Goal: Task Accomplishment & Management: Manage account settings

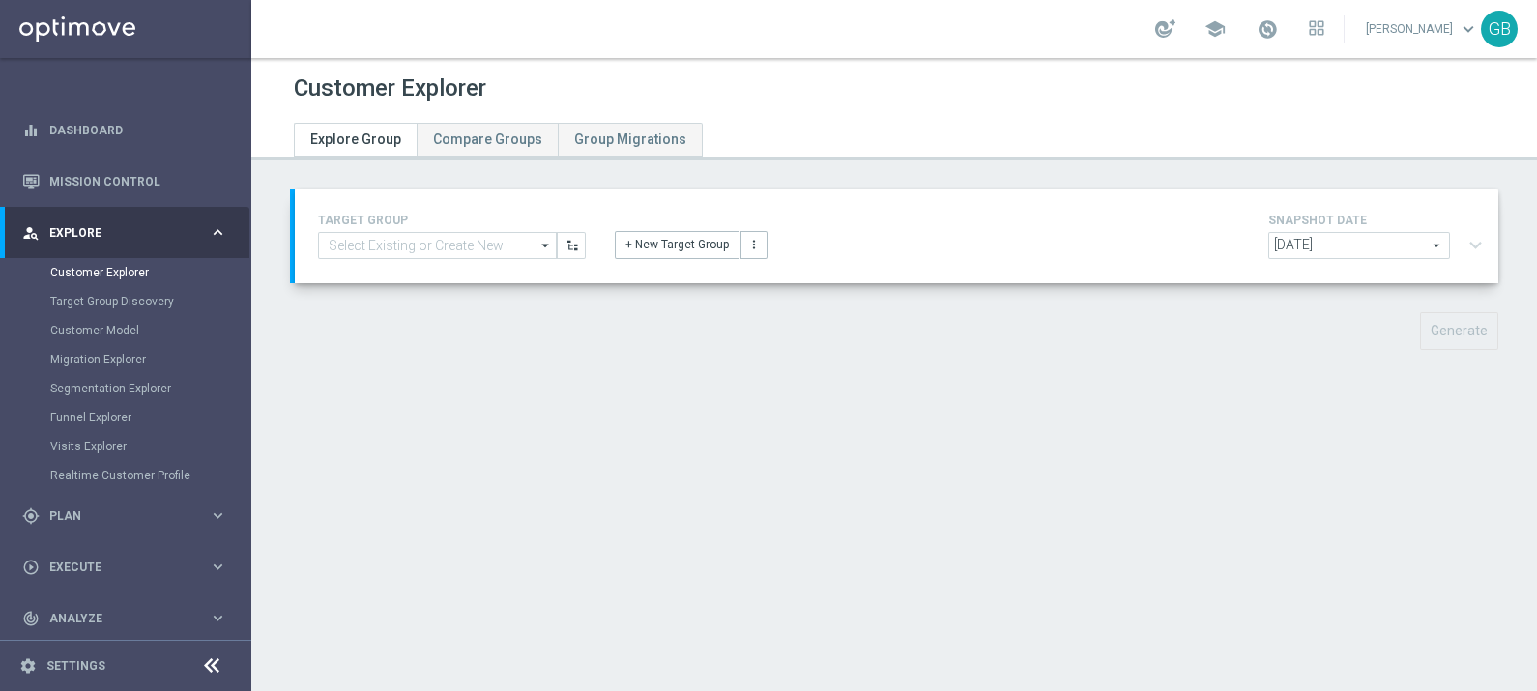
click at [179, 241] on div "person_search Explore" at bounding box center [115, 232] width 187 height 17
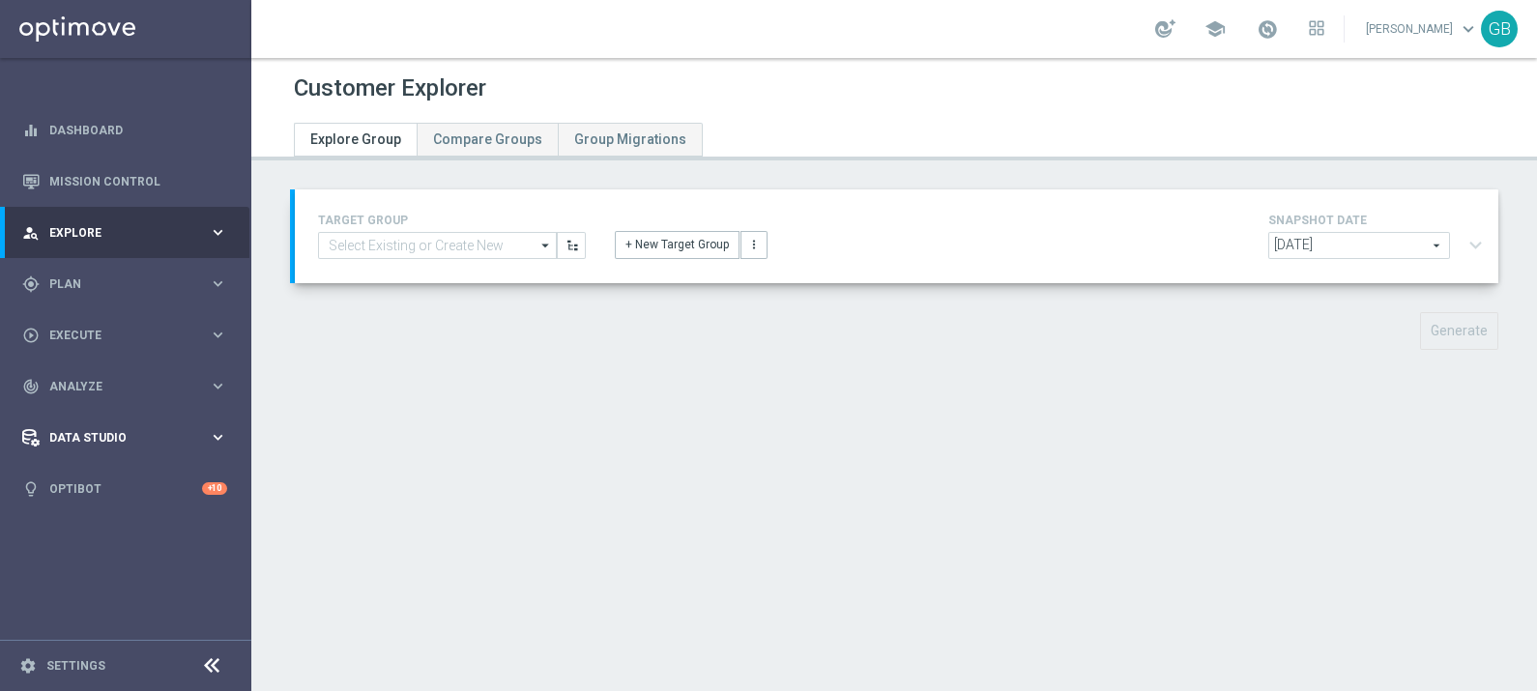
click at [68, 447] on div "Data Studio keyboard_arrow_right" at bounding box center [124, 437] width 249 height 51
click at [75, 482] on link "Attributes" at bounding box center [125, 477] width 151 height 15
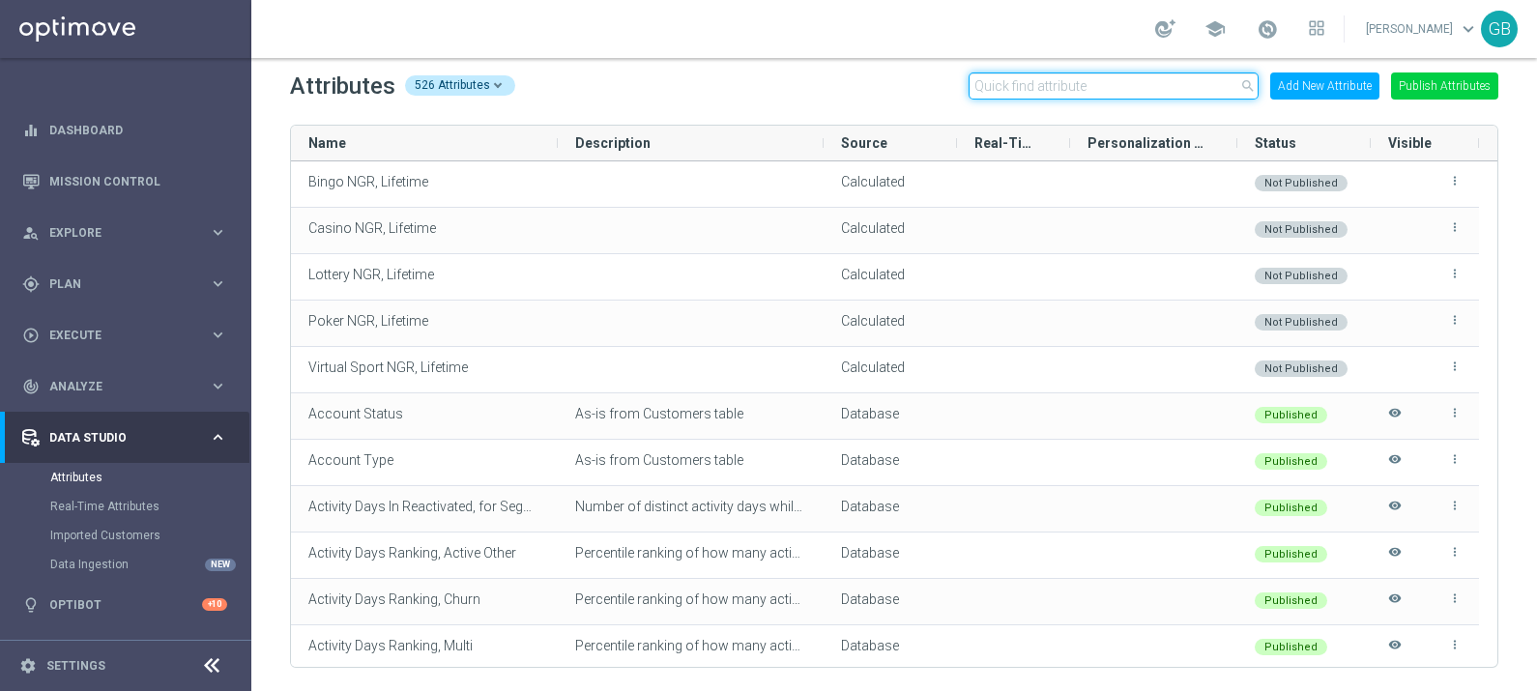
click at [1049, 87] on input "text" at bounding box center [1113, 85] width 290 height 27
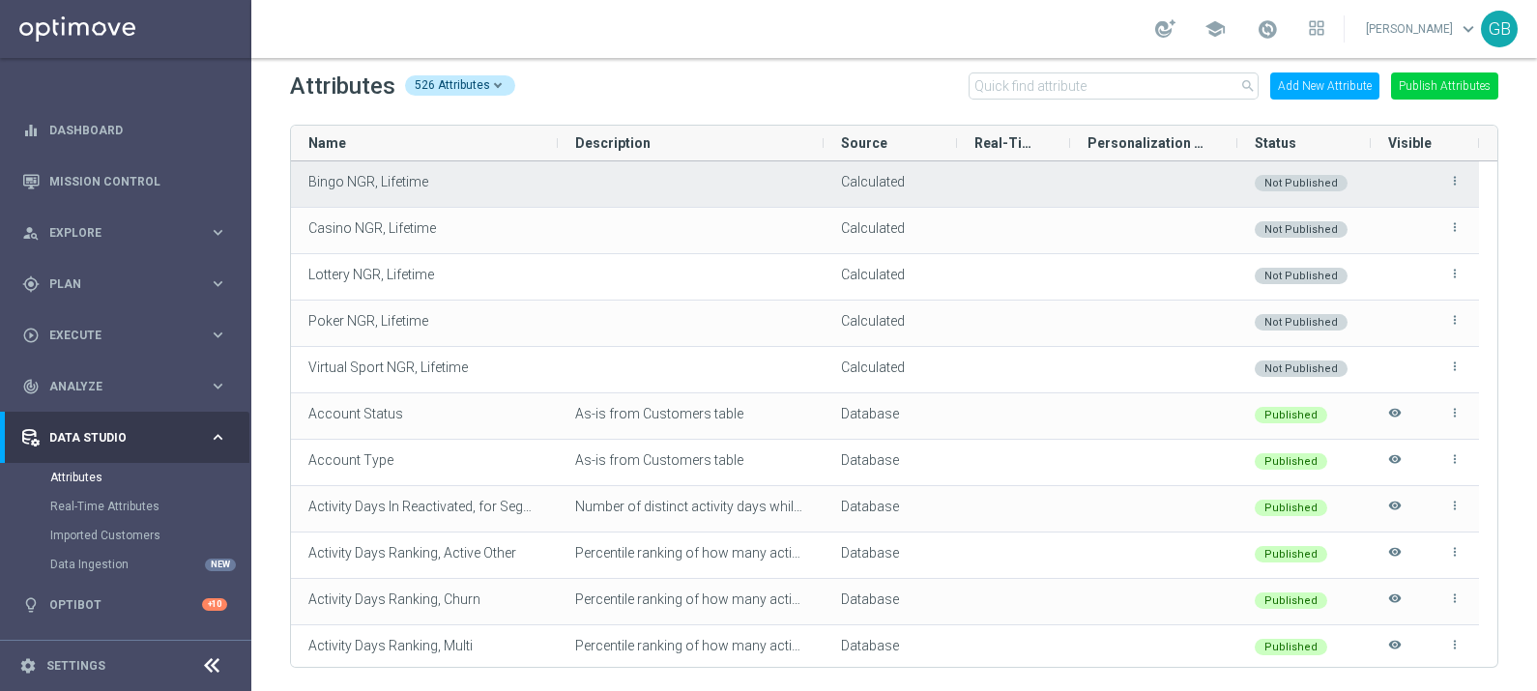
click at [1455, 170] on div "more_vert" at bounding box center [1424, 183] width 73 height 43
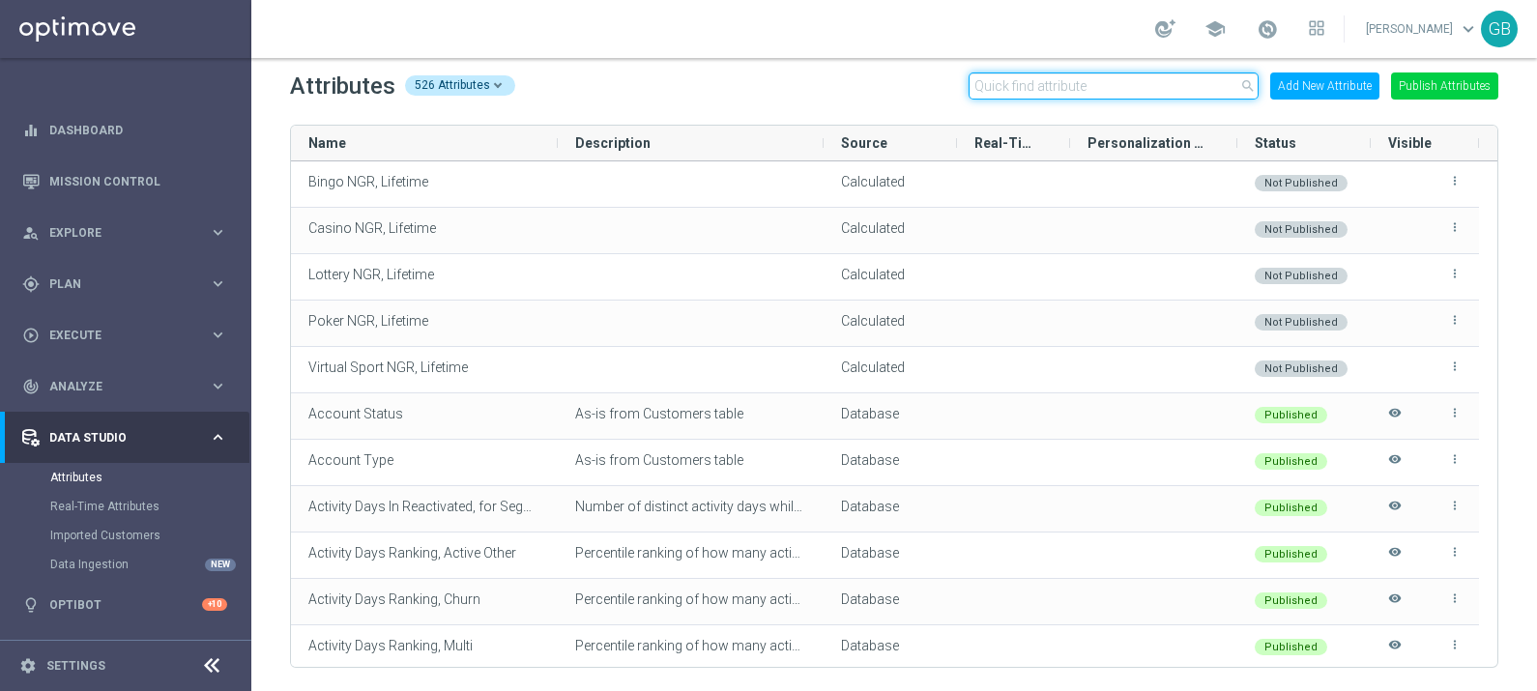
click at [1032, 91] on input "text" at bounding box center [1113, 85] width 290 height 27
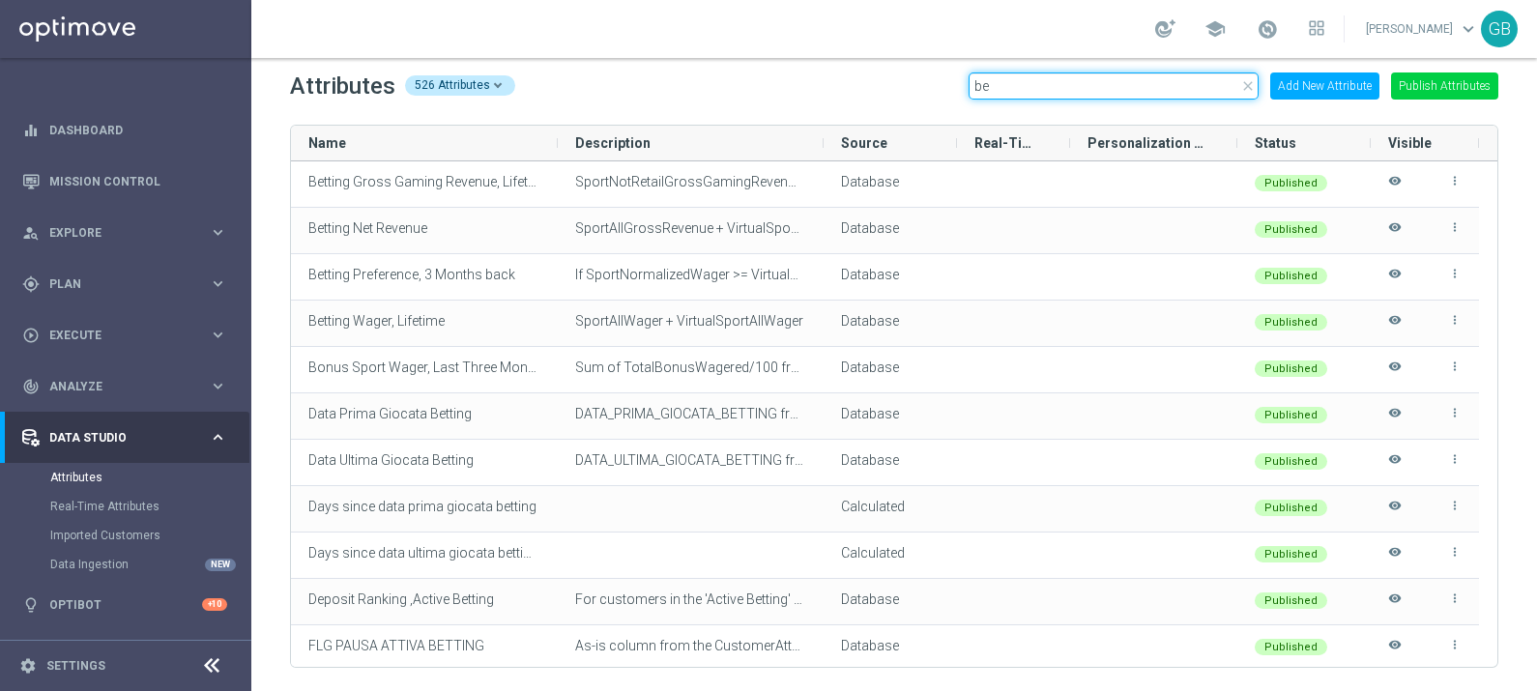
type input "b"
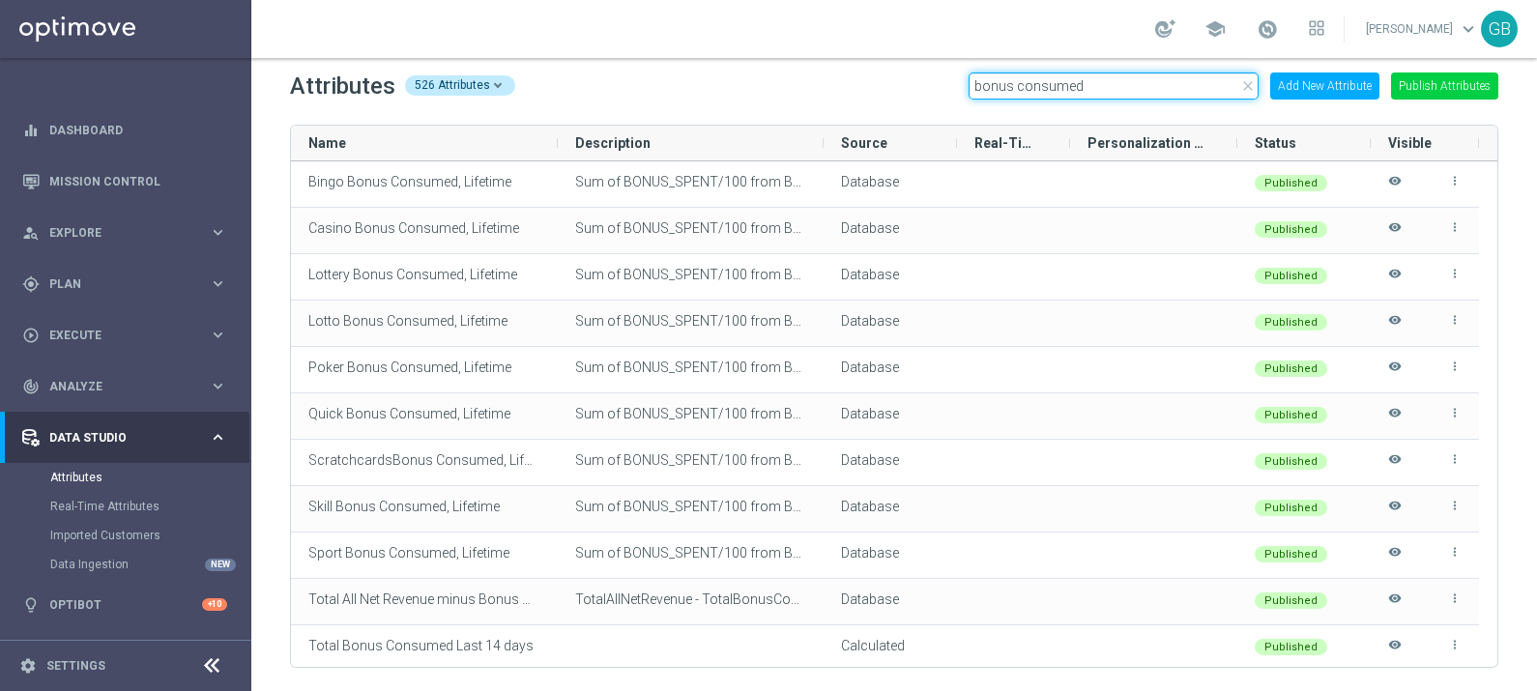
type input "bonus consumed"
click at [1251, 81] on icon "close" at bounding box center [1247, 85] width 15 height 15
drag, startPoint x: 1126, startPoint y: 80, endPoint x: 852, endPoint y: 88, distance: 273.6
click at [852, 88] on div "Attributes 526 Attributes close bonus consumed Add New Attribute Publish Attrib…" at bounding box center [894, 86] width 1208 height 31
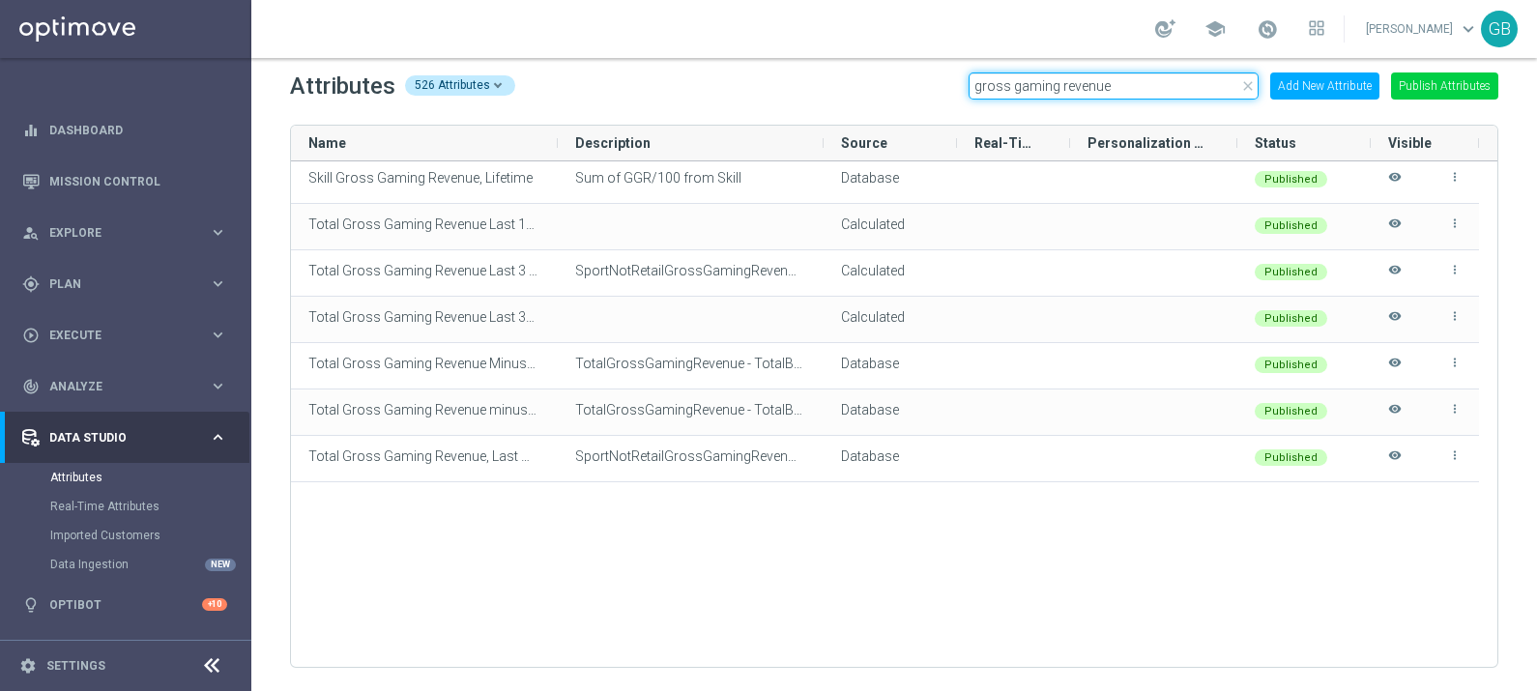
scroll to position [0, 0]
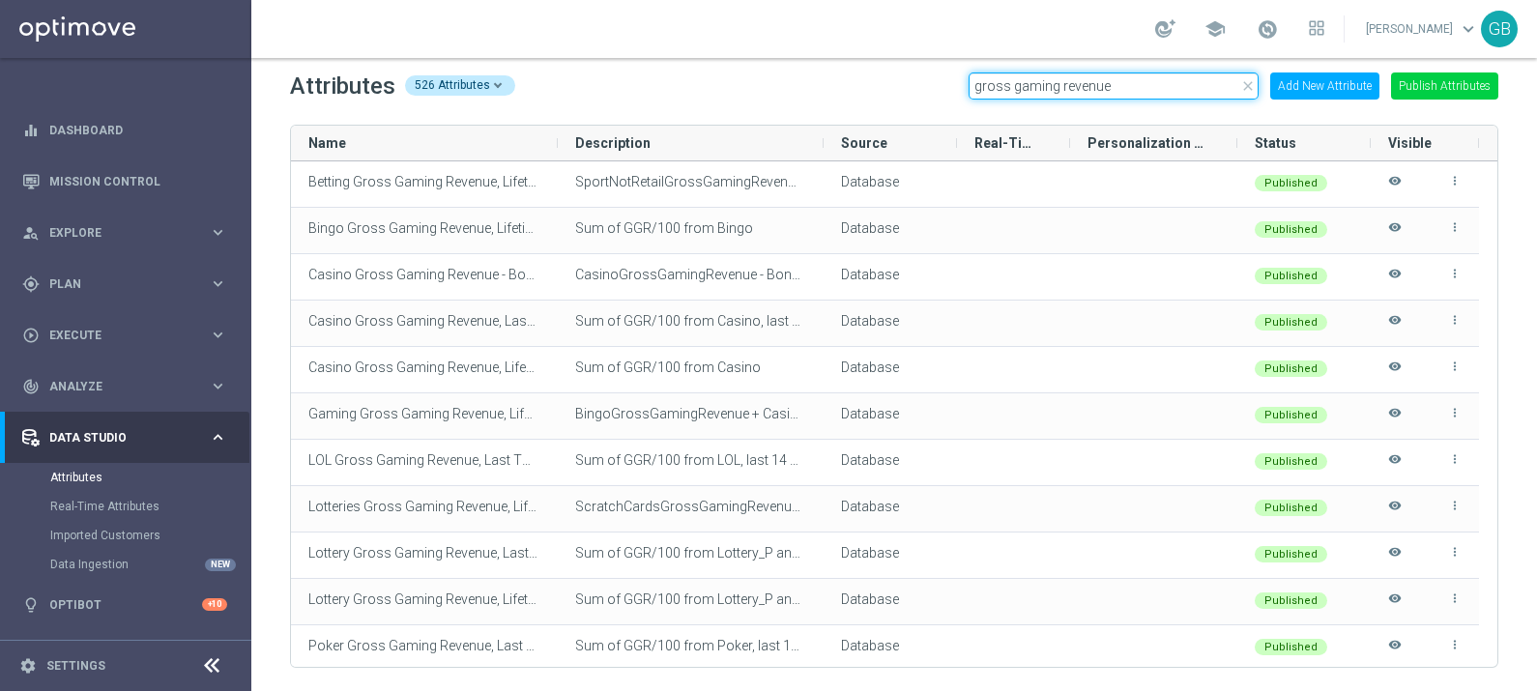
type input "gross gaming revenue"
click at [1252, 87] on icon "close" at bounding box center [1247, 85] width 15 height 15
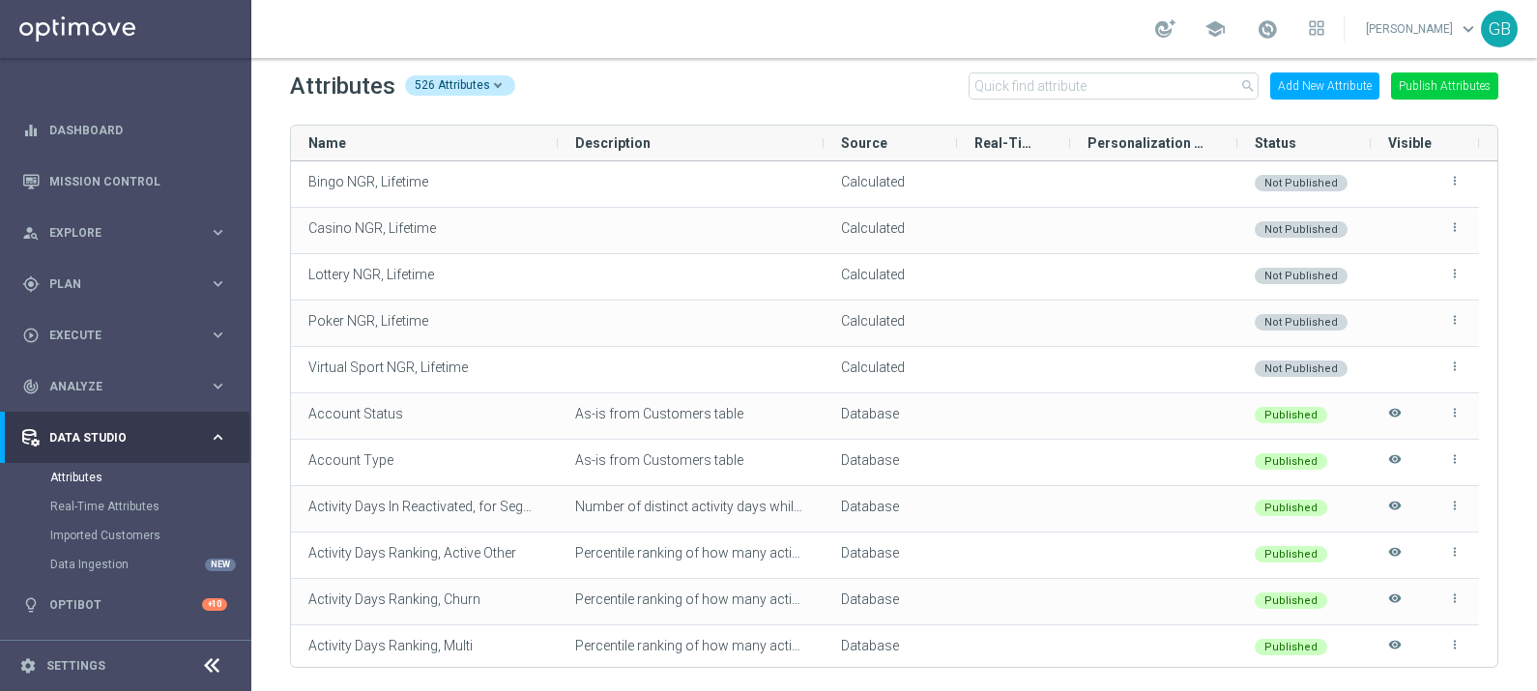
click at [1310, 94] on button "Add New Attribute" at bounding box center [1324, 85] width 109 height 27
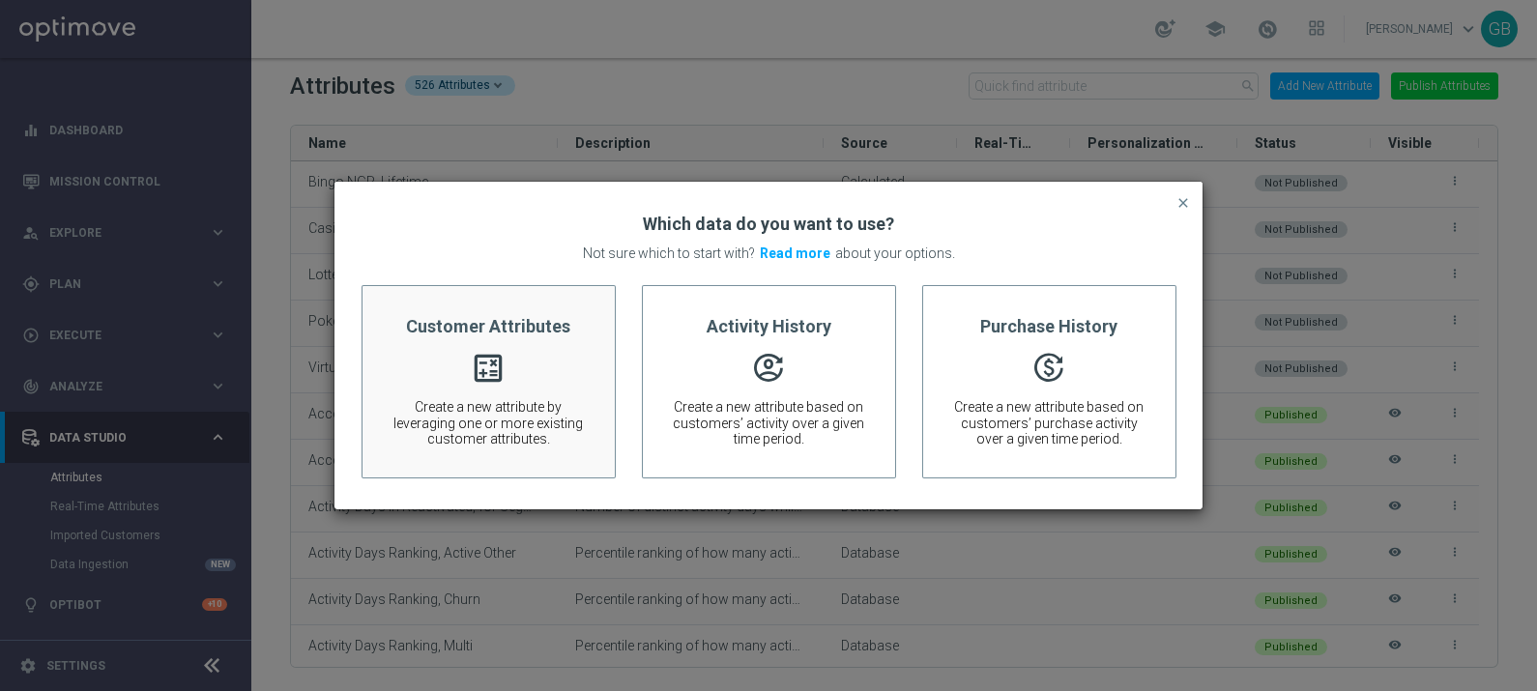
click at [499, 402] on span "Create a new attribute by leveraging one or more existing customer attributes." at bounding box center [488, 423] width 194 height 48
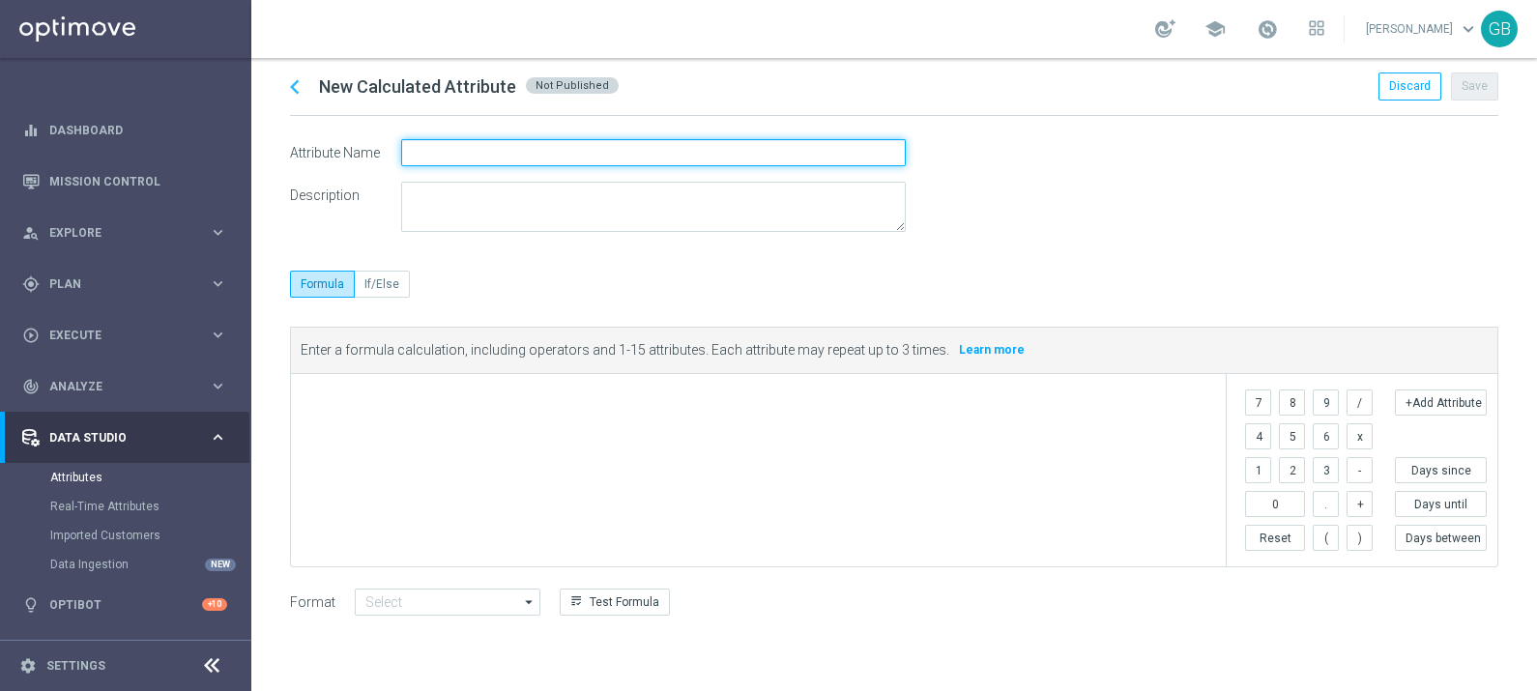
click at [436, 157] on input "text" at bounding box center [653, 152] width 505 height 27
type input "ScratchCard NGR"
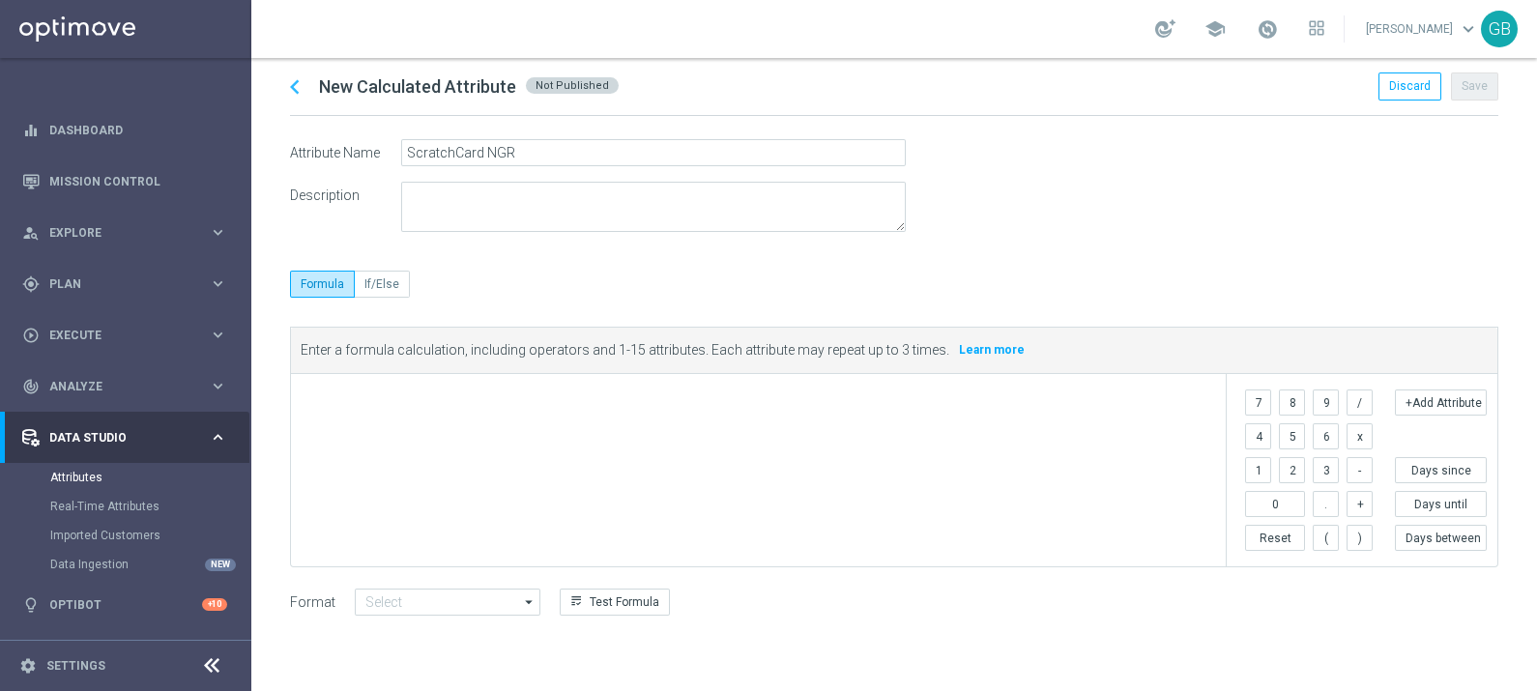
click at [376, 389] on span at bounding box center [762, 399] width 913 height 23
click at [292, 82] on icon "chevron_left" at bounding box center [294, 86] width 29 height 29
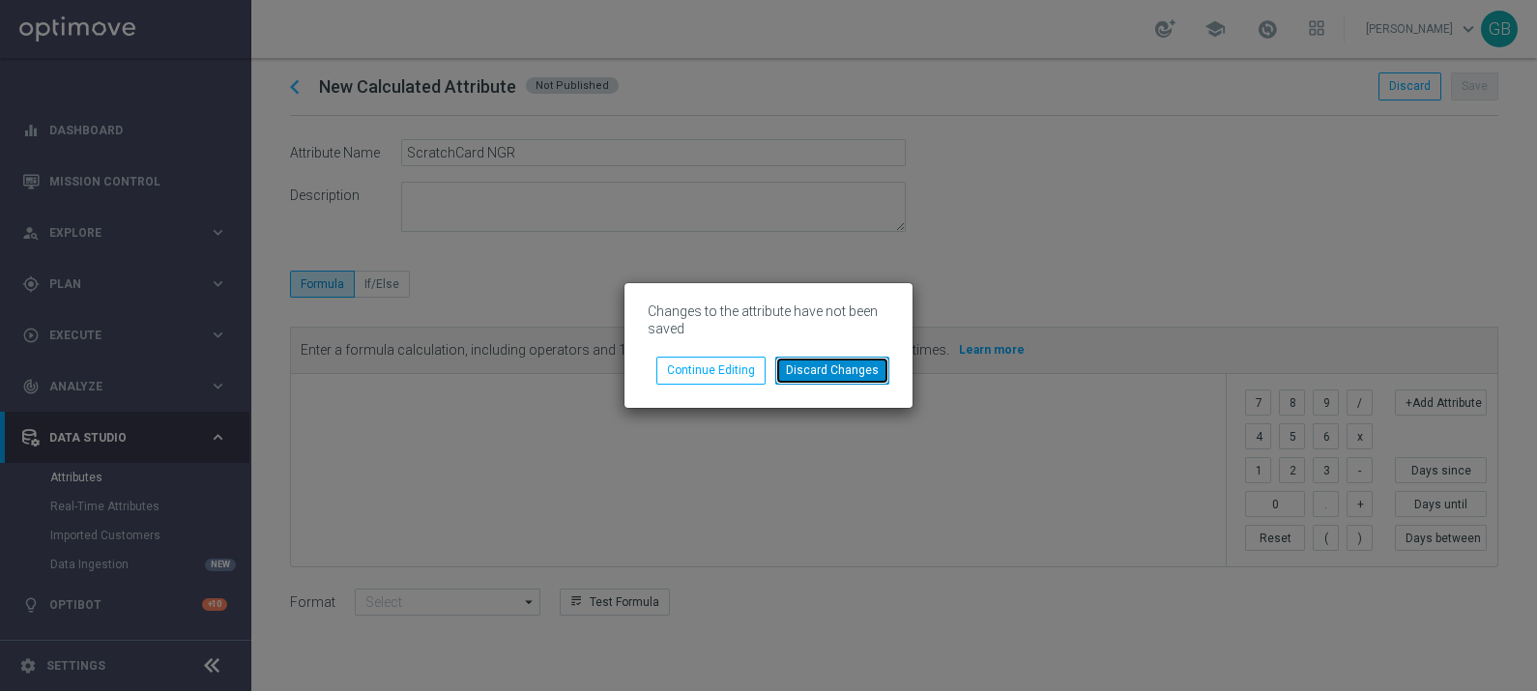
click at [822, 374] on button "Discard Changes" at bounding box center [832, 370] width 114 height 27
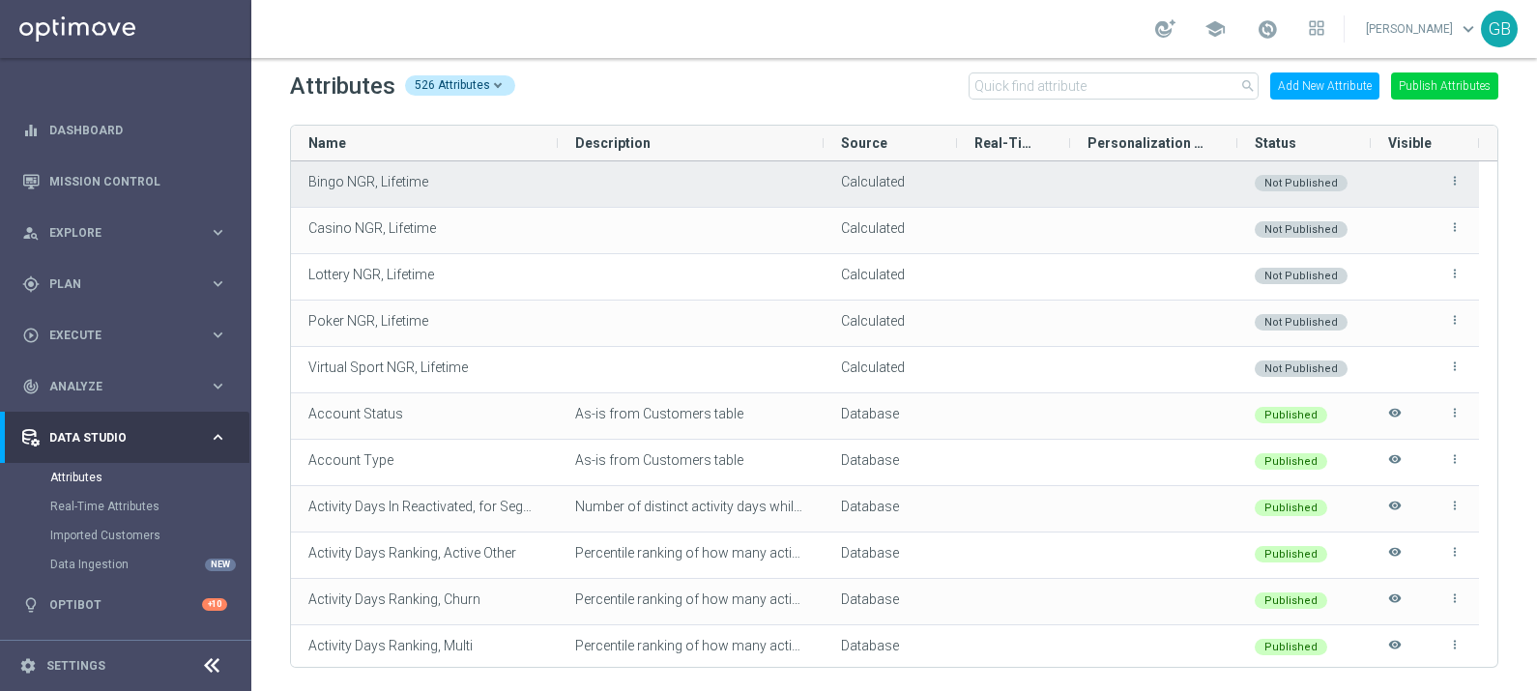
click at [1455, 186] on icon "more_vert" at bounding box center [1455, 181] width 14 height 14
click at [1415, 174] on span "Edit" at bounding box center [1410, 172] width 20 height 15
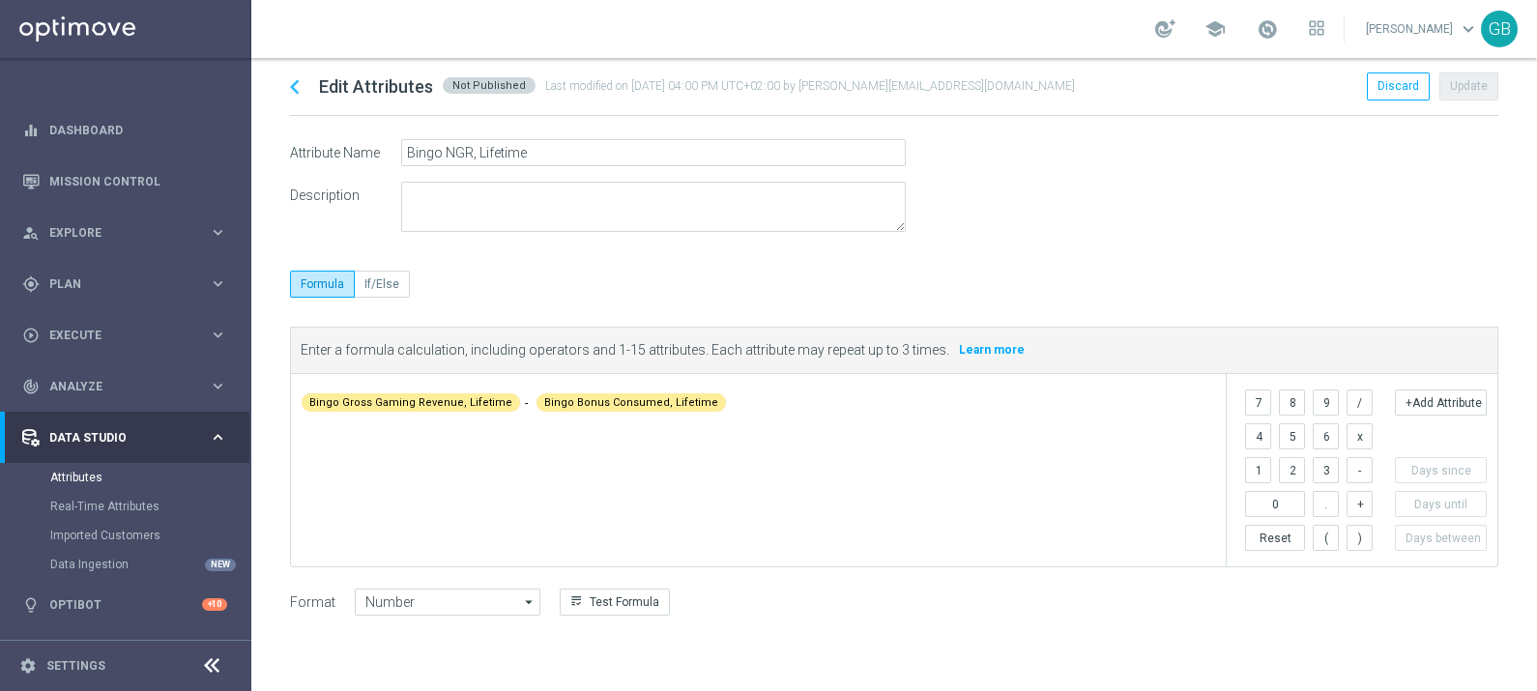
click at [297, 80] on icon "chevron_left" at bounding box center [294, 86] width 29 height 29
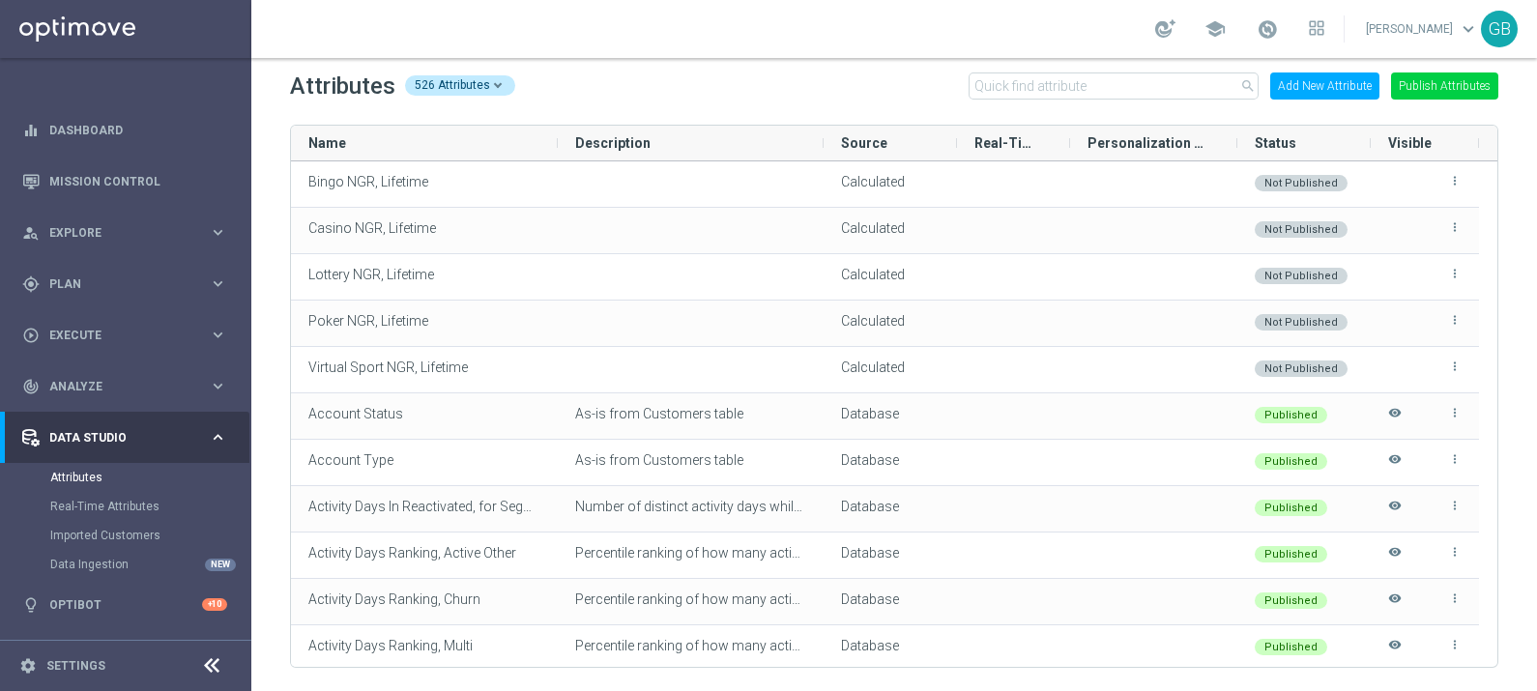
click at [1353, 83] on button "Add New Attribute" at bounding box center [1324, 85] width 109 height 27
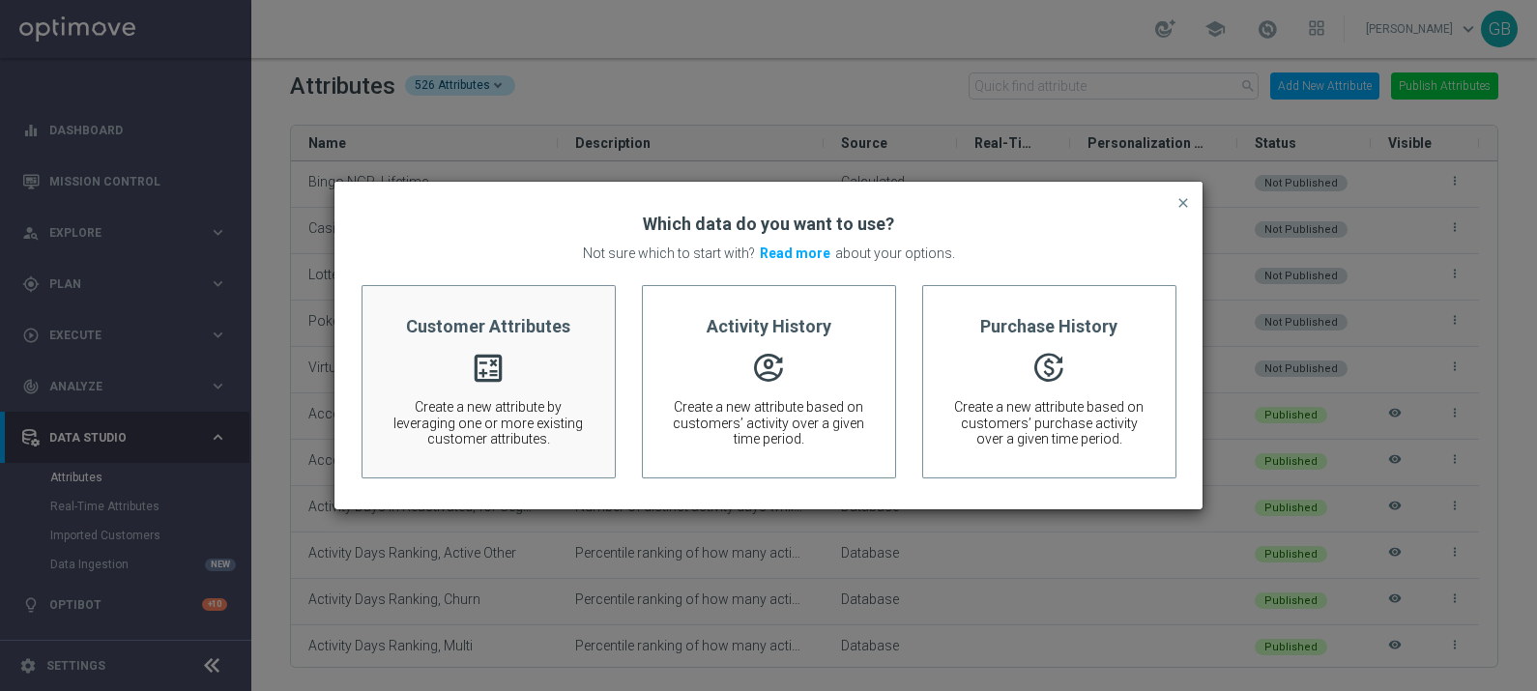
click at [588, 411] on div "Customer Attributes calculate Create a new attribute by leveraging one or more …" at bounding box center [488, 381] width 254 height 193
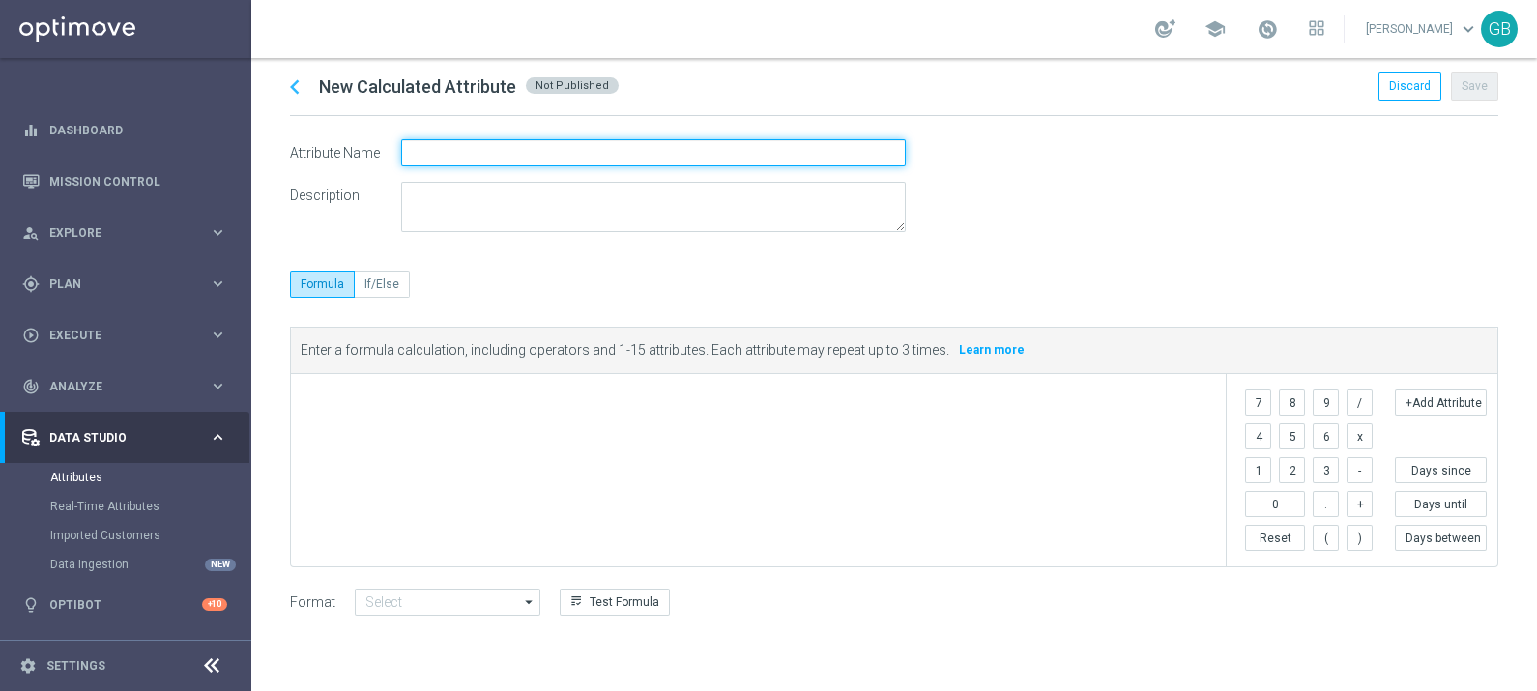
click at [459, 156] on input "text" at bounding box center [653, 152] width 505 height 27
type input "ScratchCard NGR, Lifetime"
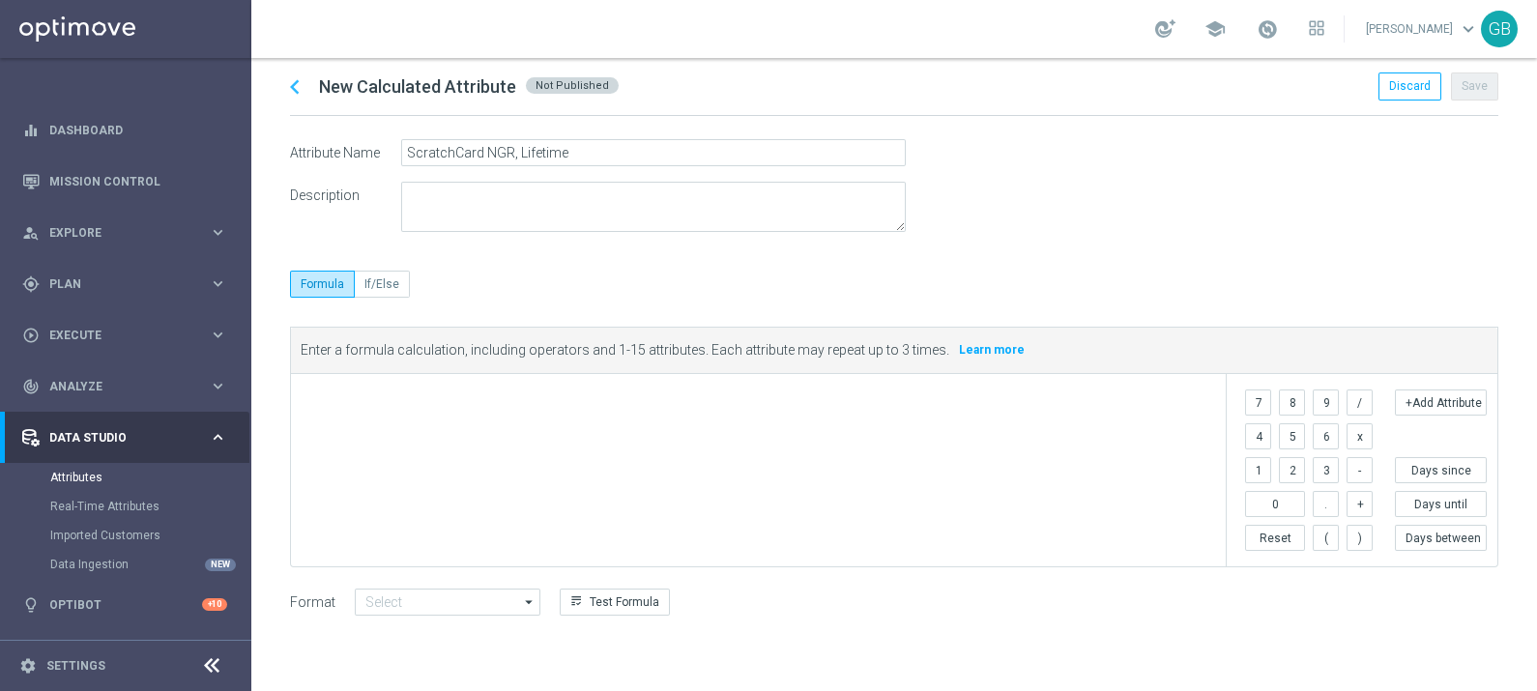
click at [397, 384] on tags "​" at bounding box center [763, 399] width 925 height 35
click at [1433, 406] on button "+Add Attribute" at bounding box center [1441, 403] width 92 height 26
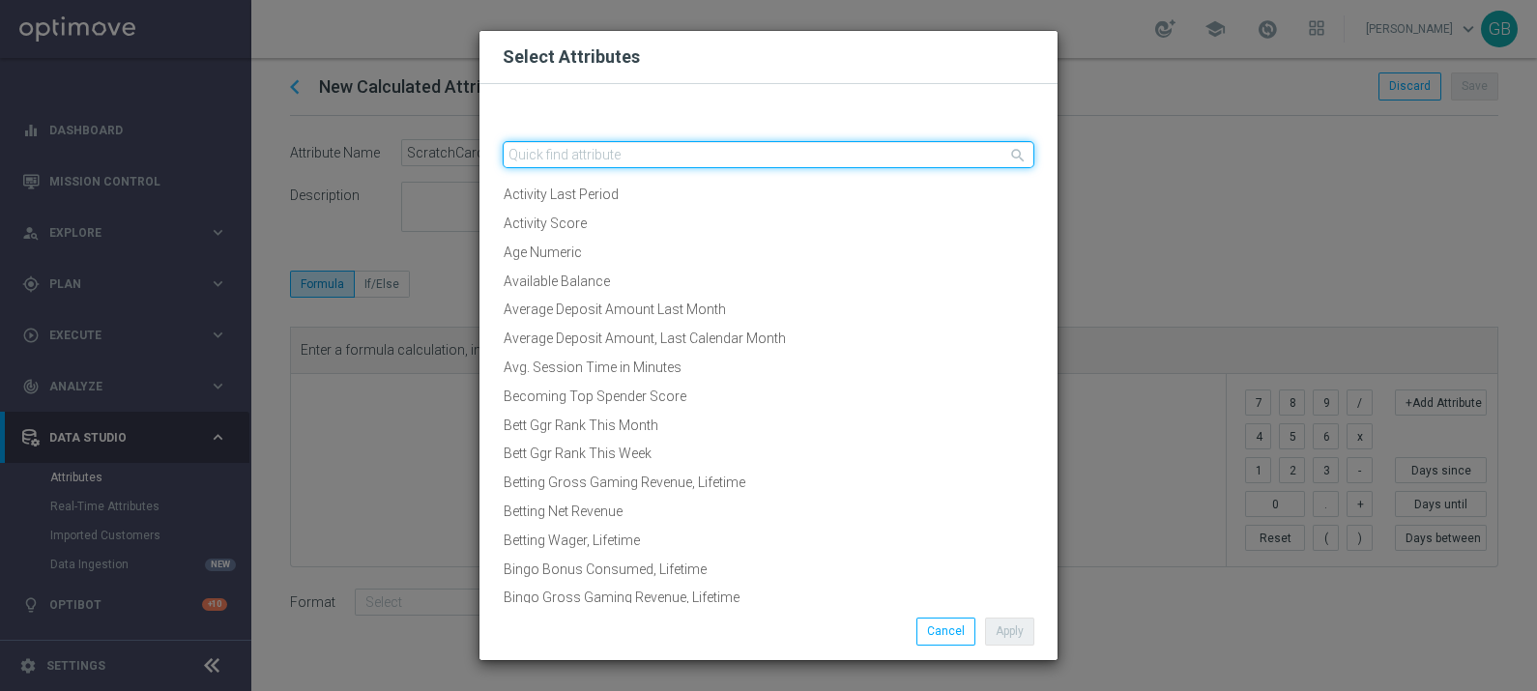
click at [752, 150] on input "text" at bounding box center [769, 154] width 532 height 27
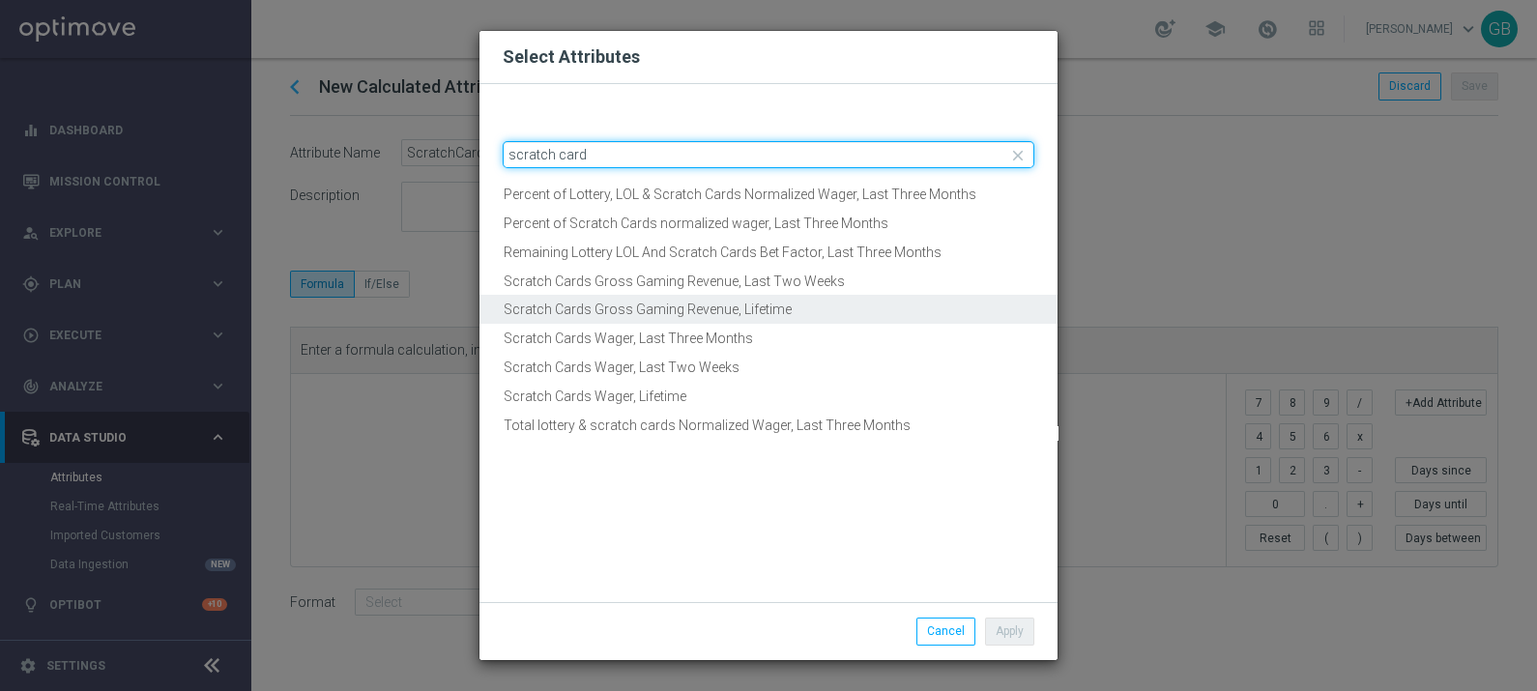
type input "scratch card"
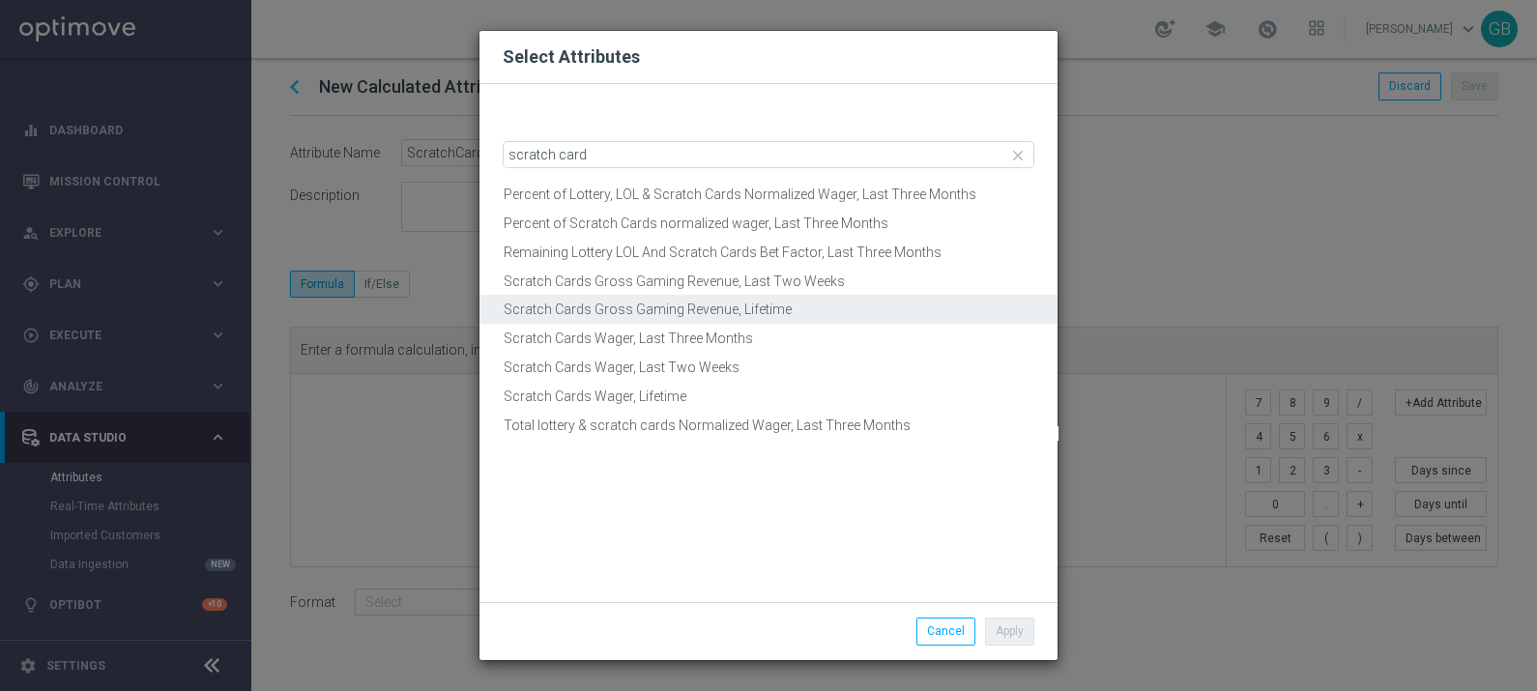
click at [801, 309] on button "Scratch Cards Gross Gaming Revenue, Lifetime" at bounding box center [768, 310] width 578 height 30
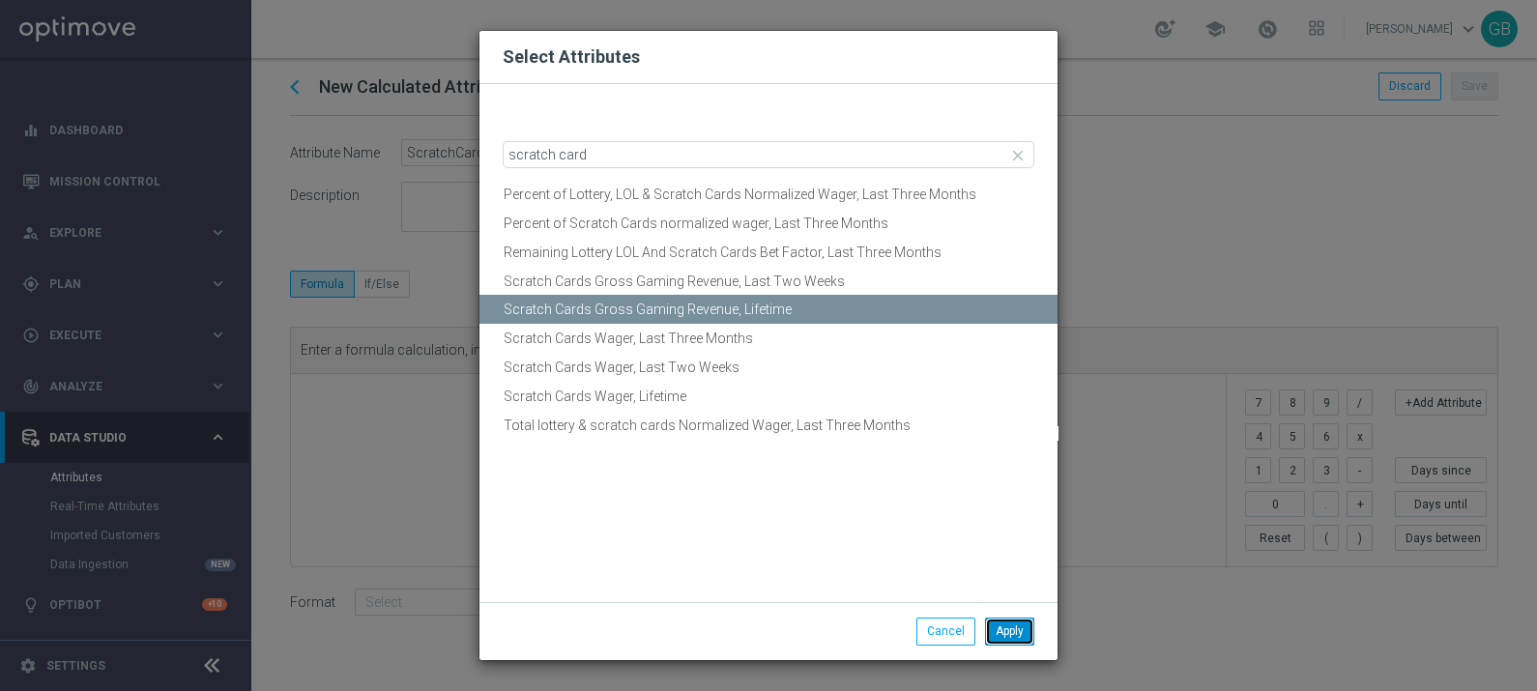
click at [1012, 633] on button "Apply" at bounding box center [1009, 631] width 49 height 27
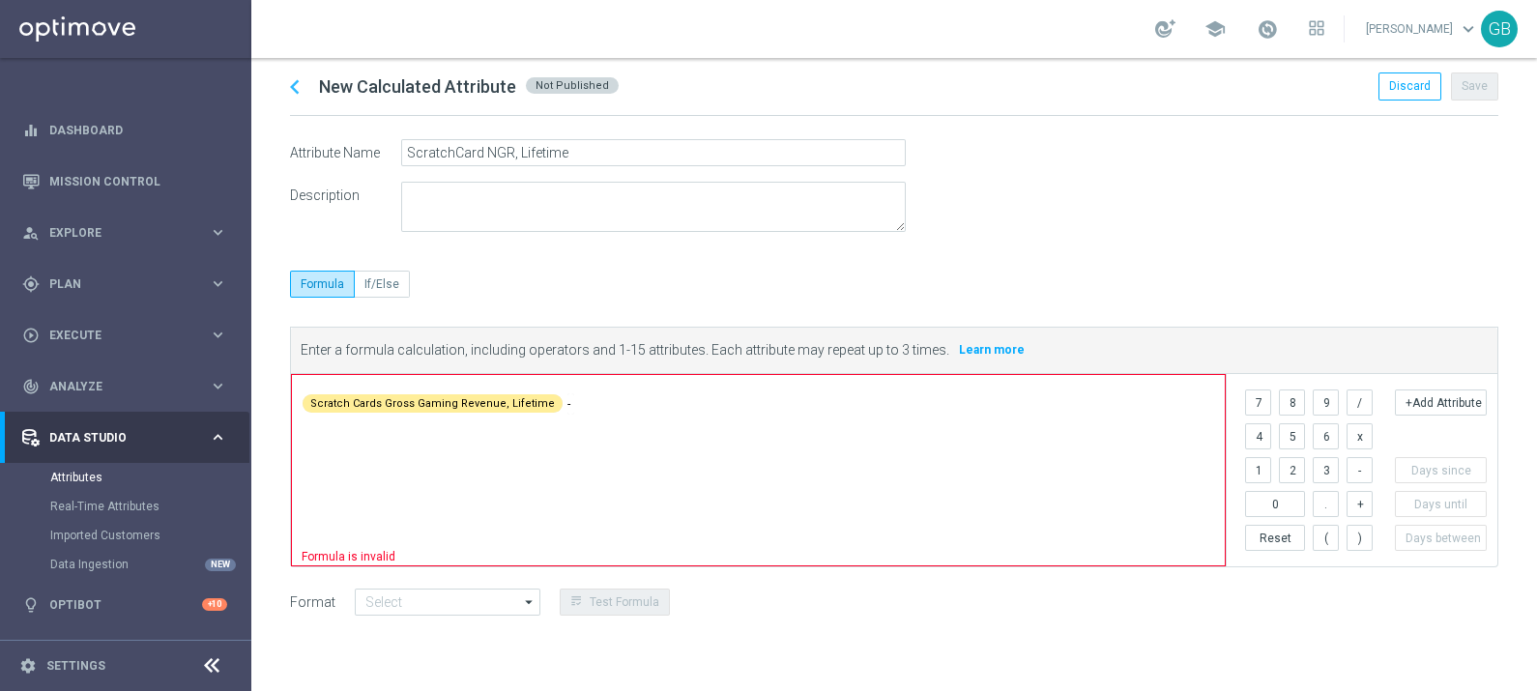
click at [584, 401] on span at bounding box center [901, 400] width 635 height 23
click at [1440, 401] on button "+Add Attribute" at bounding box center [1441, 403] width 92 height 26
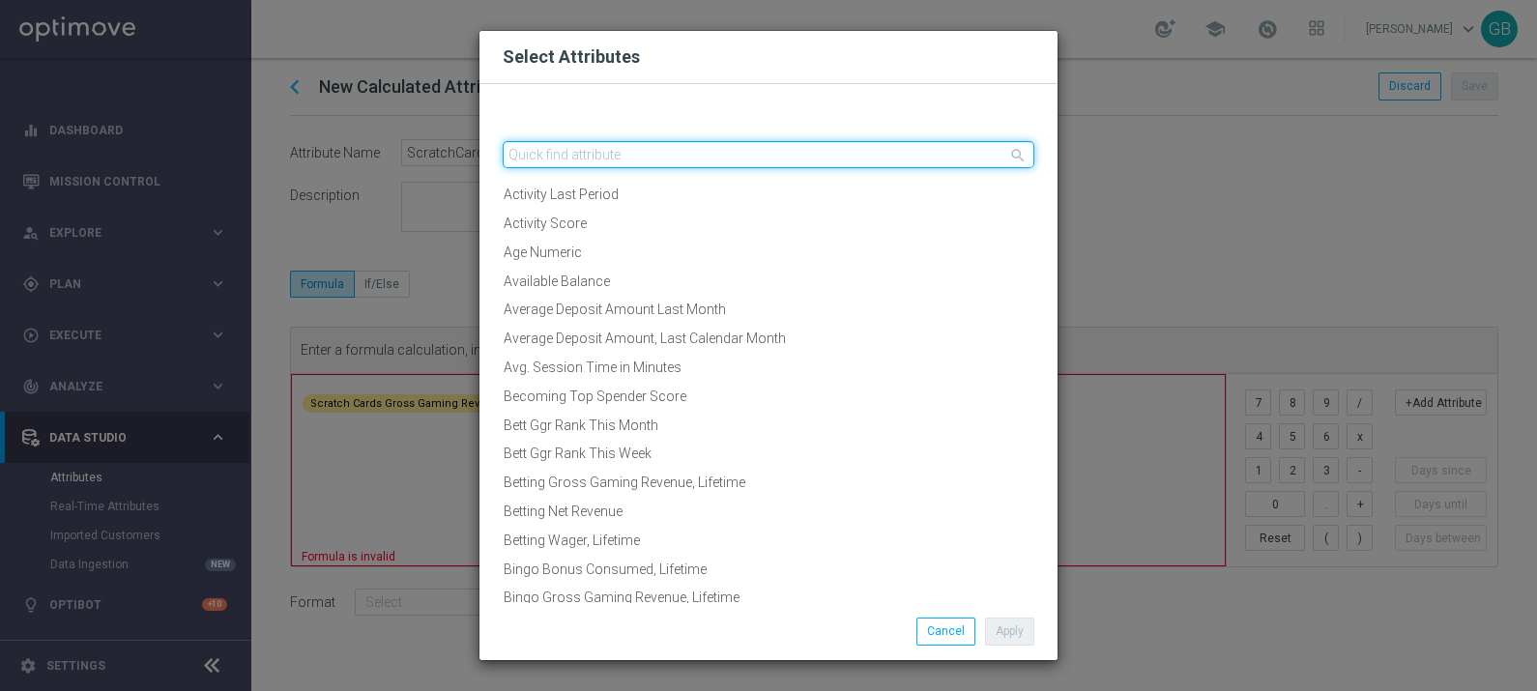
click at [684, 159] on input "text" at bounding box center [769, 154] width 532 height 27
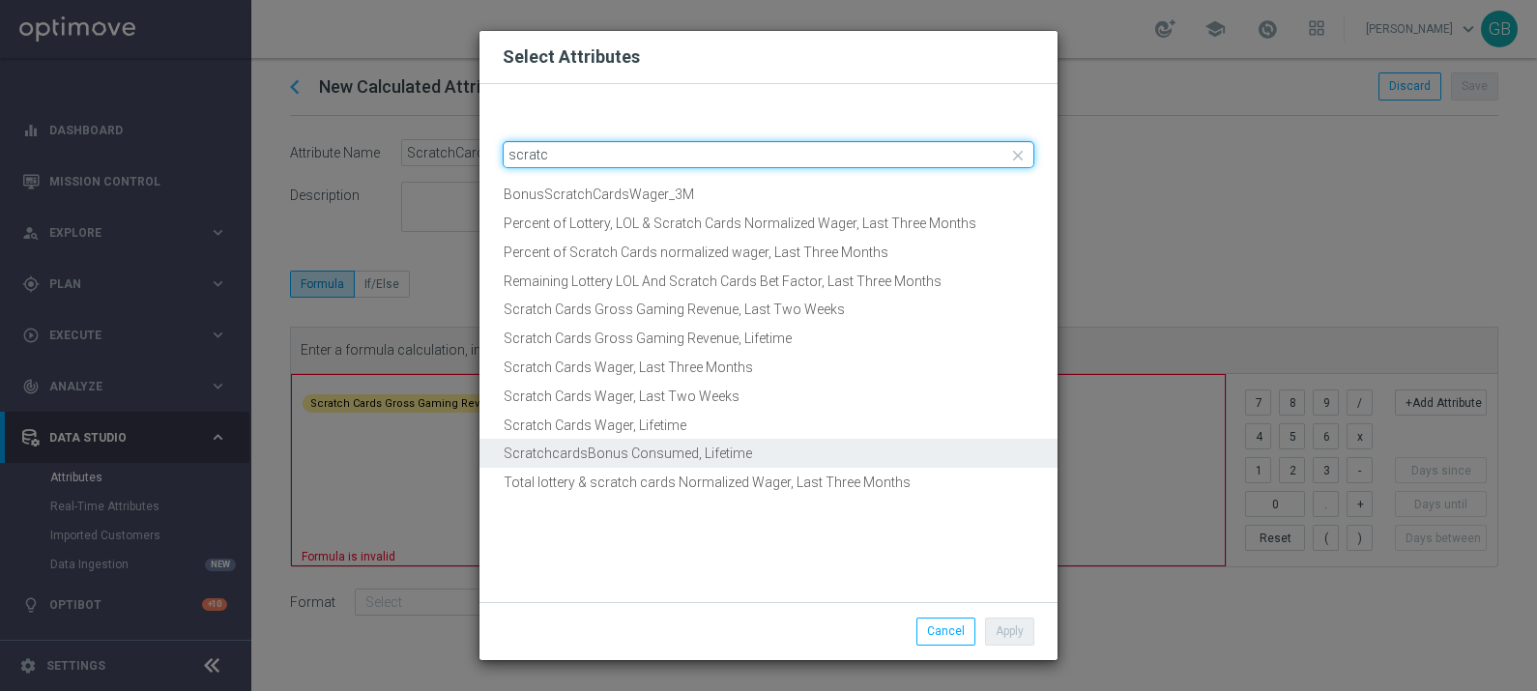
type input "scratc"
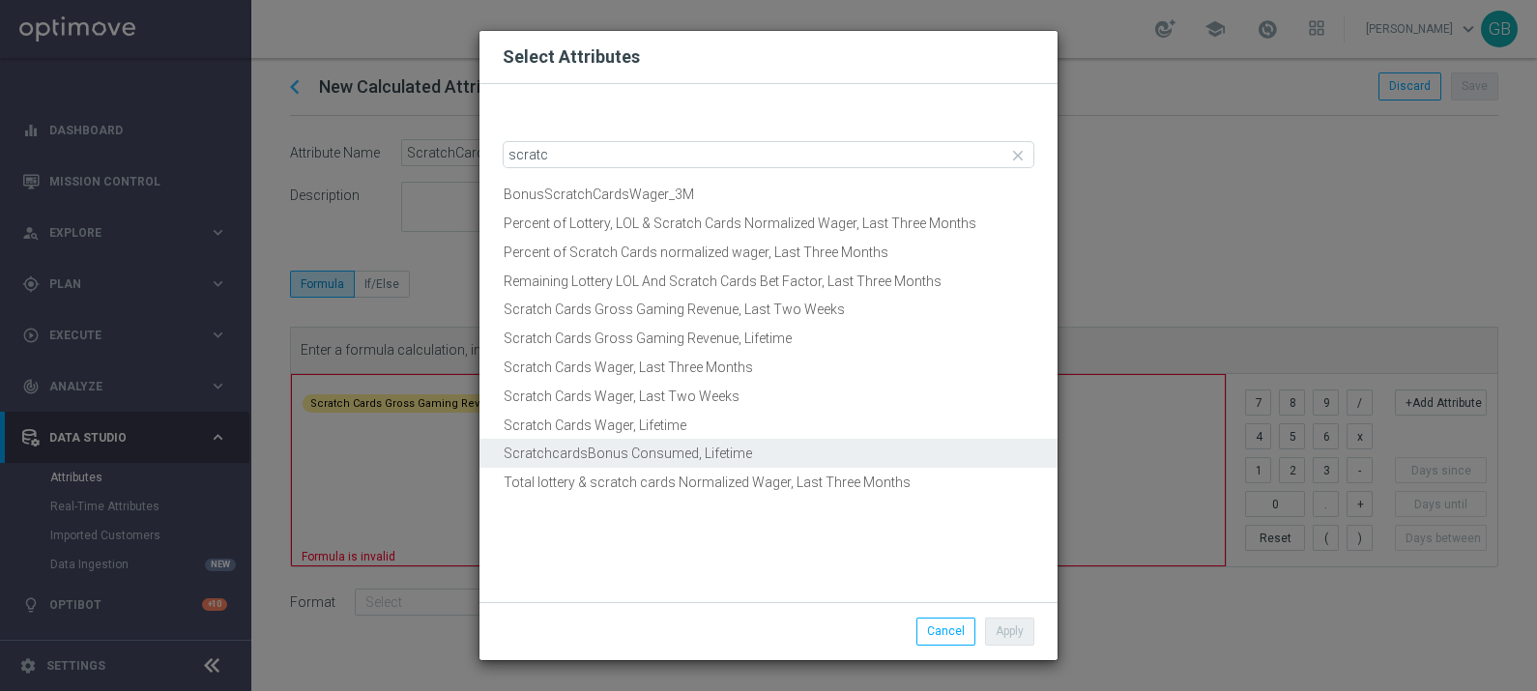
click at [616, 463] on button "ScratchcardsBonus Consumed, Lifetime" at bounding box center [768, 454] width 578 height 30
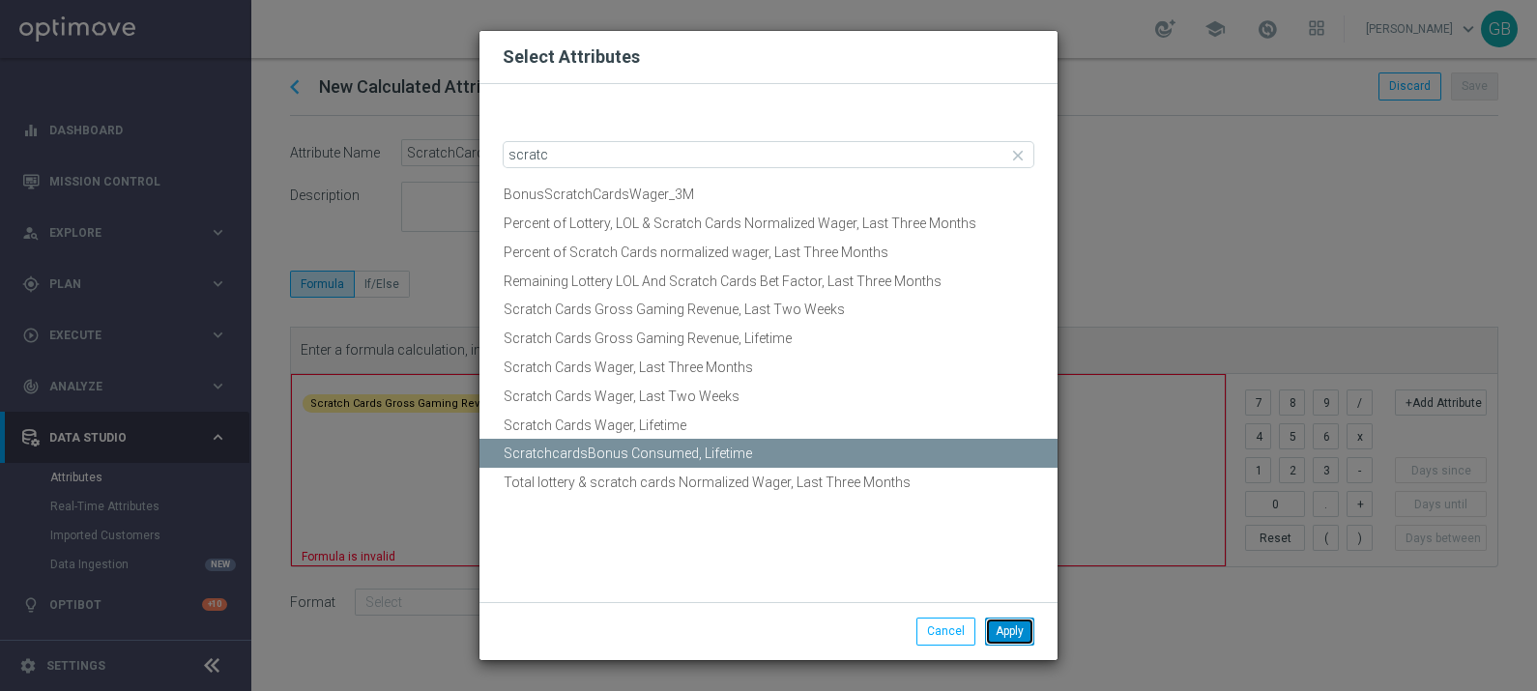
click at [1002, 628] on button "Apply" at bounding box center [1009, 631] width 49 height 27
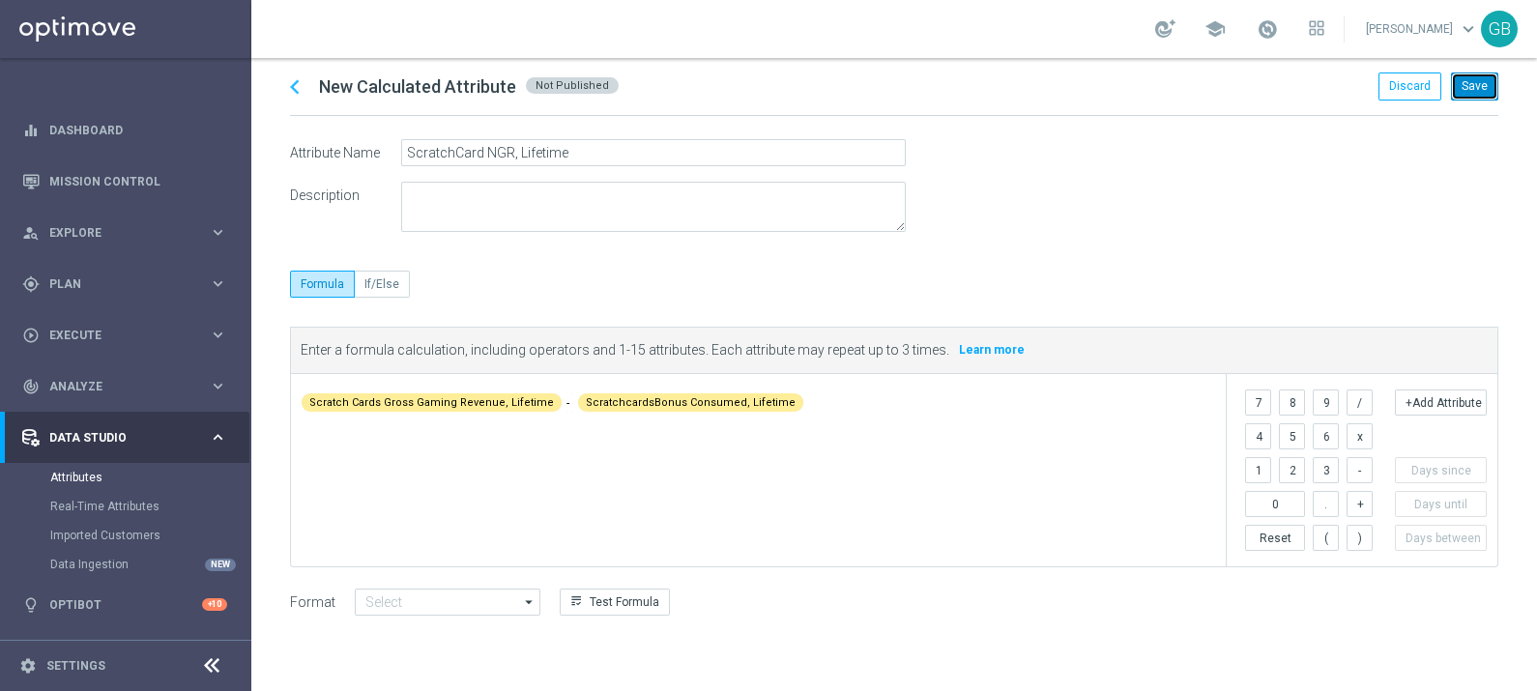
click at [1470, 83] on button "Save" at bounding box center [1474, 85] width 47 height 27
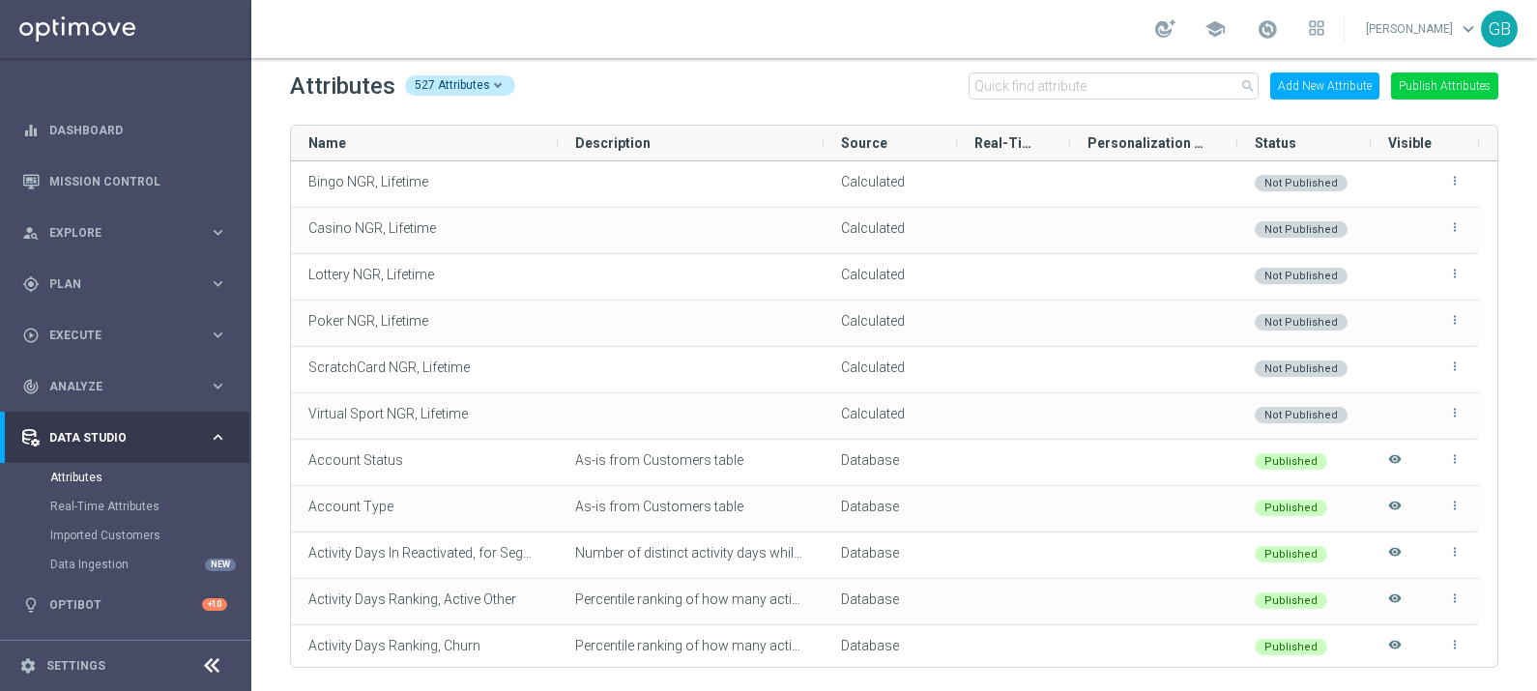
click at [1331, 88] on button "Add New Attribute" at bounding box center [1324, 85] width 109 height 27
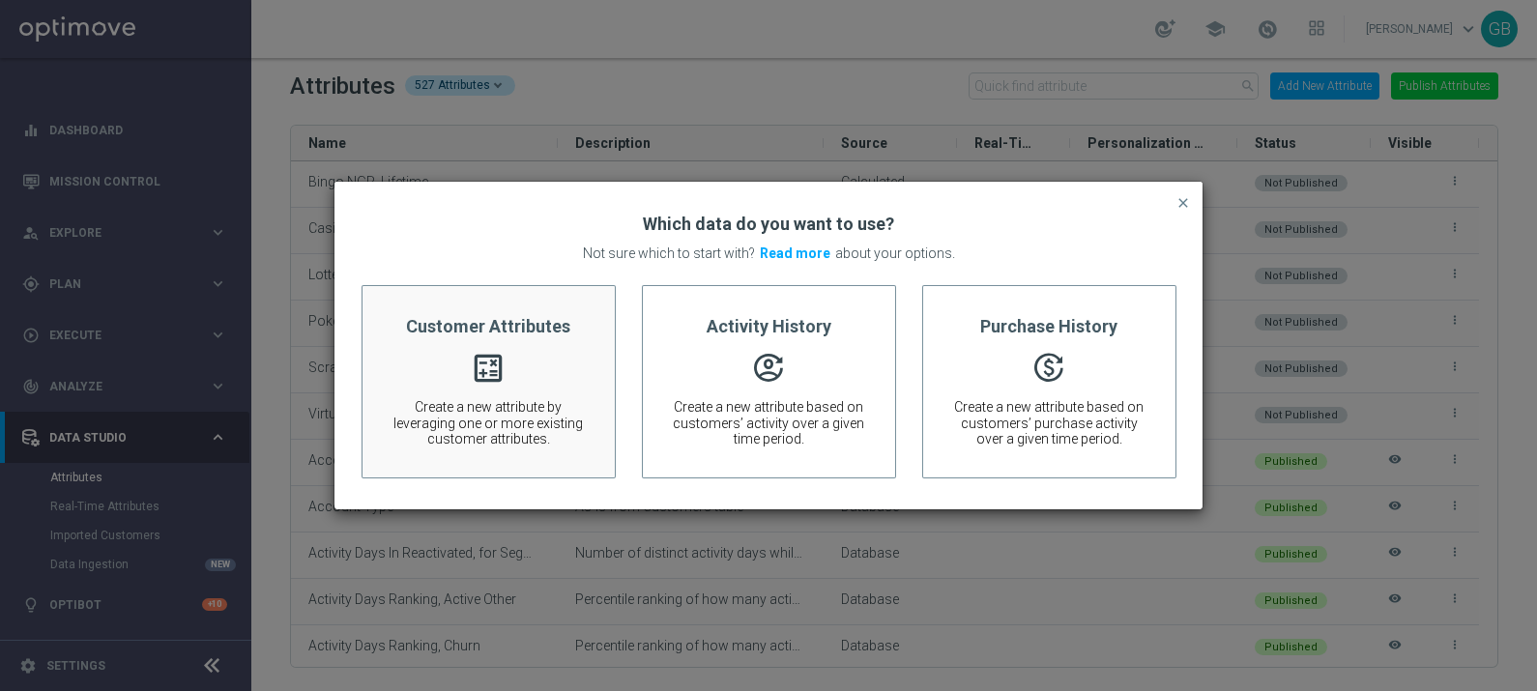
click at [580, 353] on div "Customer Attributes calculate Create a new attribute by leveraging one or more …" at bounding box center [488, 381] width 254 height 193
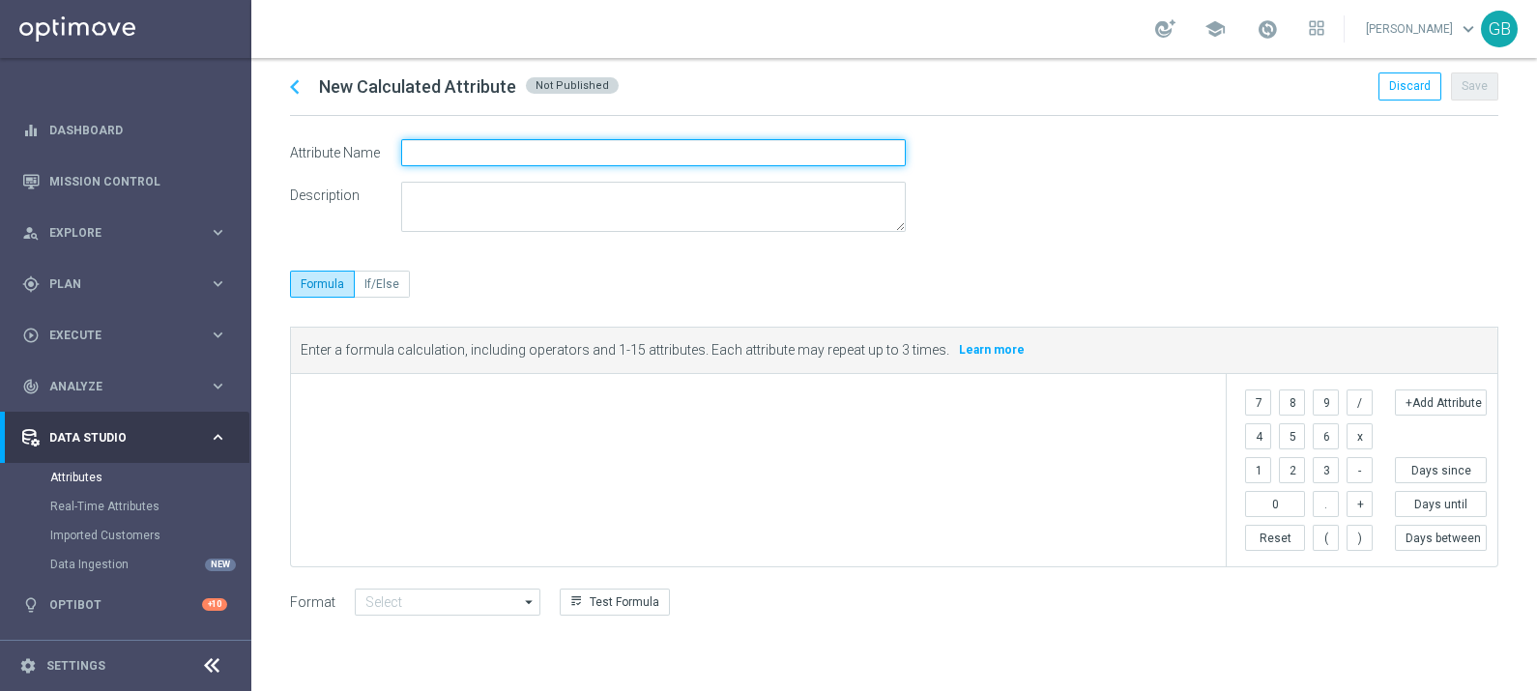
click at [478, 153] on input "text" at bounding box center [653, 152] width 505 height 27
type input "Skill NGR, Lifetime"
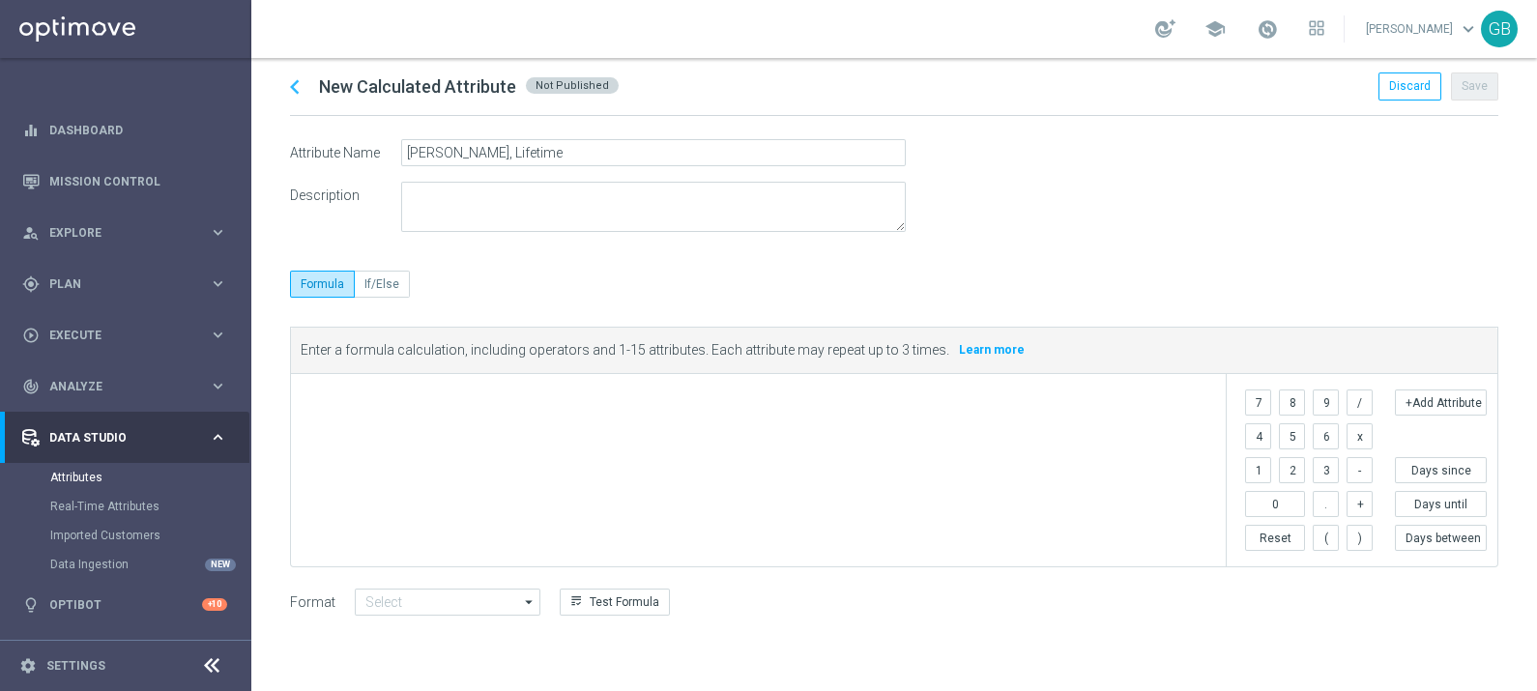
click at [456, 396] on span at bounding box center [762, 399] width 913 height 23
click at [1427, 403] on button "+Add Attribute" at bounding box center [1441, 403] width 92 height 26
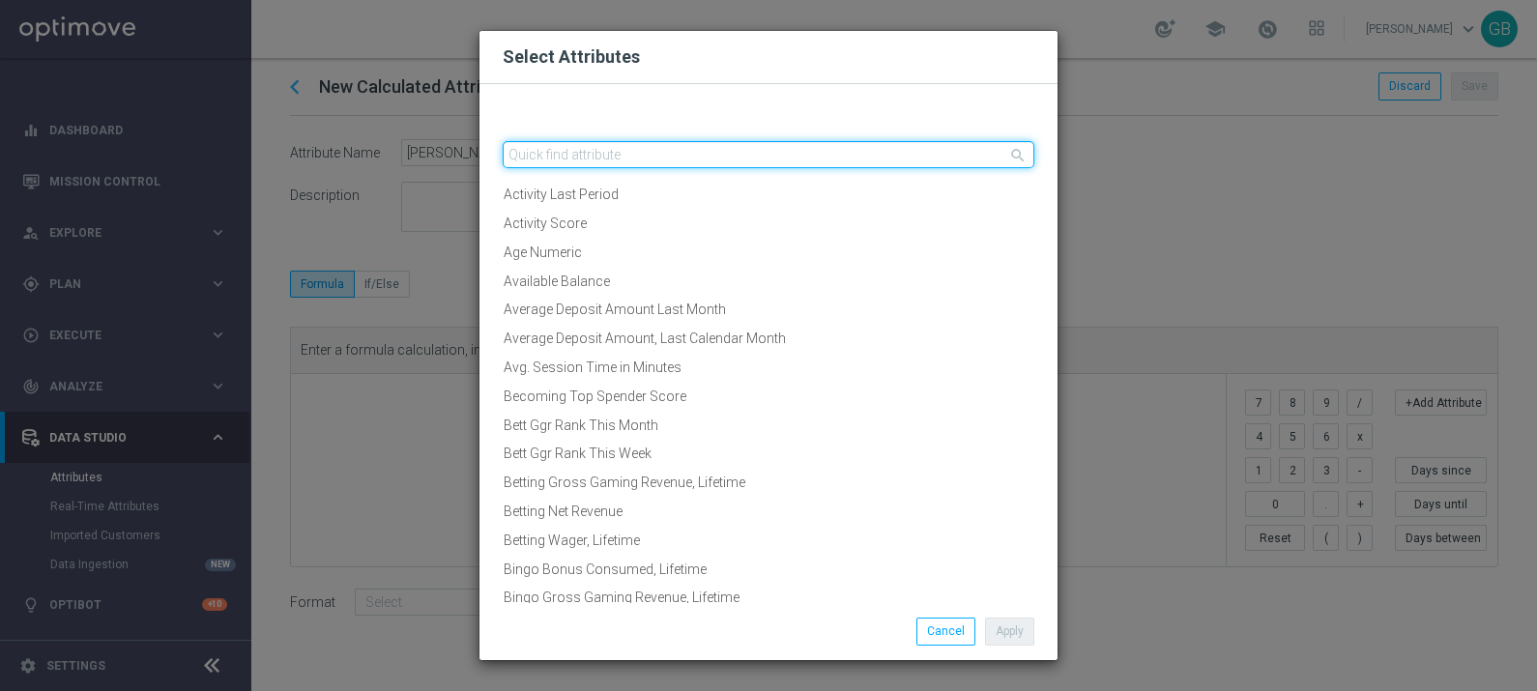
click at [570, 147] on input "text" at bounding box center [769, 154] width 532 height 27
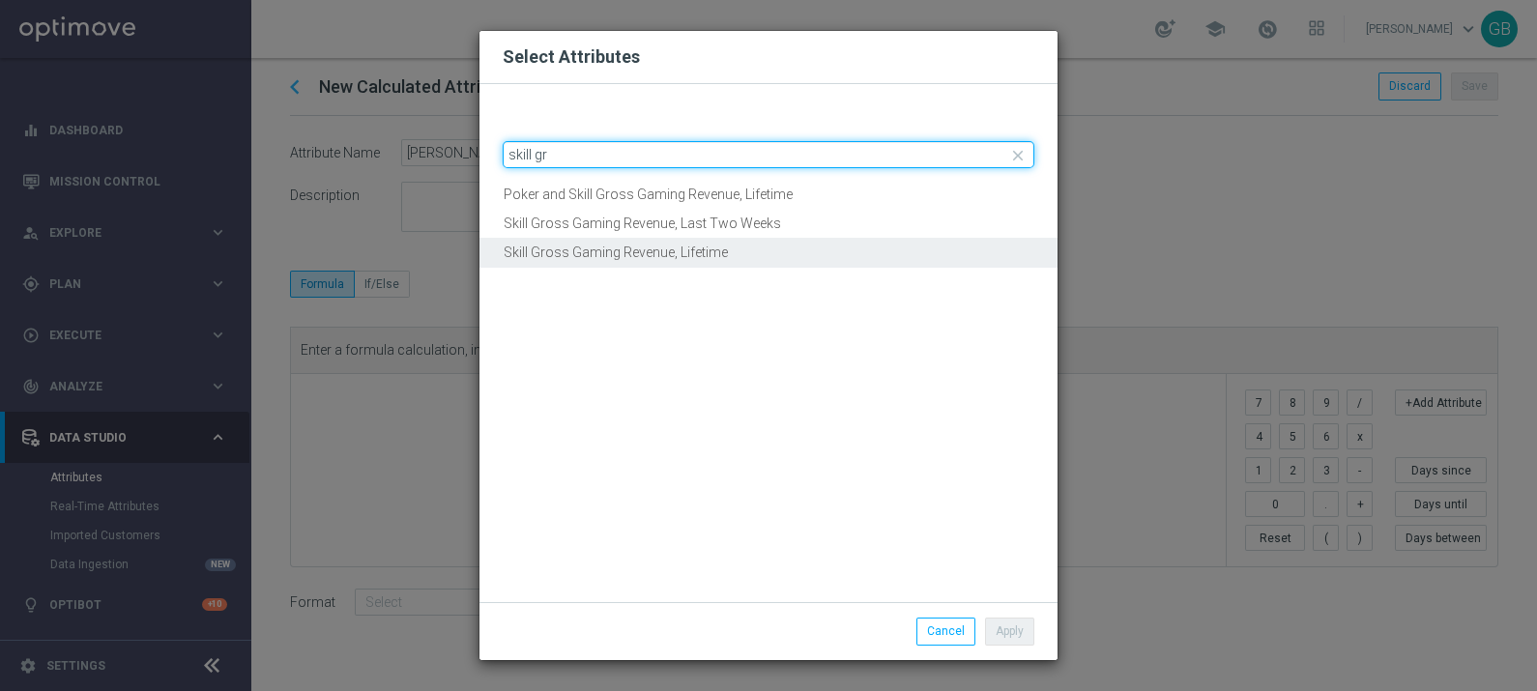
type input "skill gr"
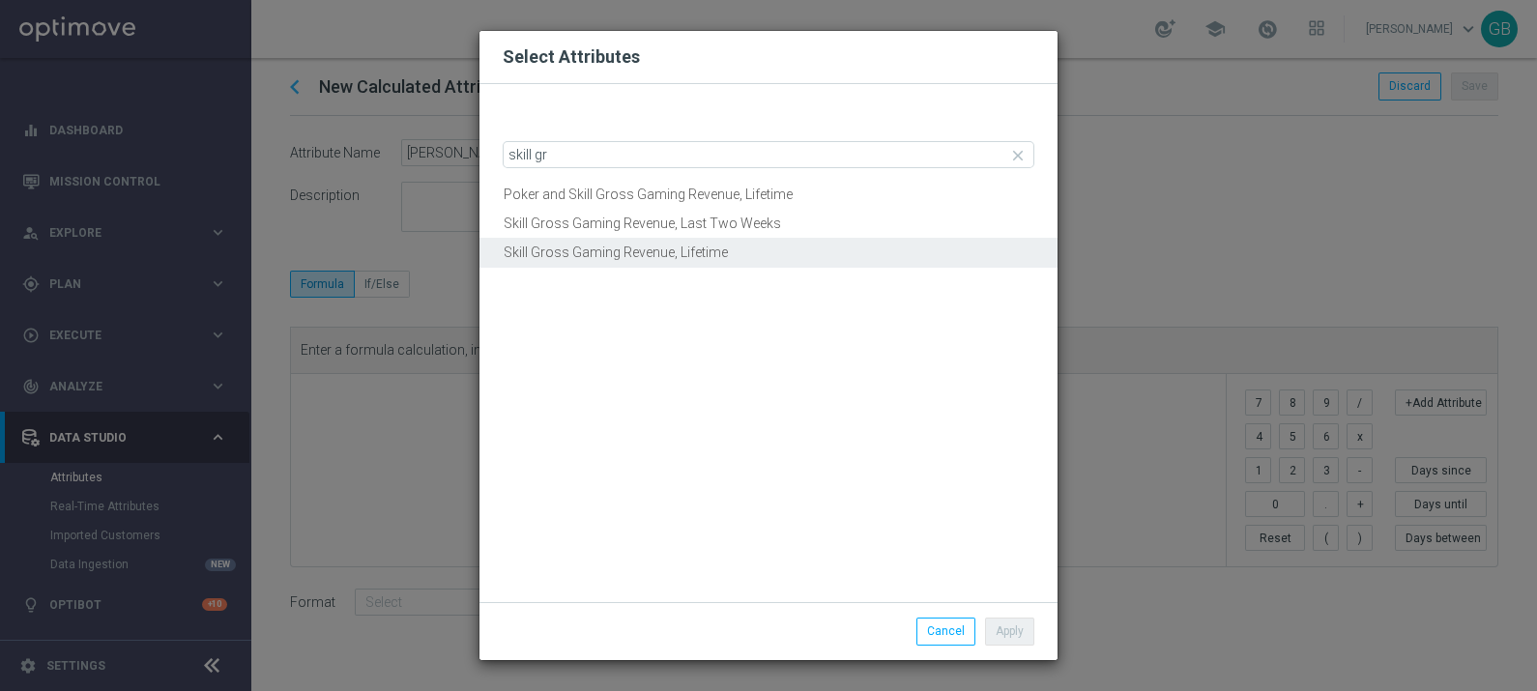
click at [749, 253] on button "Skill Gross Gaming Revenue, Lifetime" at bounding box center [768, 253] width 578 height 30
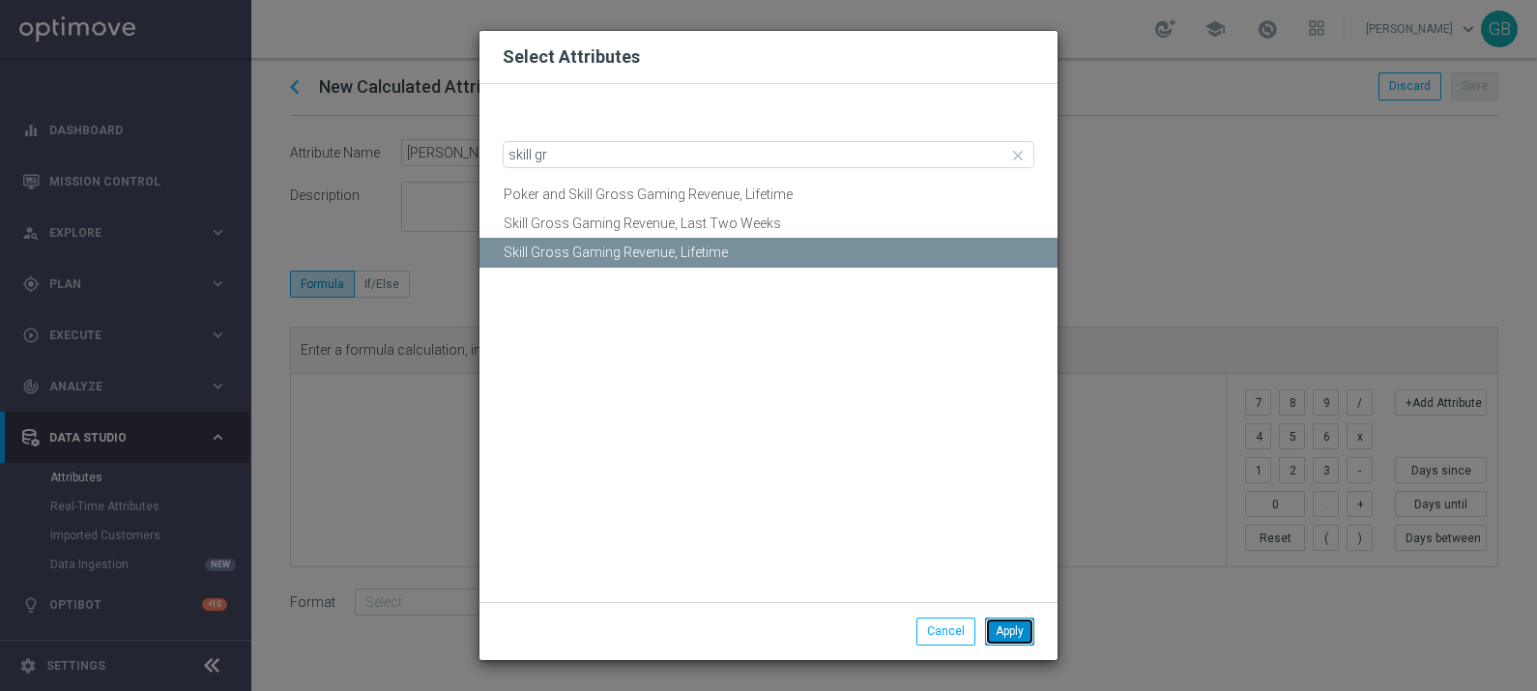
click at [1010, 630] on button "Apply" at bounding box center [1009, 631] width 49 height 27
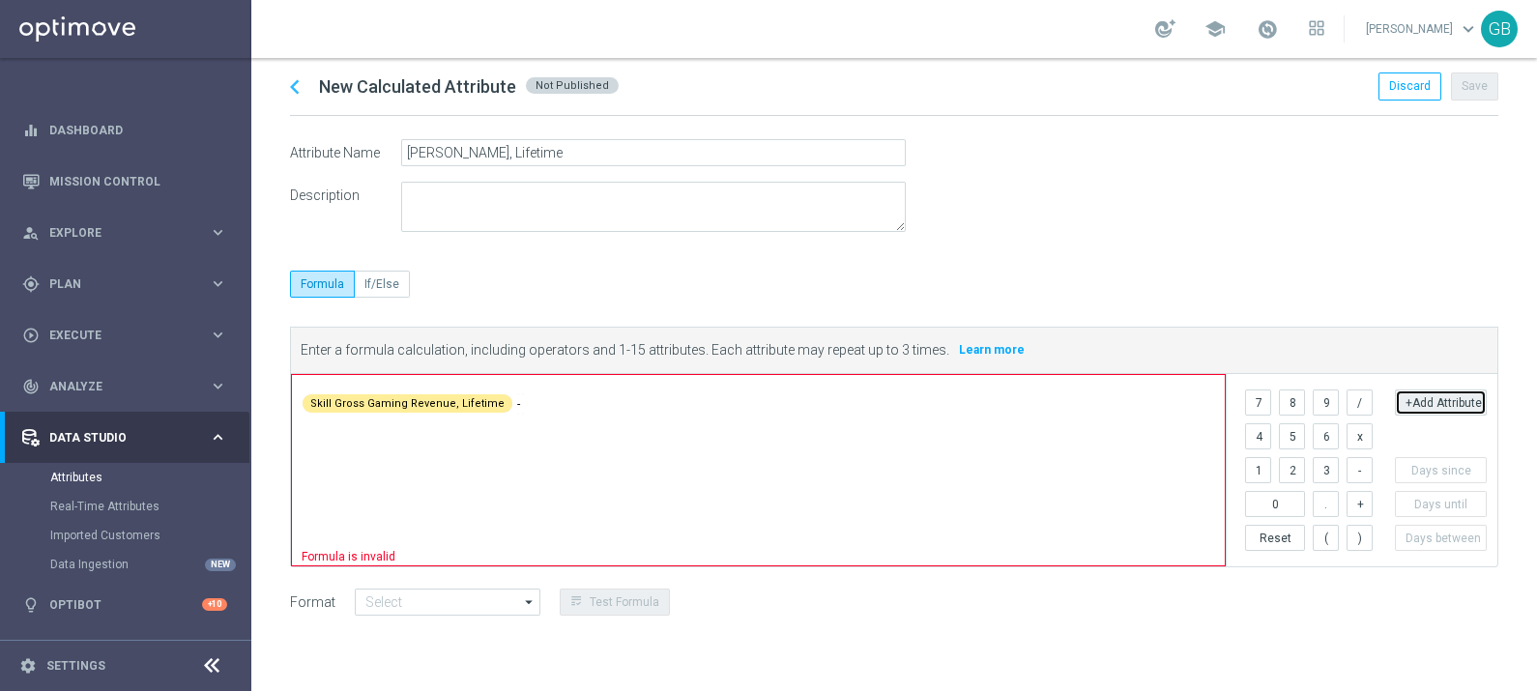
click at [1470, 401] on button "+Add Attribute" at bounding box center [1441, 403] width 92 height 26
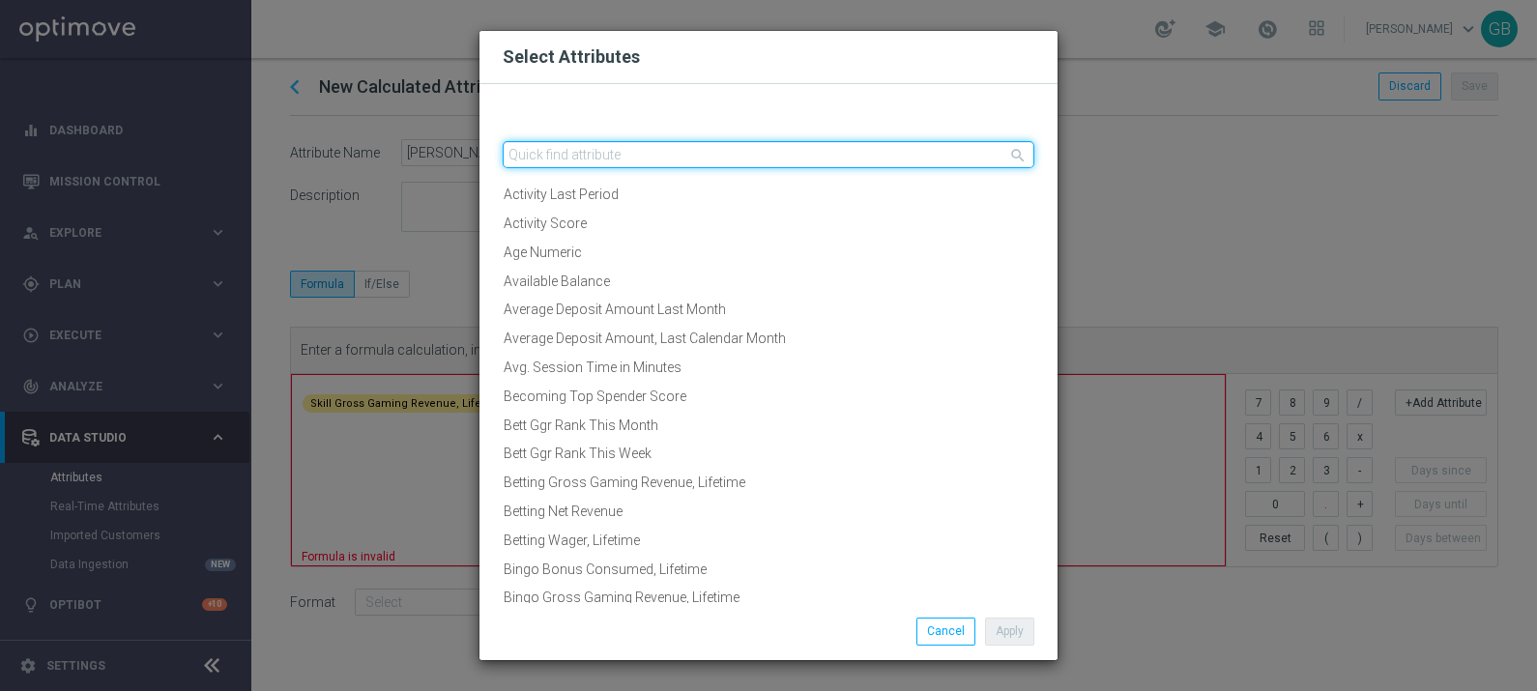
click at [685, 156] on input "text" at bounding box center [769, 154] width 532 height 27
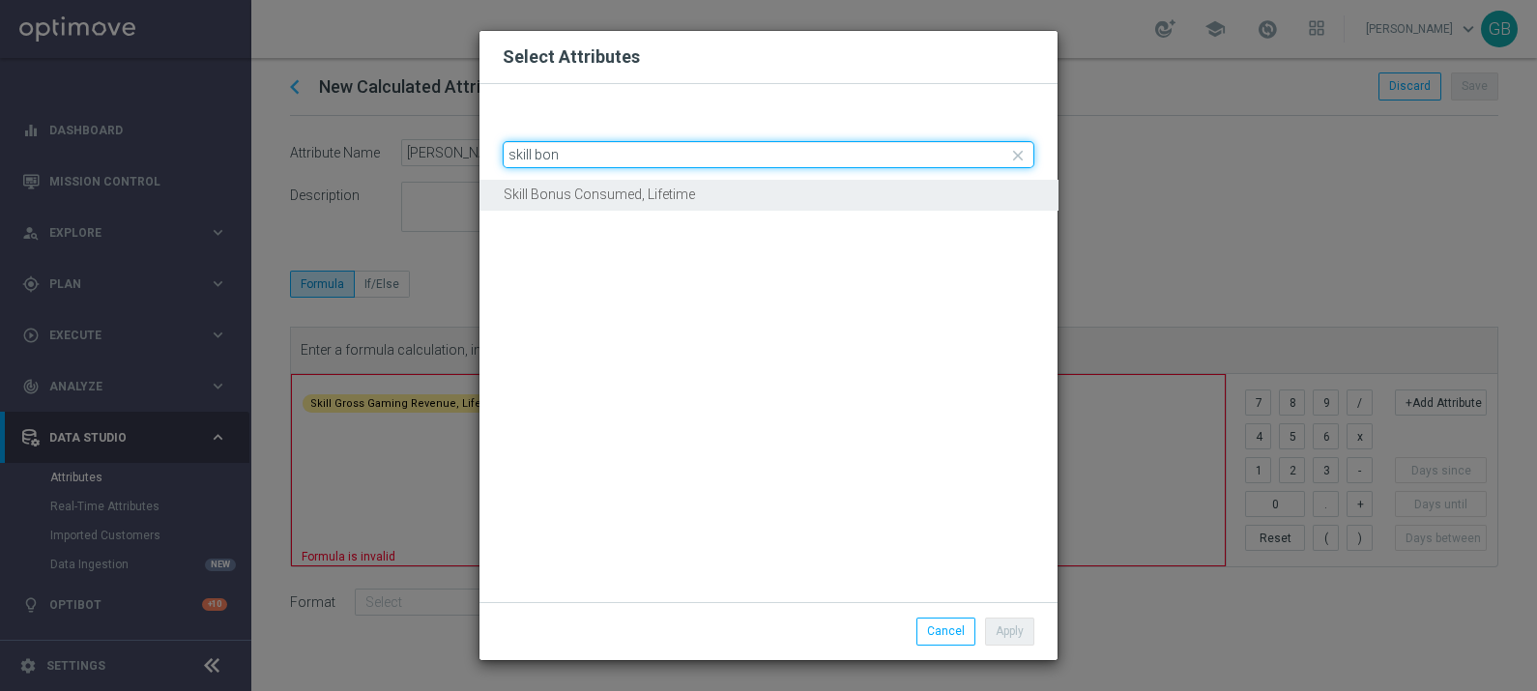
type input "skill bon"
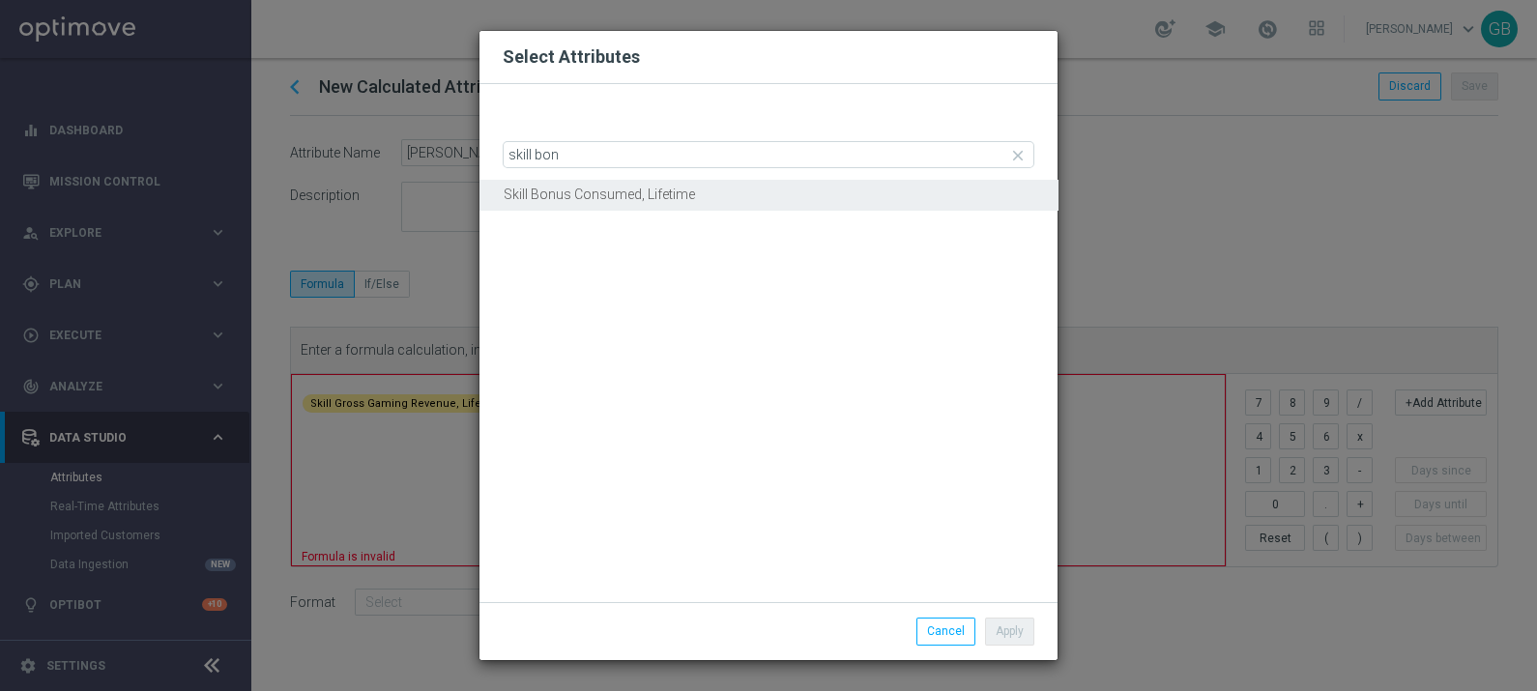
click at [757, 194] on button "Skill Bonus Consumed, Lifetime" at bounding box center [768, 195] width 578 height 30
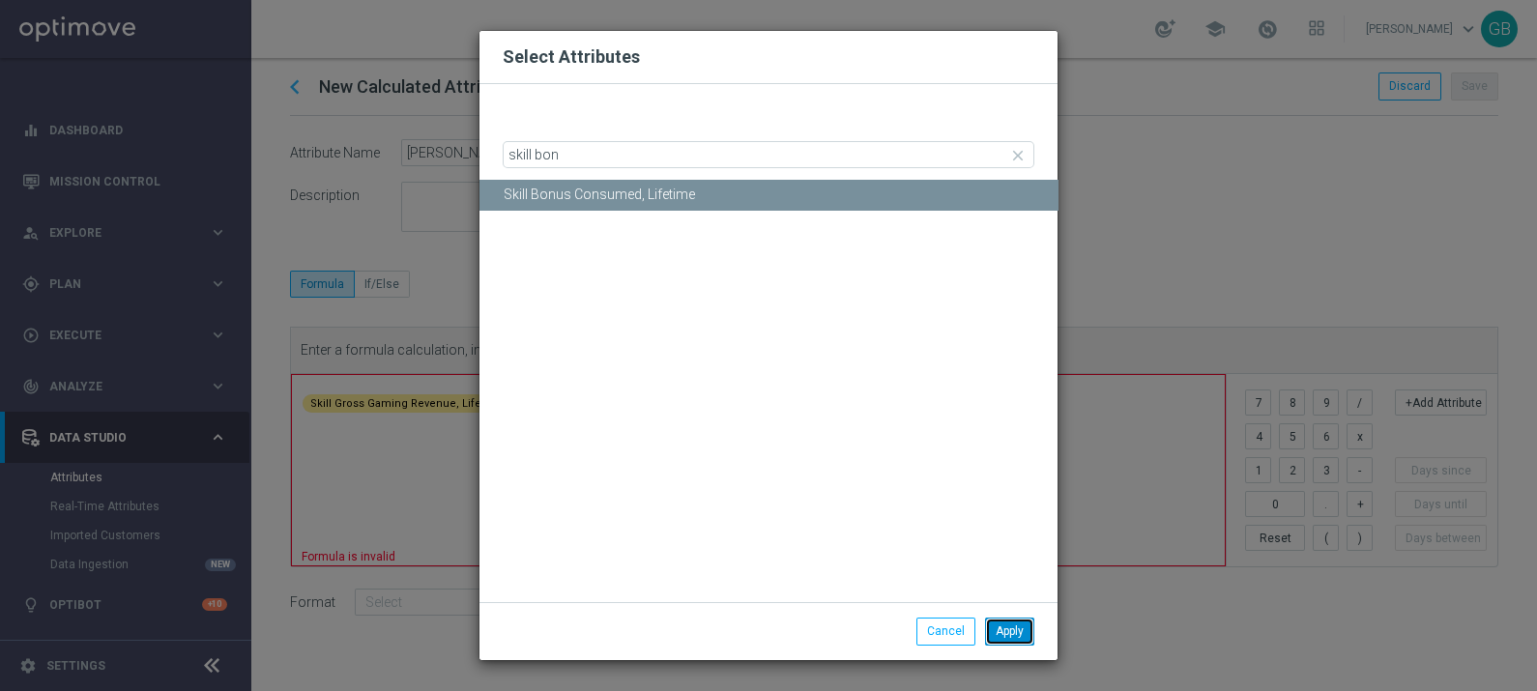
click at [1022, 633] on button "Apply" at bounding box center [1009, 631] width 49 height 27
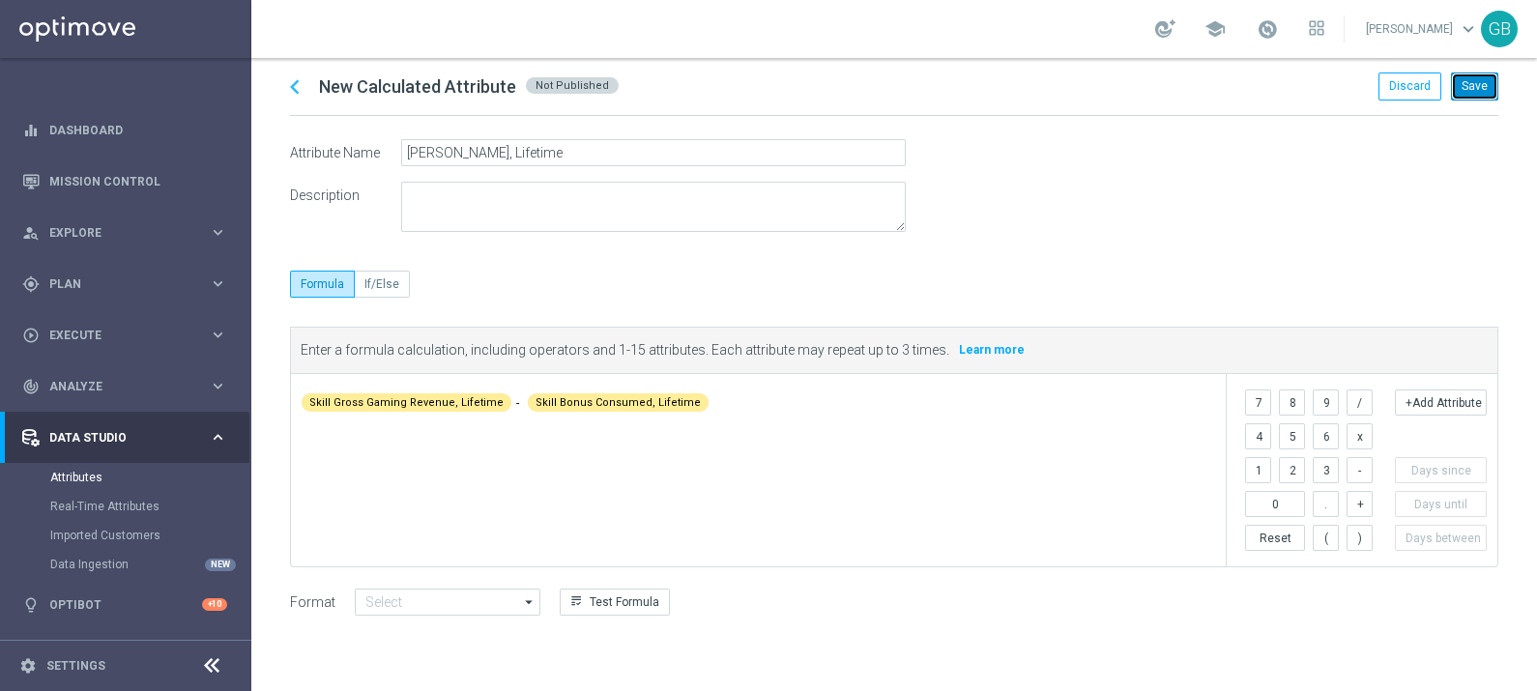
click at [1484, 86] on button "Save" at bounding box center [1474, 85] width 47 height 27
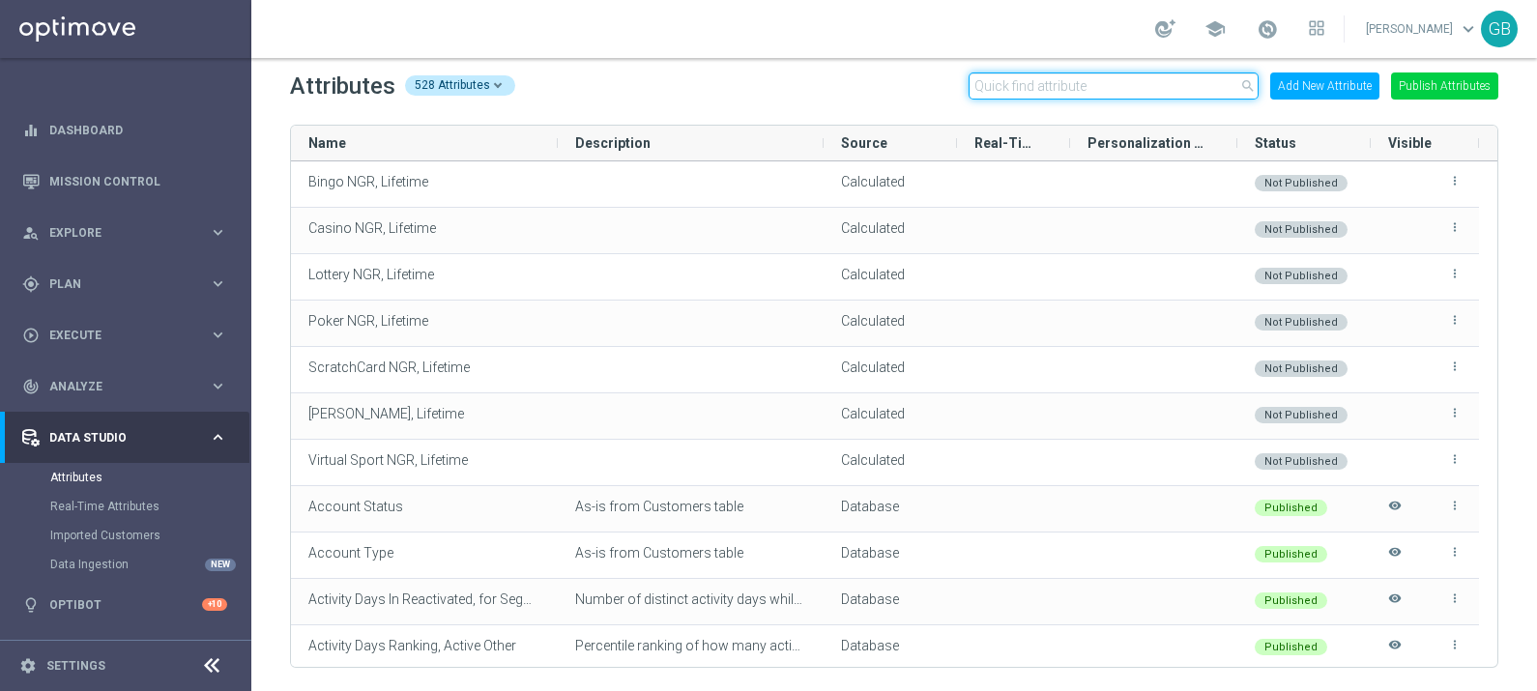
click at [1080, 91] on input "text" at bounding box center [1113, 85] width 290 height 27
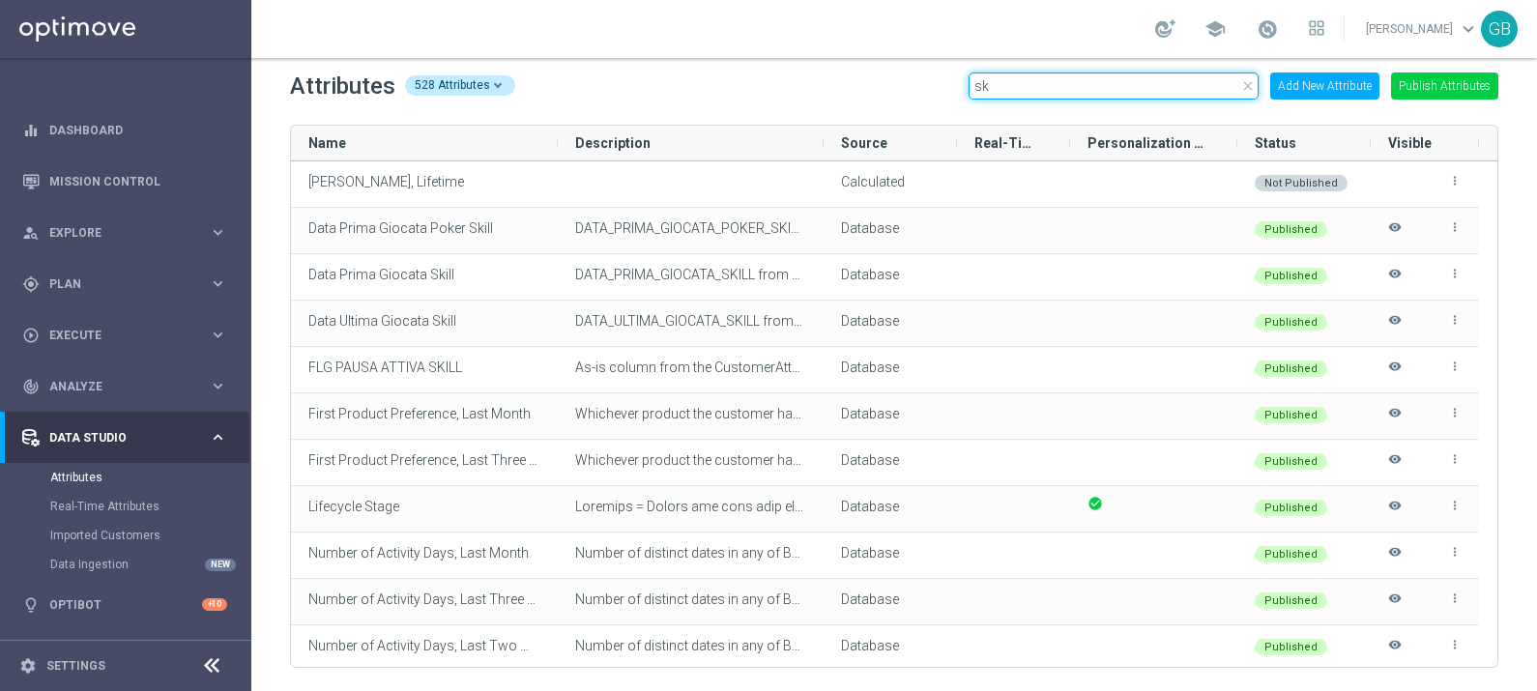
type input "s"
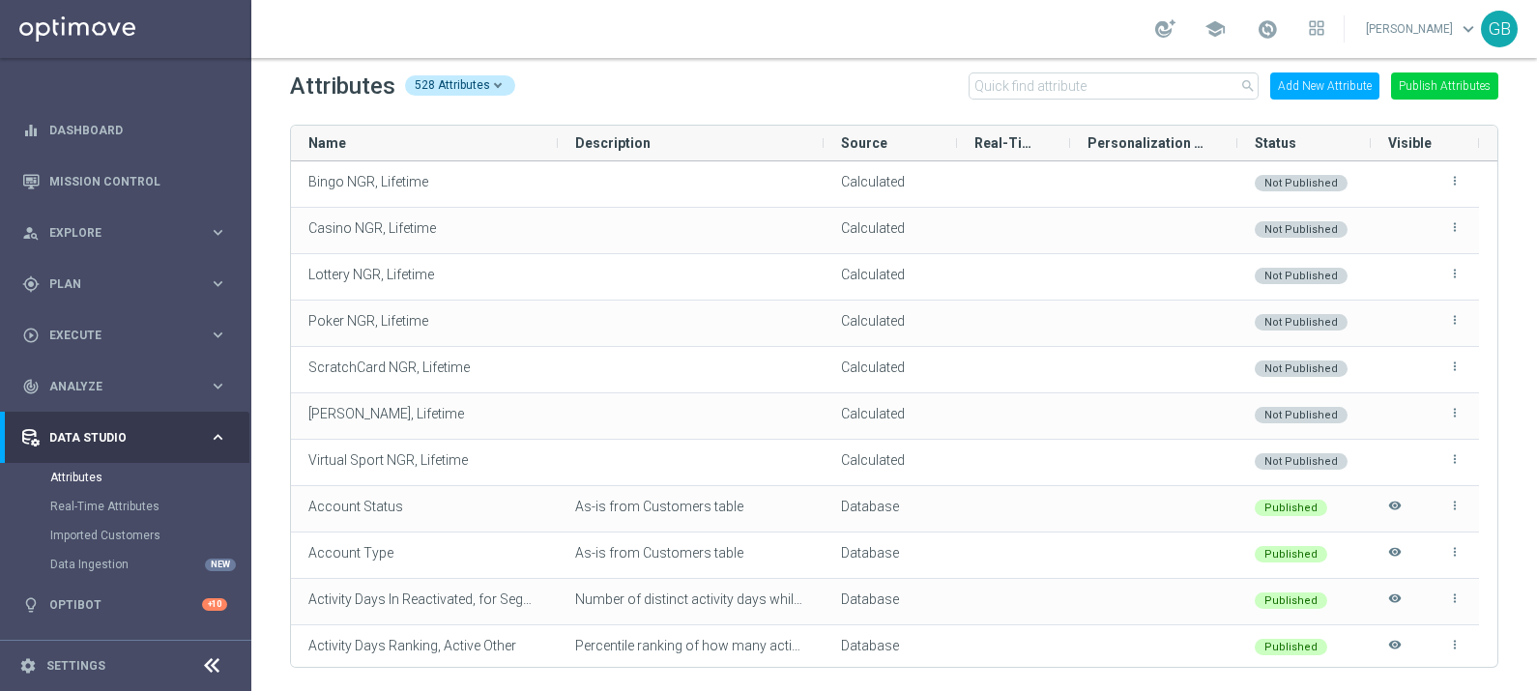
click at [909, 77] on div "Attributes 528 Attributes search Add New Attribute Publish Attributes" at bounding box center [894, 86] width 1208 height 31
click at [1430, 87] on button "Publish Attributes" at bounding box center [1444, 85] width 107 height 27
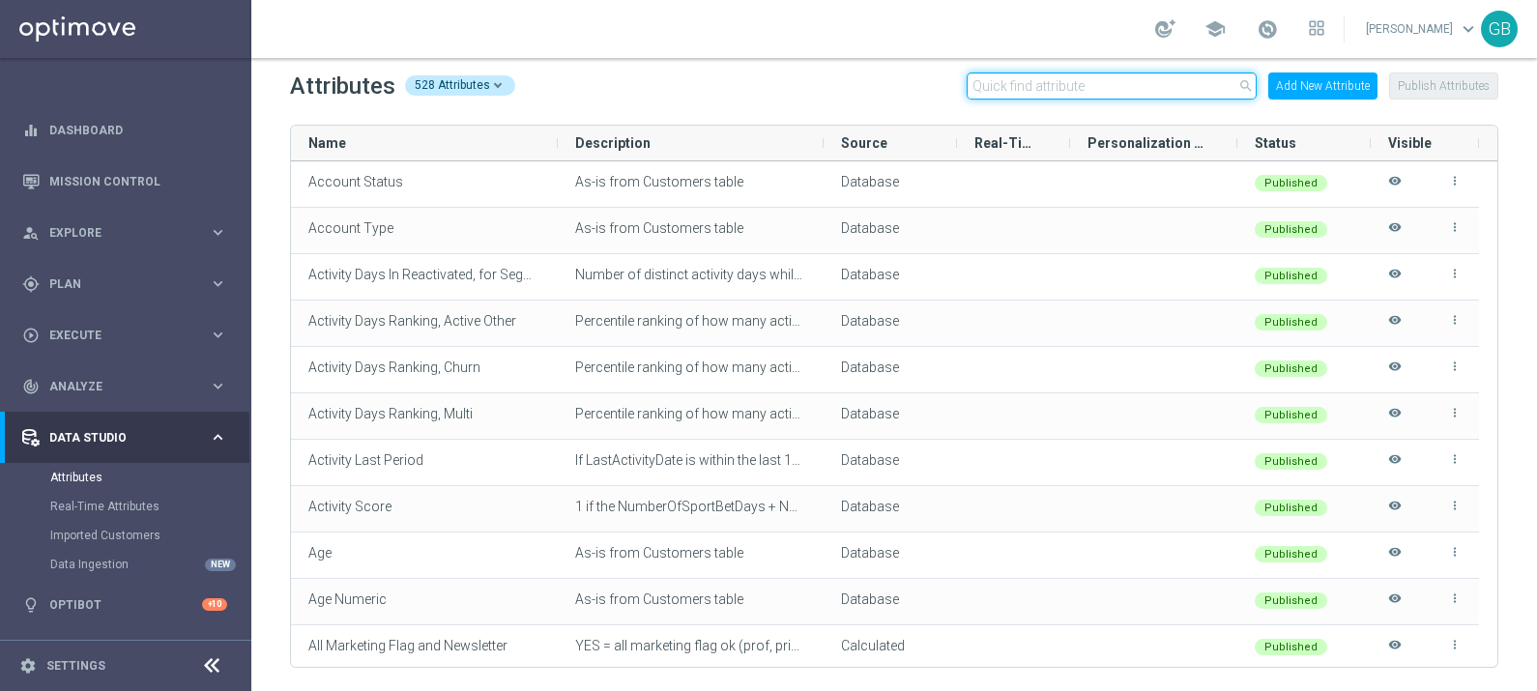
click at [1043, 89] on input "text" at bounding box center [1112, 85] width 290 height 27
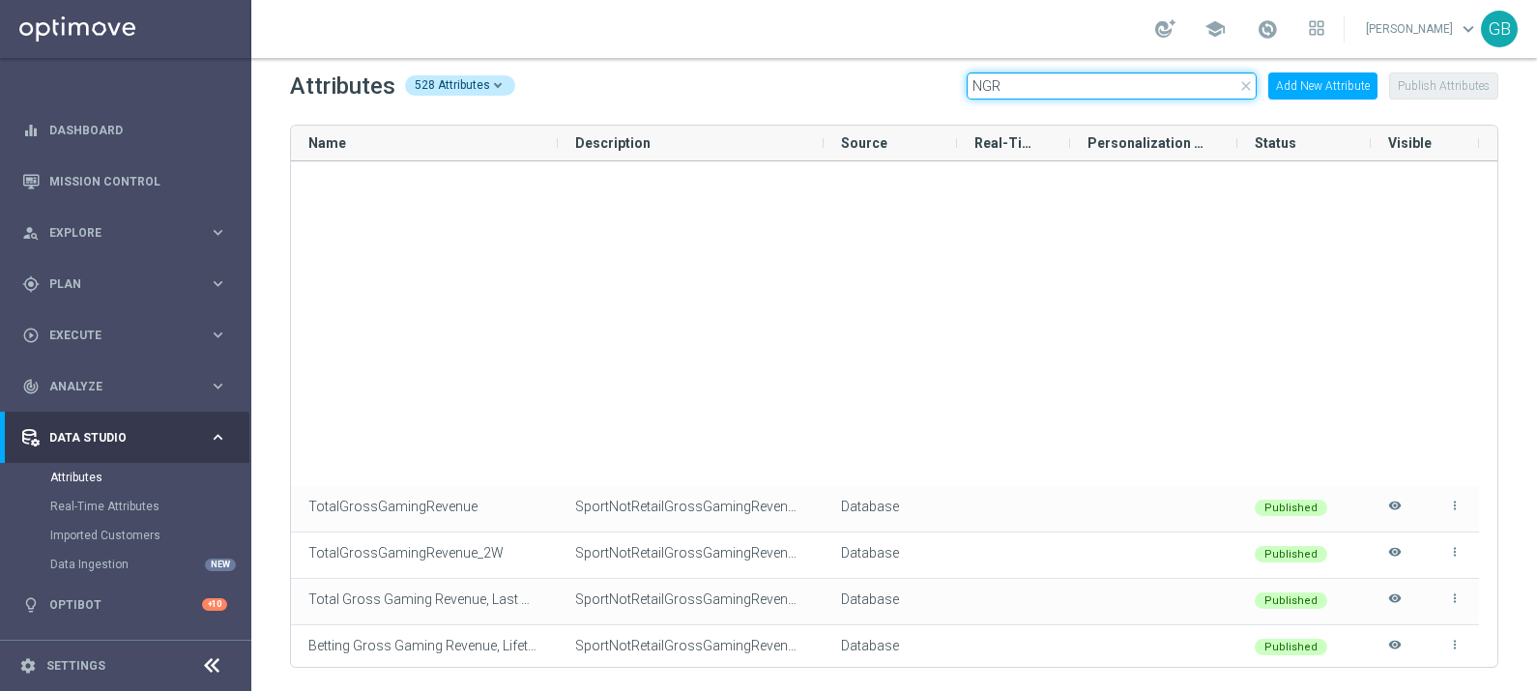
scroll to position [978, 0]
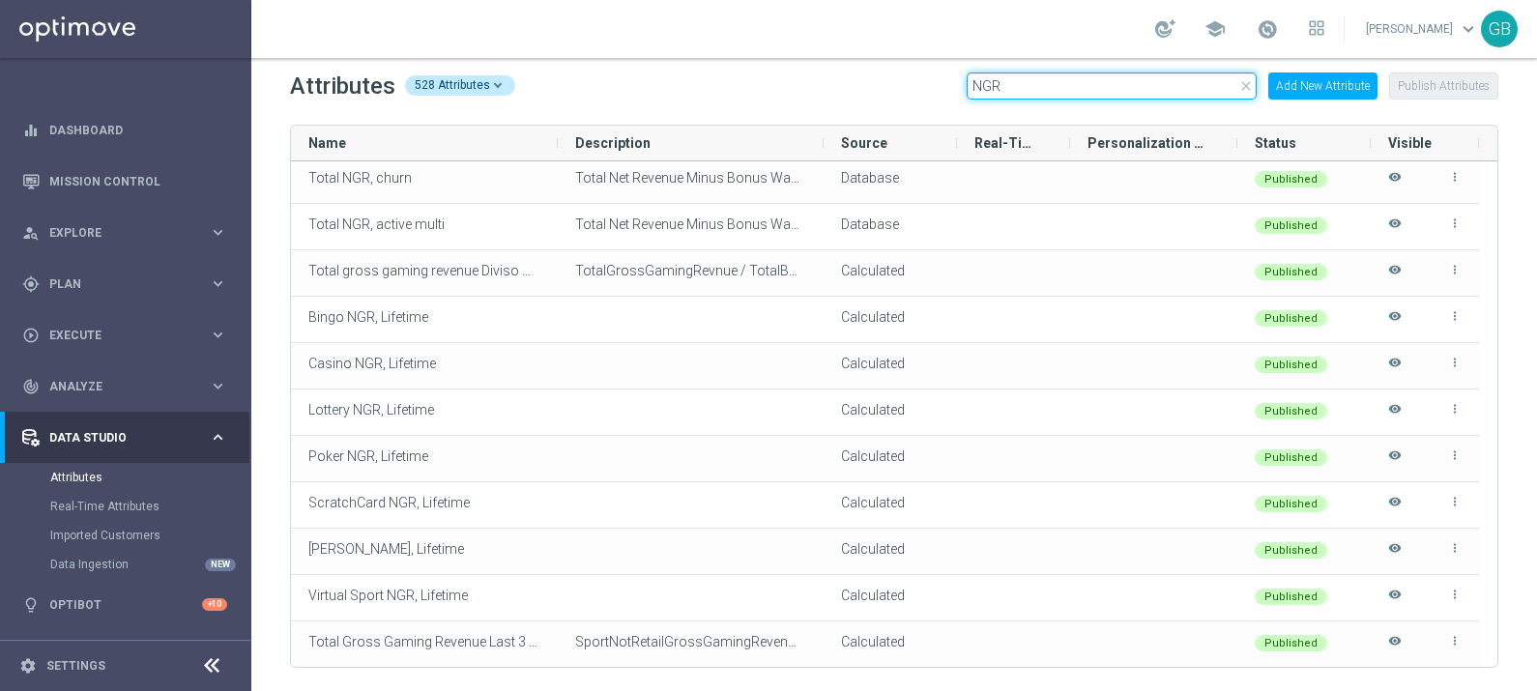
type input "NGR"
click at [92, 348] on div "play_circle_outline Execute keyboard_arrow_right" at bounding box center [124, 334] width 249 height 51
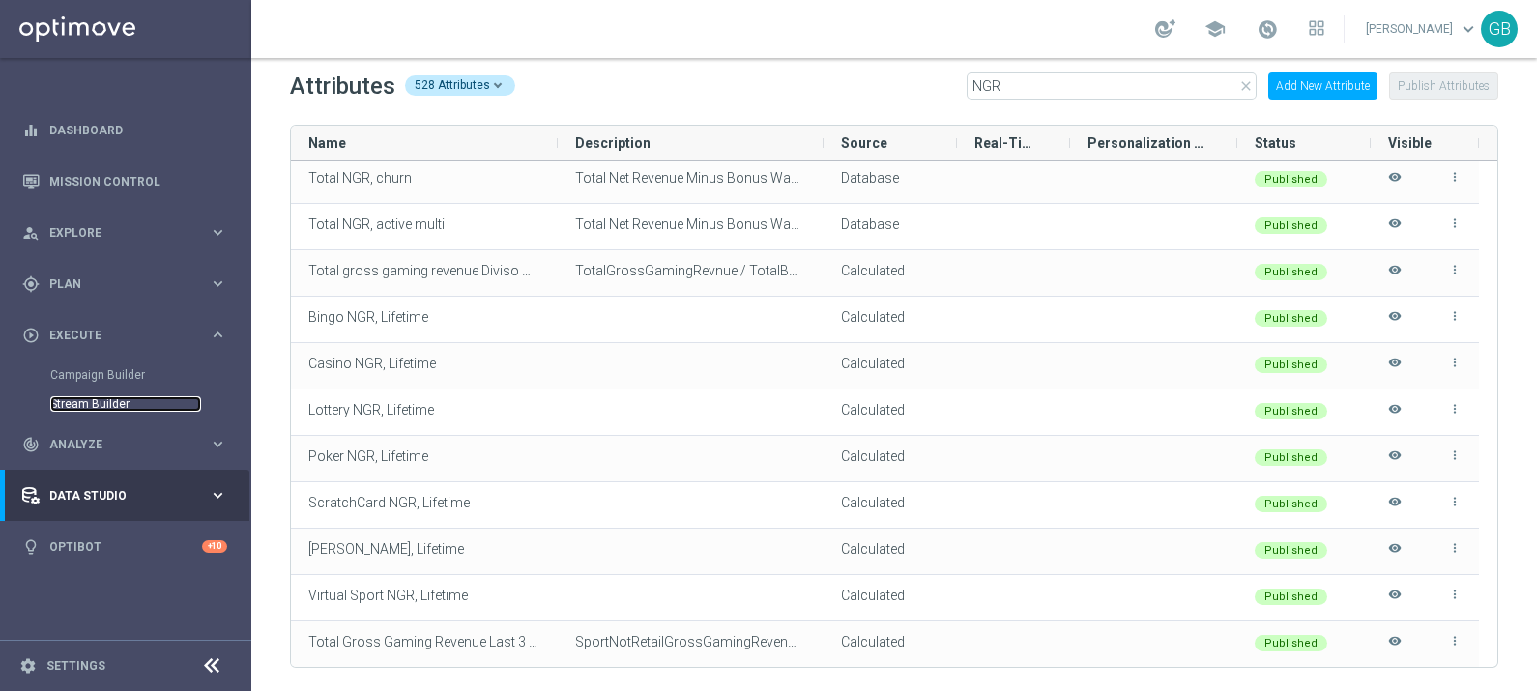
click at [115, 399] on link "Stream Builder" at bounding box center [125, 403] width 151 height 15
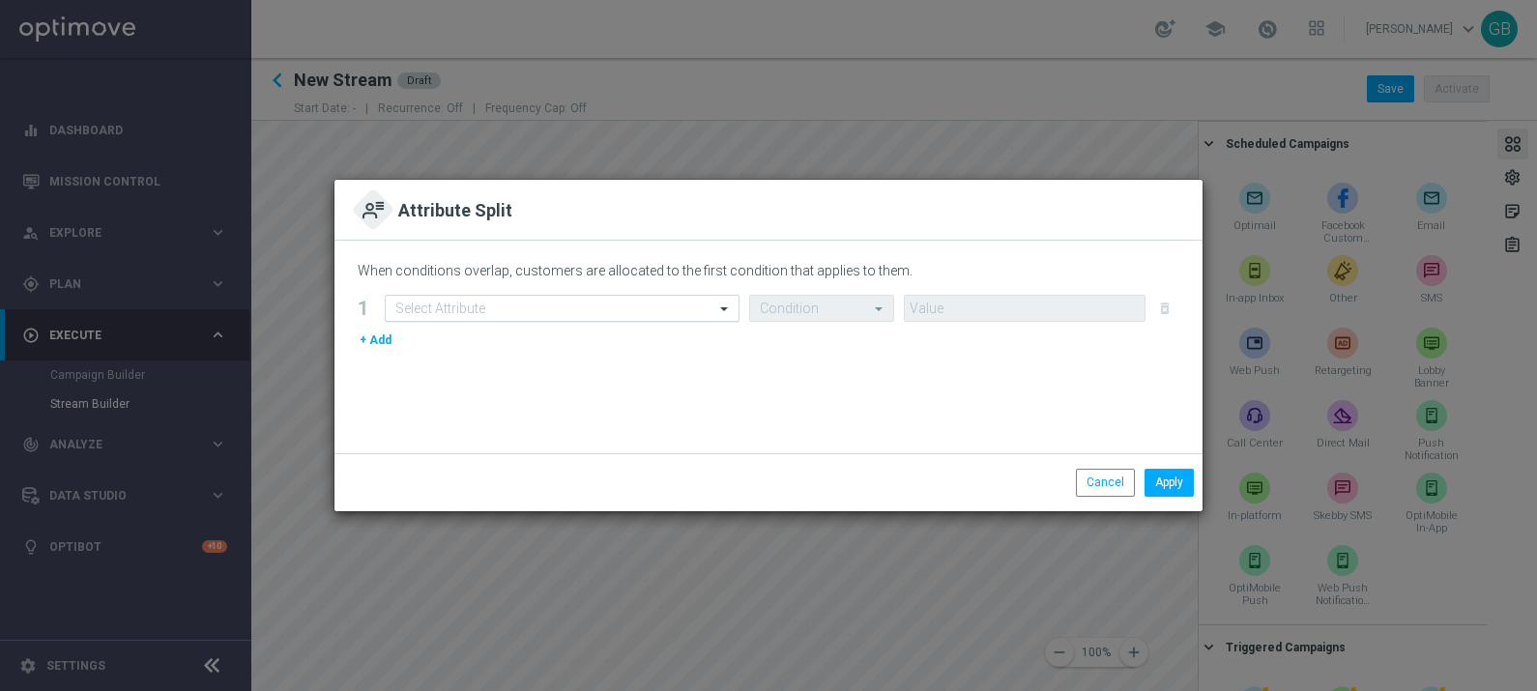
click at [696, 312] on div at bounding box center [562, 309] width 353 height 16
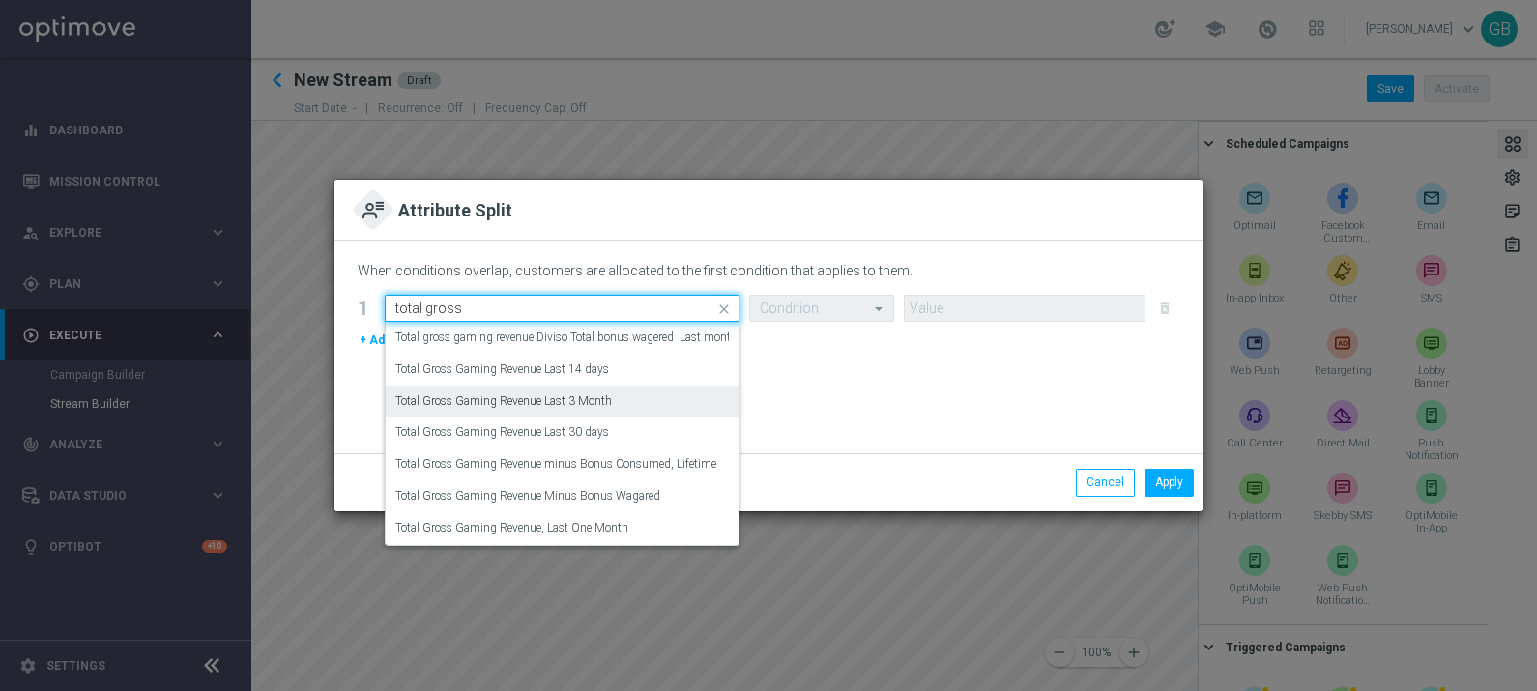
click at [604, 401] on label "Total Gross Gaming Revenue Last 3 Month" at bounding box center [503, 401] width 216 height 16
type input "total gross"
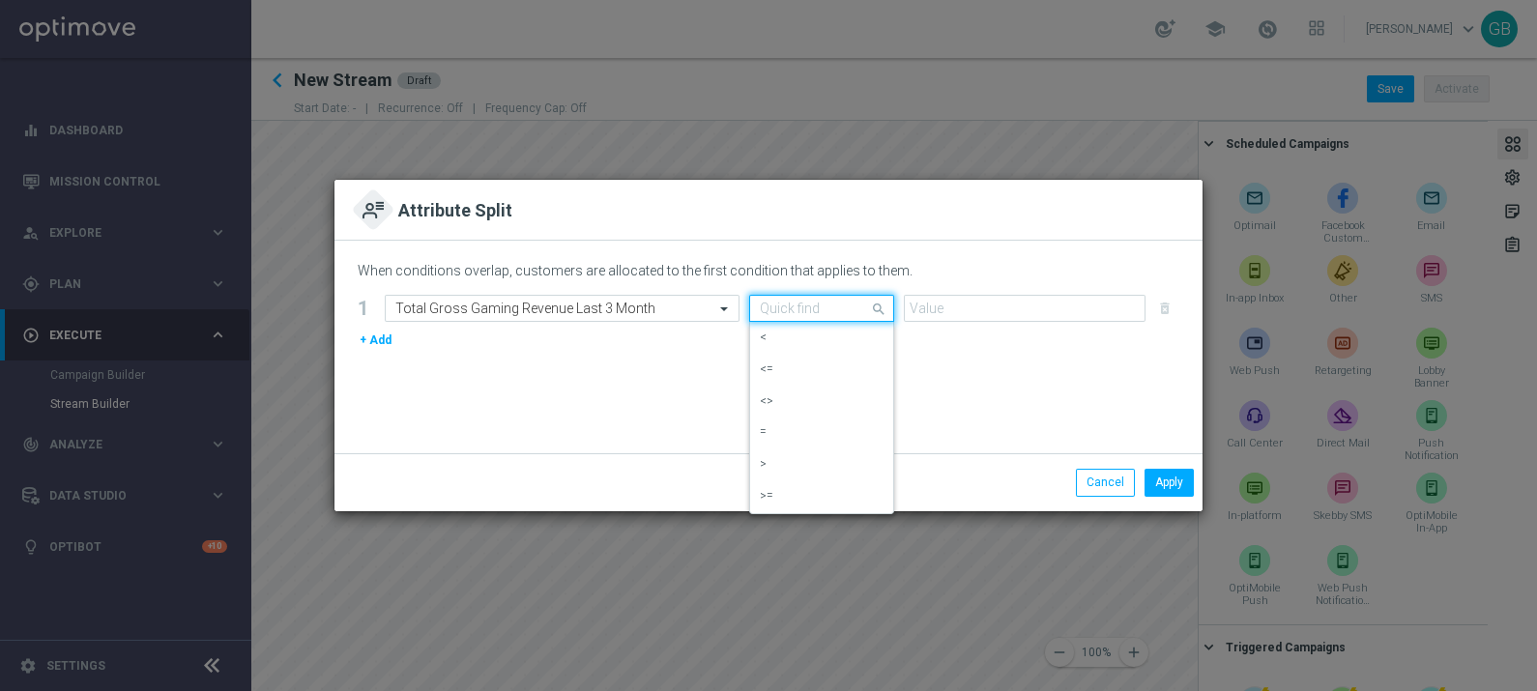
click at [866, 296] on div "Quick find" at bounding box center [821, 308] width 145 height 27
click at [806, 470] on div ">" at bounding box center [822, 464] width 124 height 32
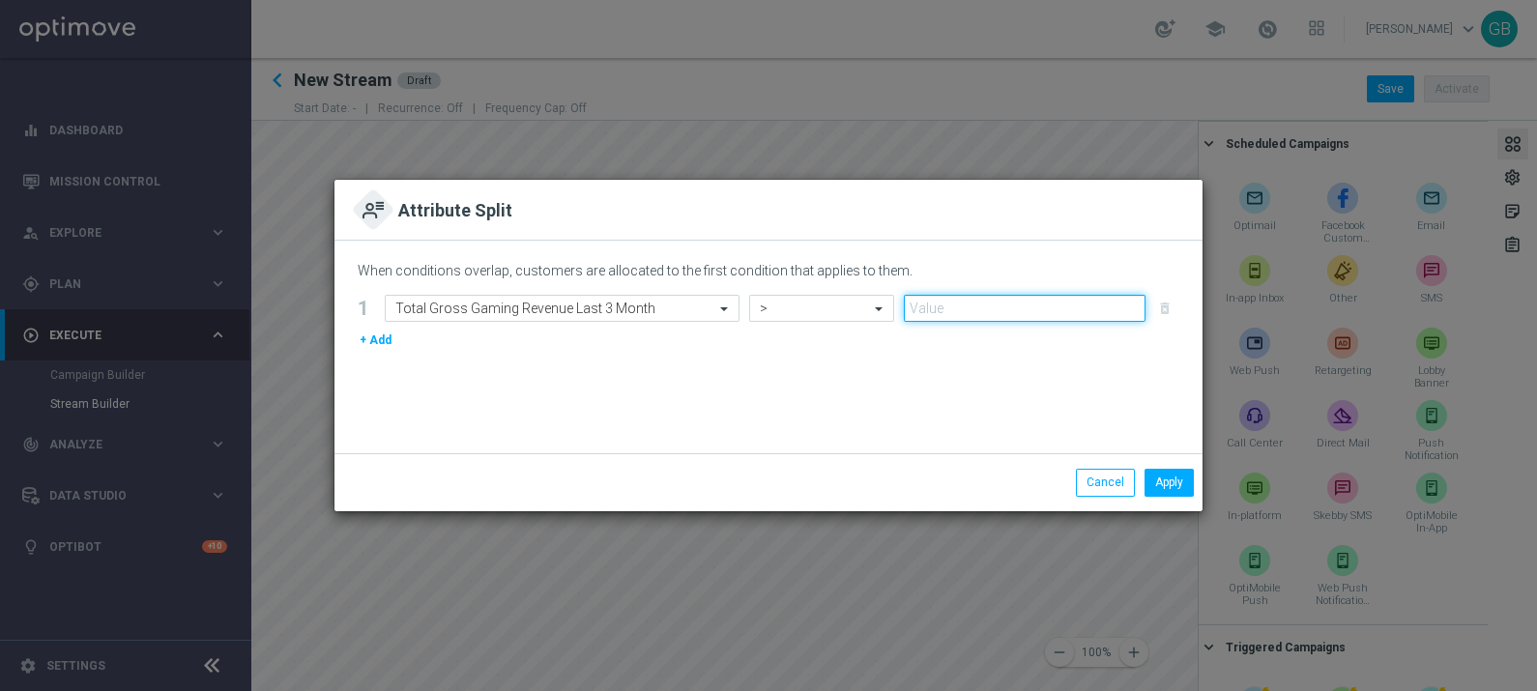
click at [953, 306] on input "number" at bounding box center [1025, 308] width 242 height 27
type input "0"
click at [372, 340] on button "+ Add" at bounding box center [376, 340] width 36 height 21
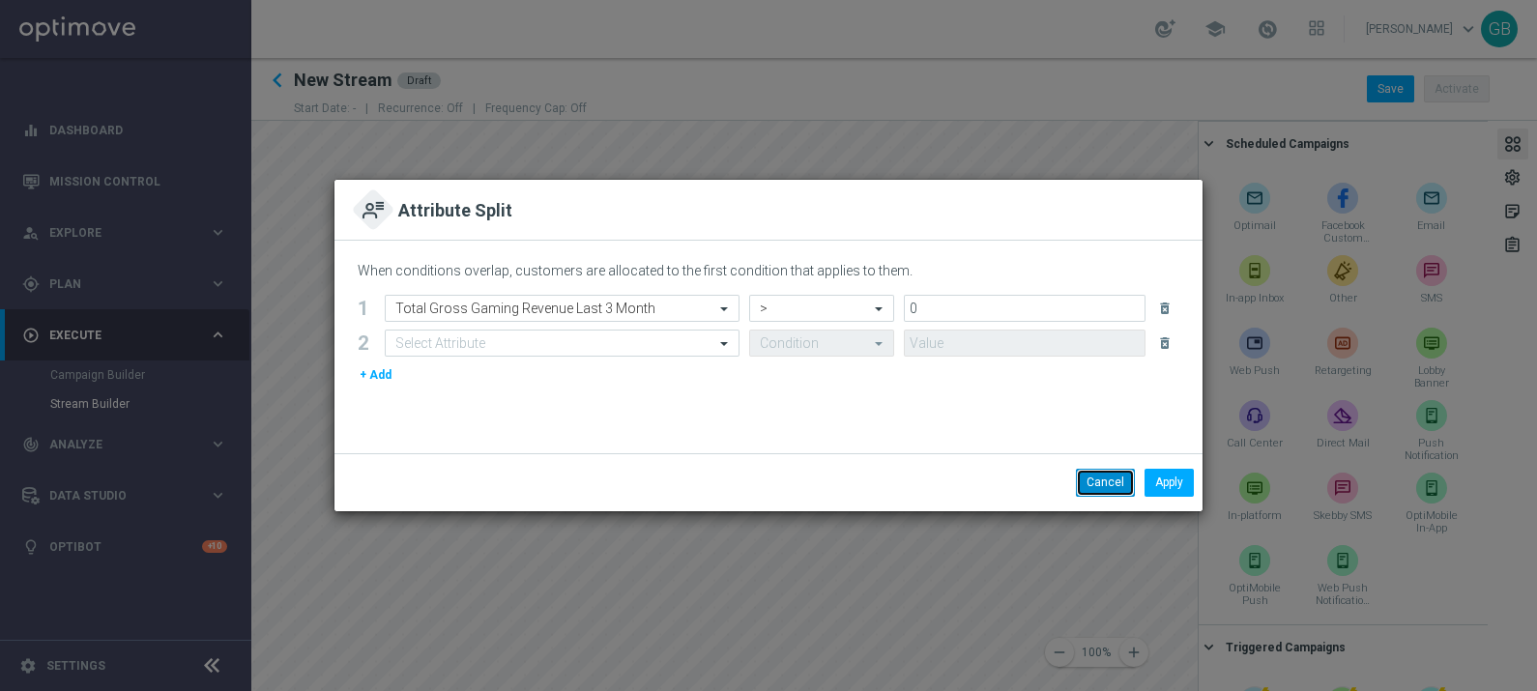
click at [1093, 483] on button "Cancel" at bounding box center [1105, 482] width 59 height 27
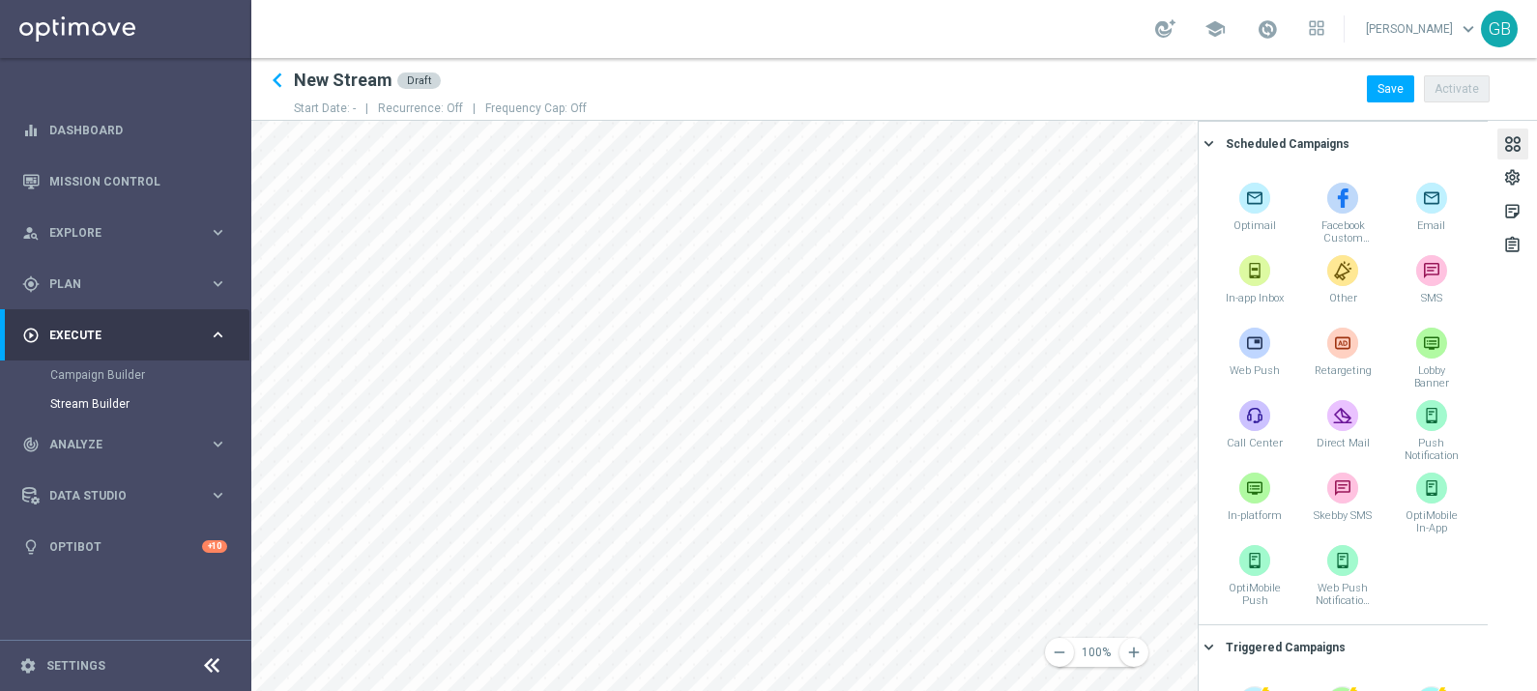
scroll to position [428, 0]
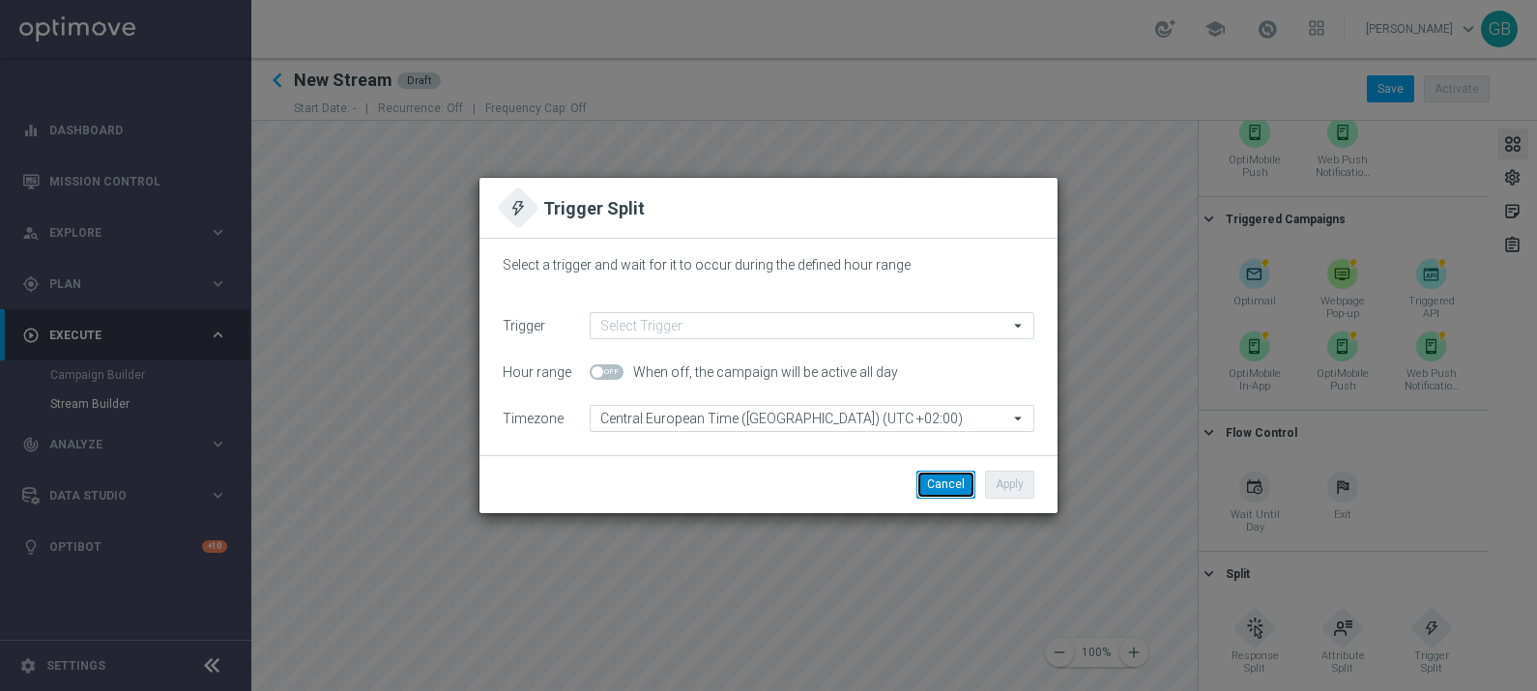
click at [960, 487] on button "Cancel" at bounding box center [945, 484] width 59 height 27
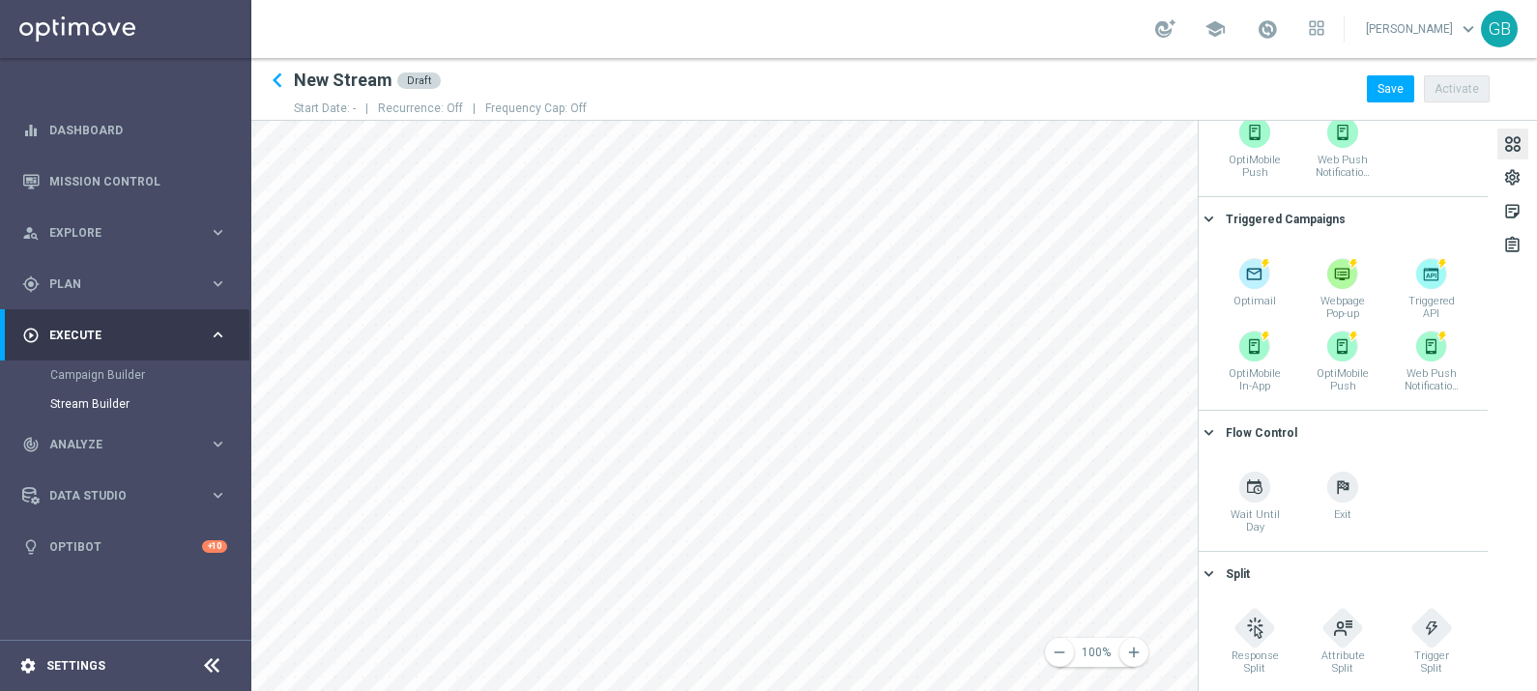
click at [68, 657] on div "settings Settings" at bounding box center [96, 665] width 193 height 17
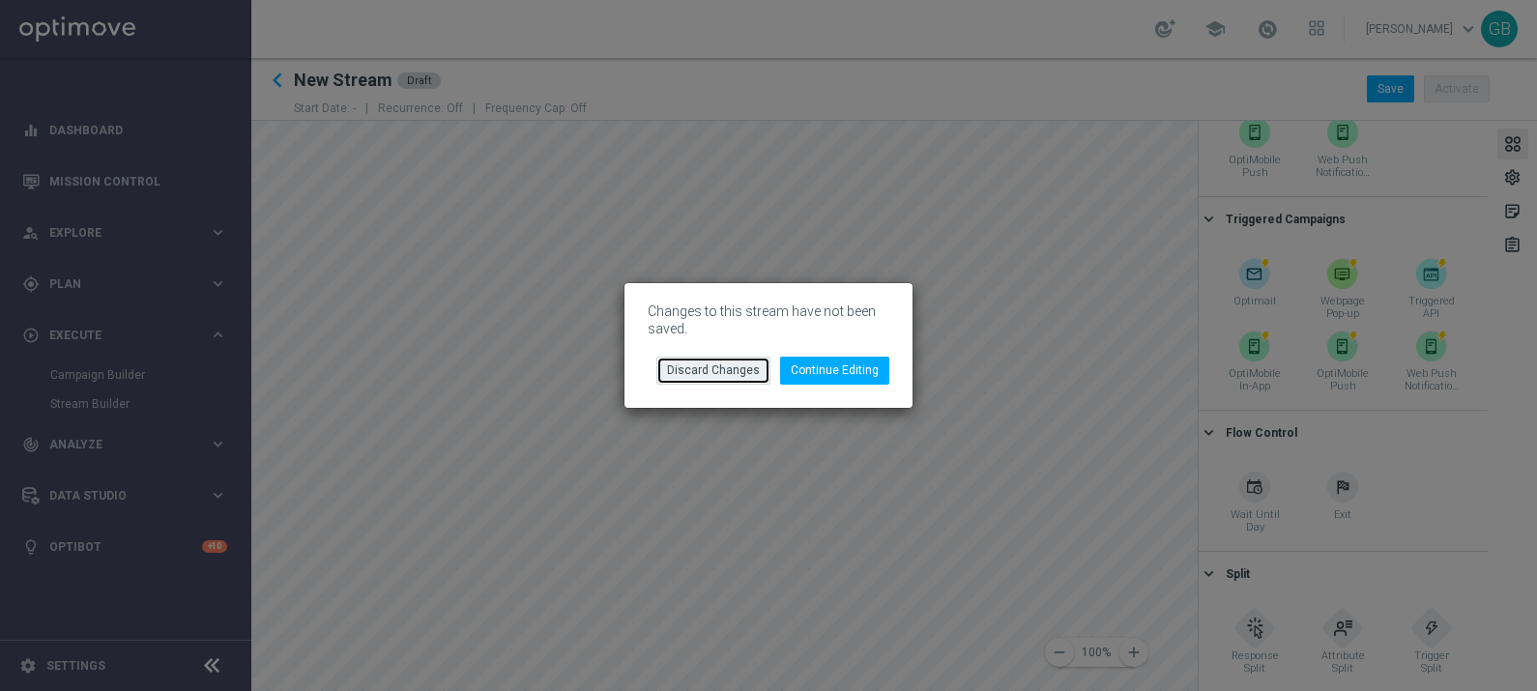
click at [735, 362] on button "Discard Changes" at bounding box center [713, 370] width 114 height 27
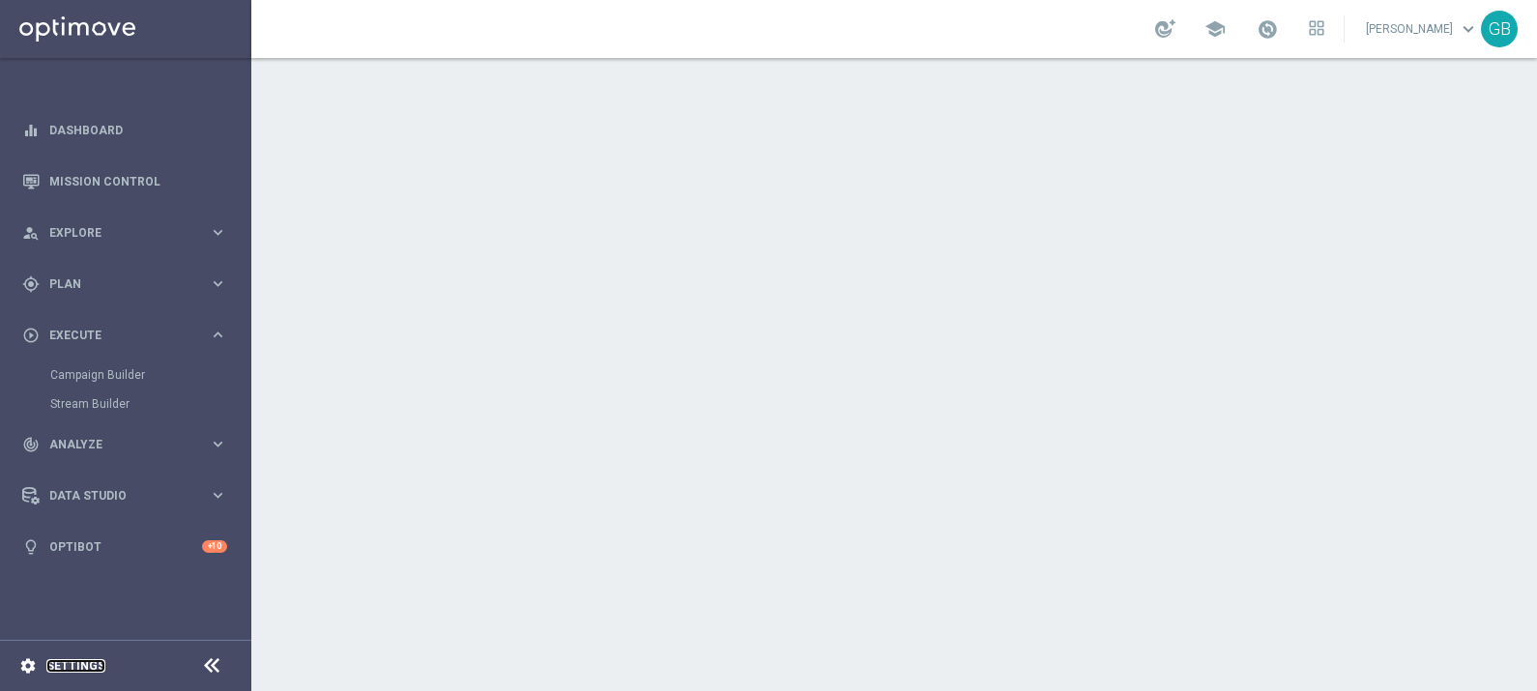
click at [75, 663] on link "Settings" at bounding box center [75, 666] width 59 height 12
click at [73, 662] on link "Settings" at bounding box center [75, 666] width 59 height 12
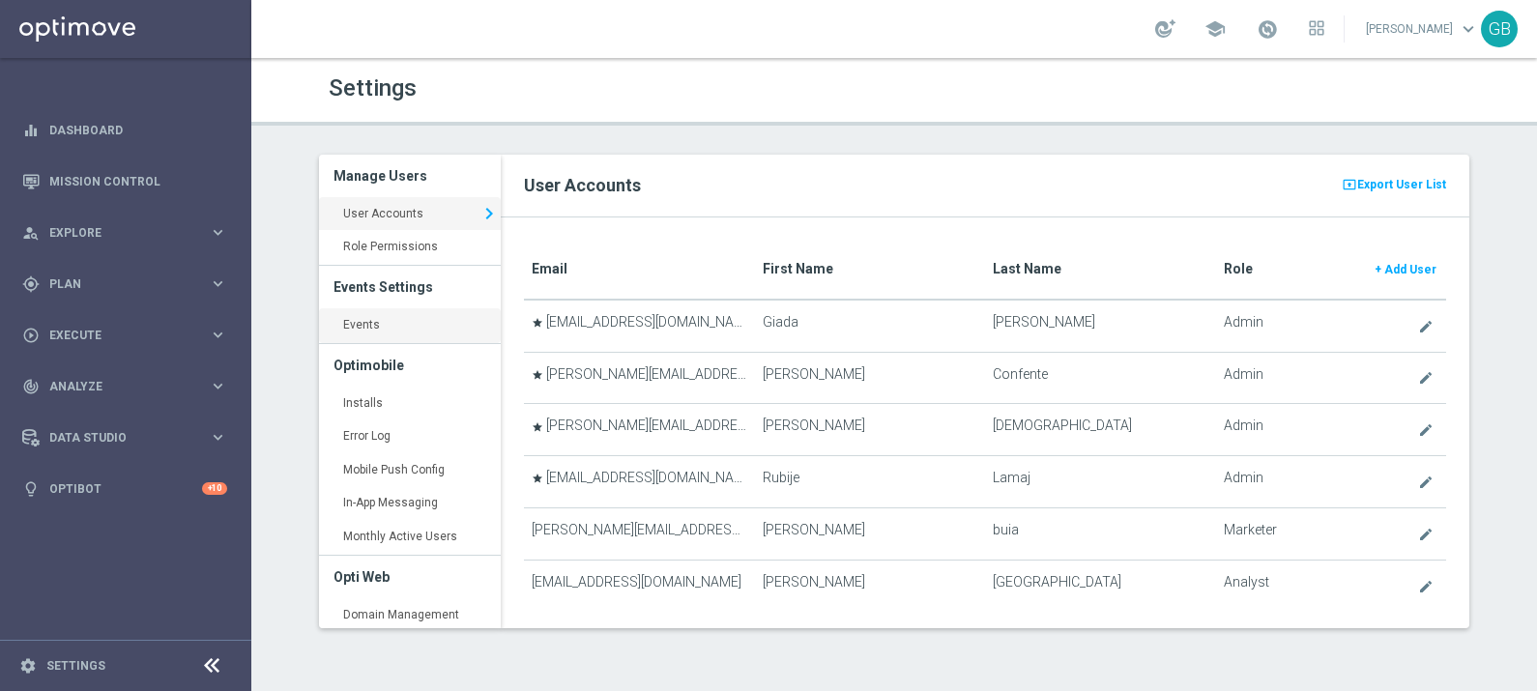
click at [401, 329] on link "Events keyboard_arrow_right" at bounding box center [410, 325] width 182 height 35
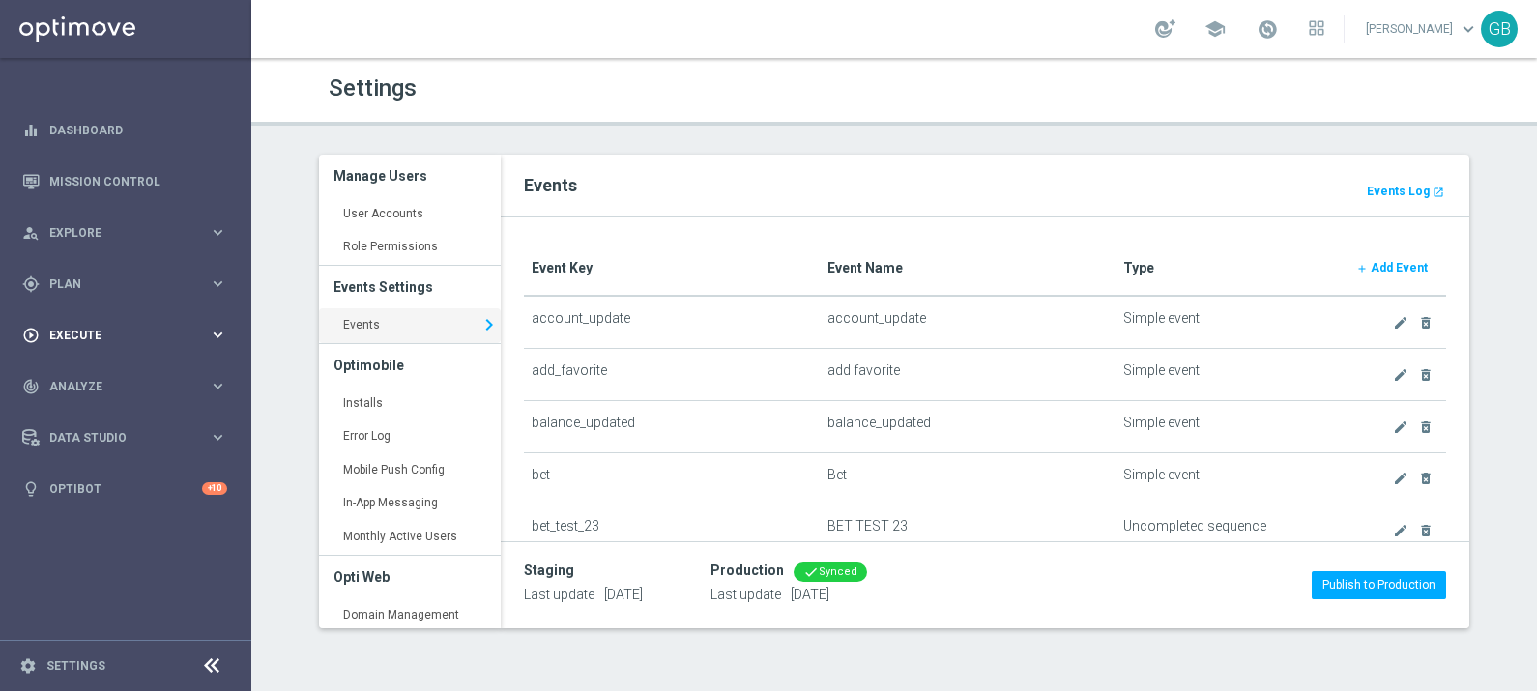
click at [137, 339] on span "Execute" at bounding box center [128, 336] width 159 height 12
click at [109, 406] on link "Stream Builder" at bounding box center [125, 403] width 151 height 15
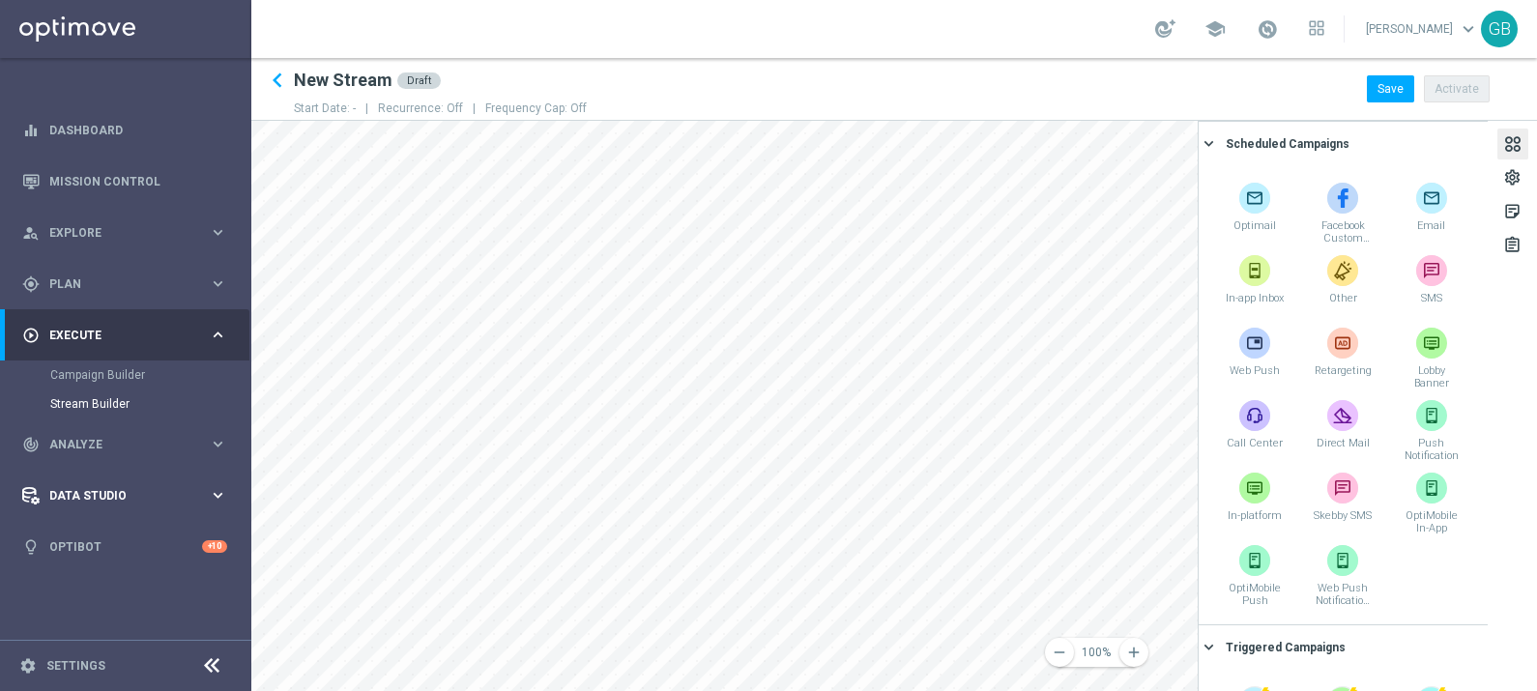
click at [68, 492] on span "Data Studio" at bounding box center [128, 496] width 159 height 12
click at [85, 476] on link "Attributes" at bounding box center [125, 477] width 151 height 15
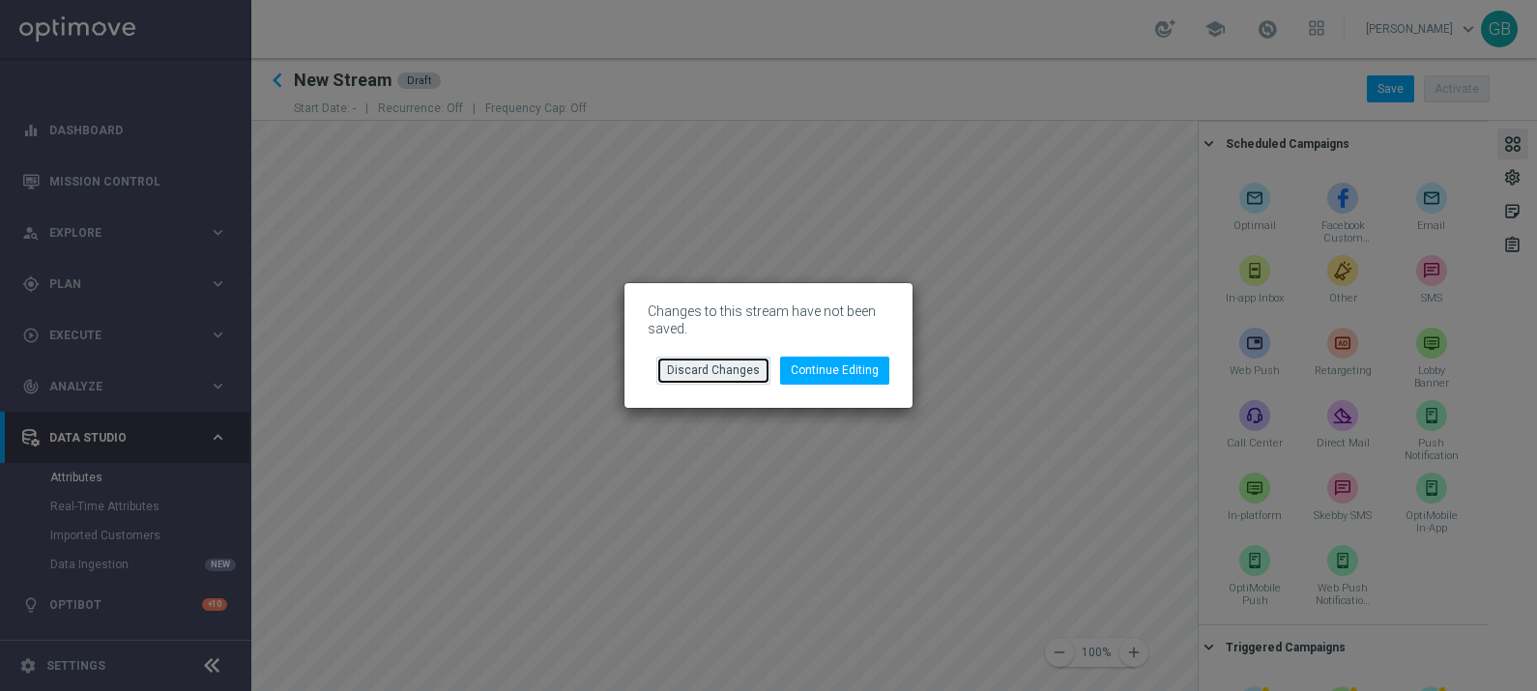
click at [741, 371] on button "Discard Changes" at bounding box center [713, 370] width 114 height 27
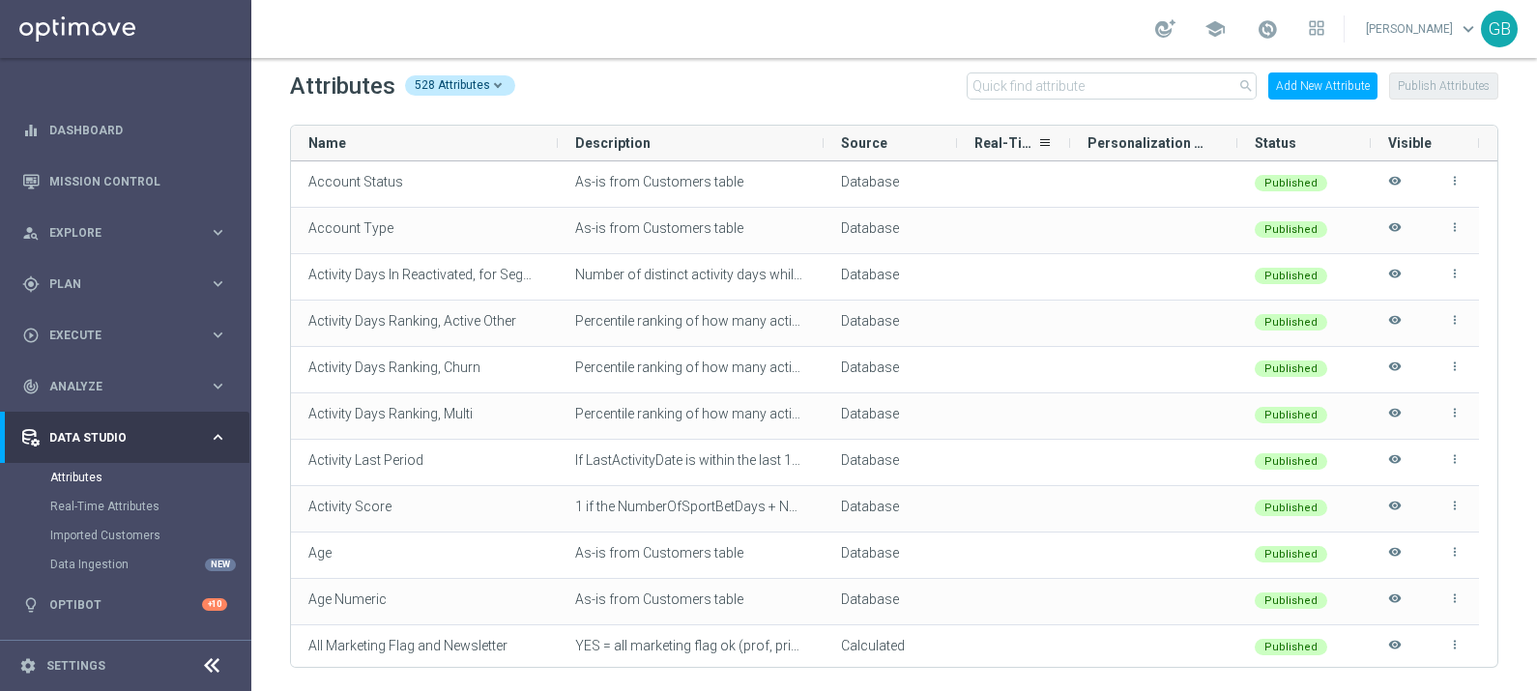
click at [986, 135] on span "Real-Time" at bounding box center [1005, 142] width 63 height 15
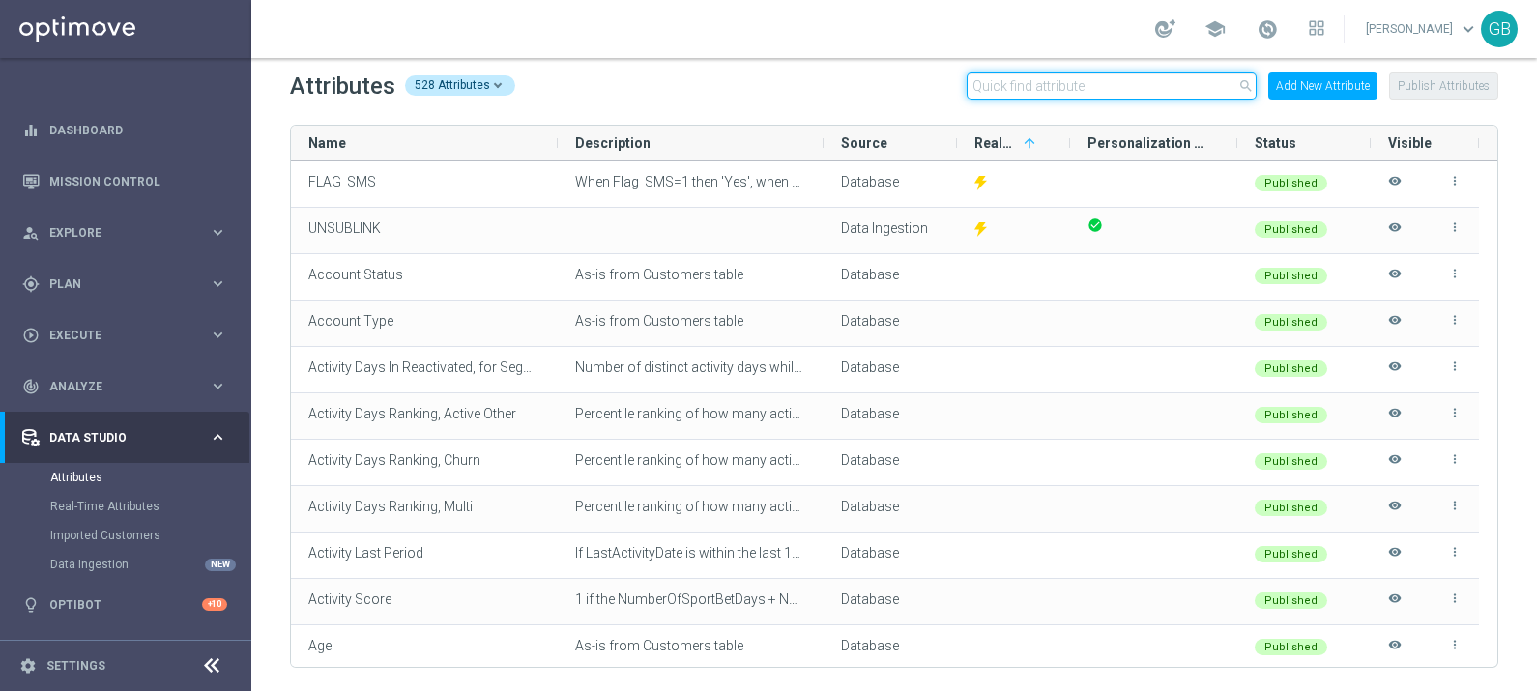
click at [1009, 91] on input "text" at bounding box center [1112, 85] width 290 height 27
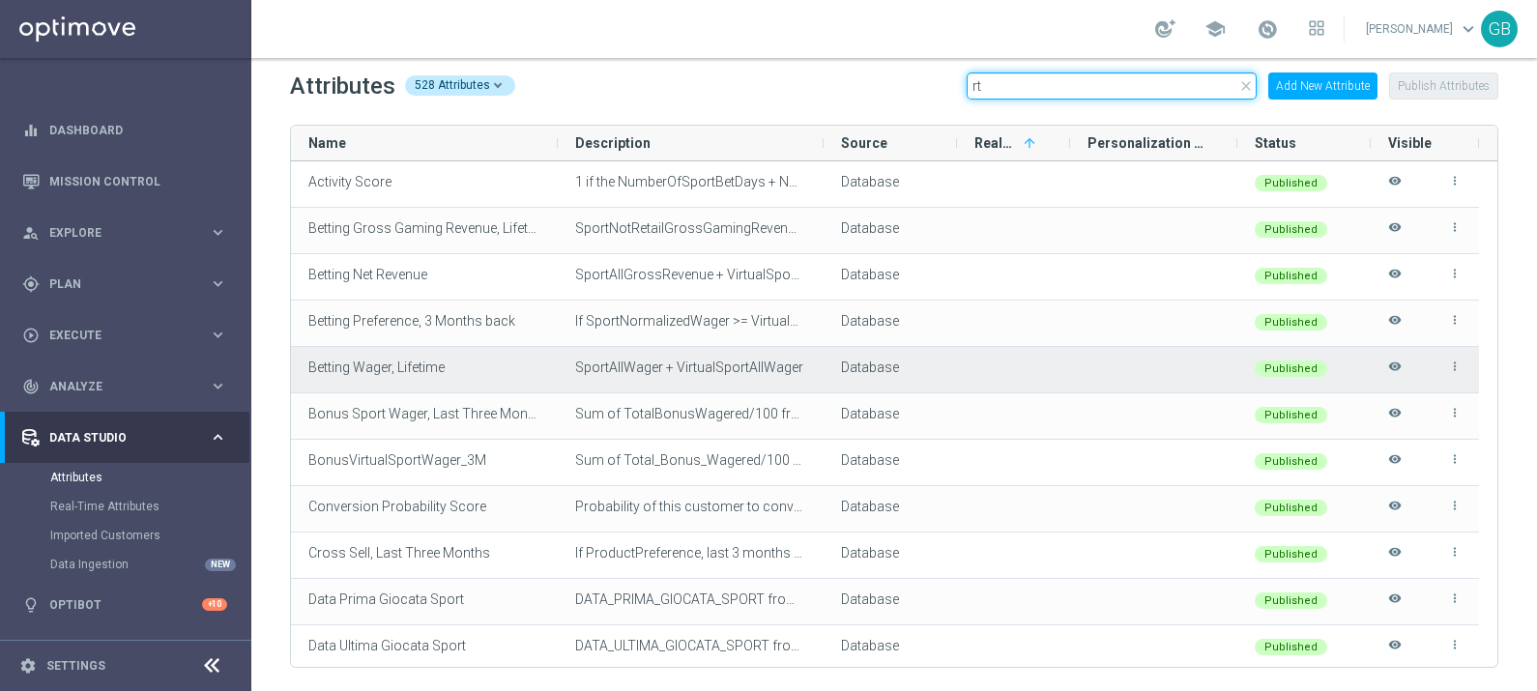
type input "r"
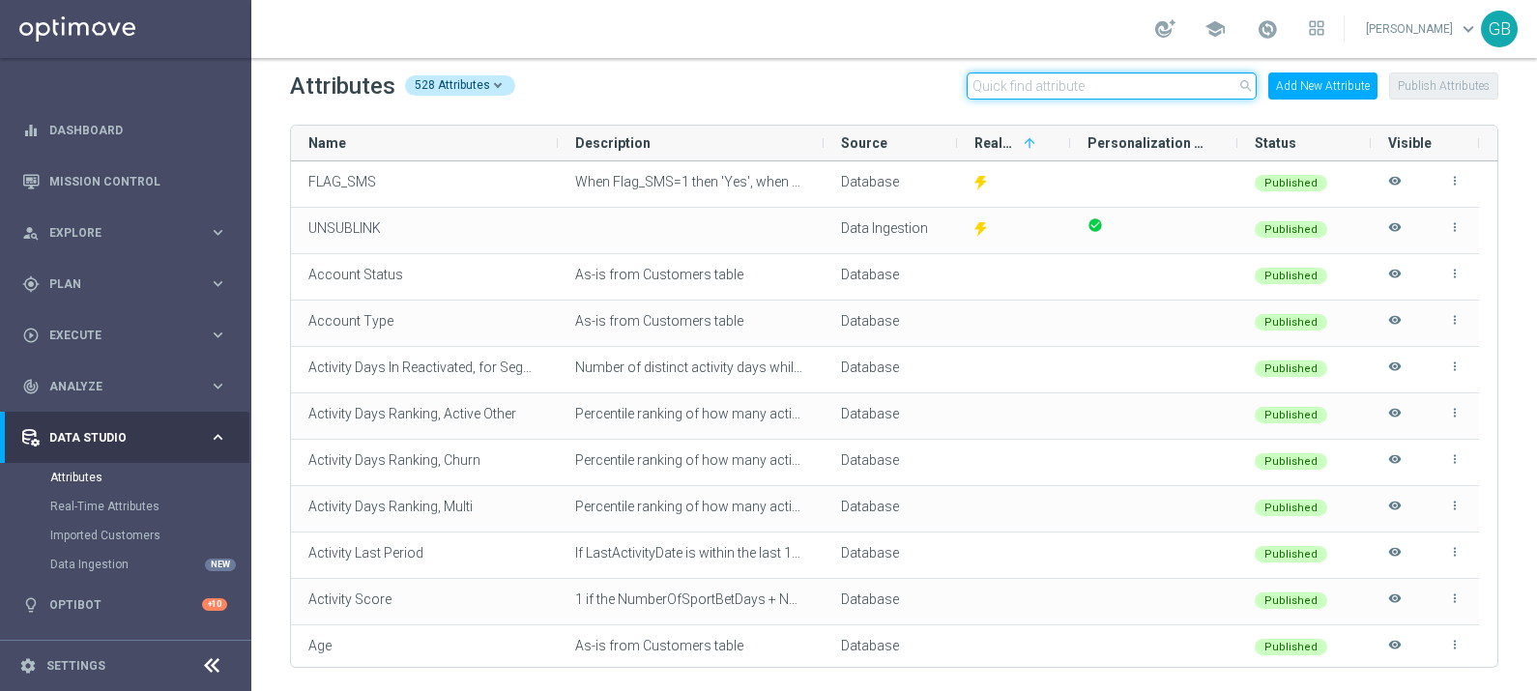
click at [1134, 83] on input "text" at bounding box center [1112, 85] width 290 height 27
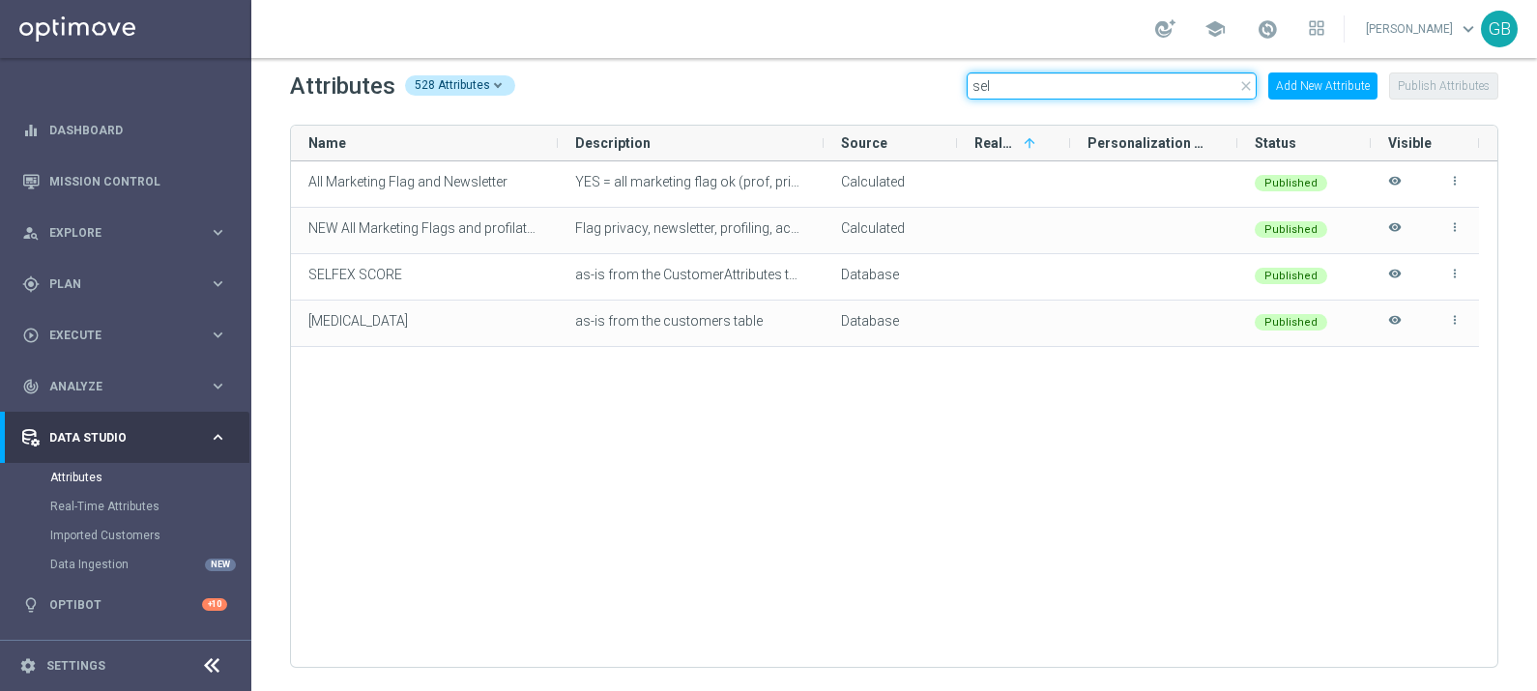
type input "self"
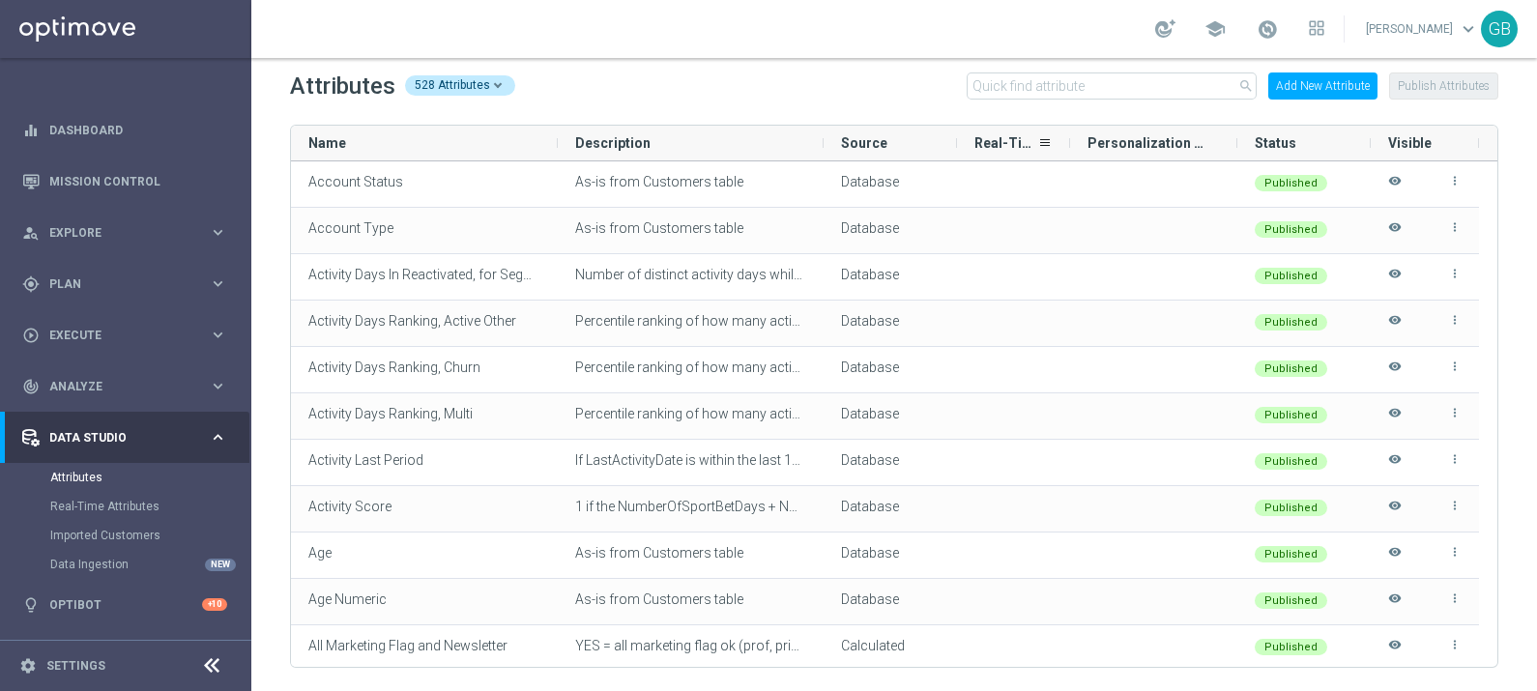
click at [995, 138] on span "Real-Time" at bounding box center [1005, 142] width 63 height 15
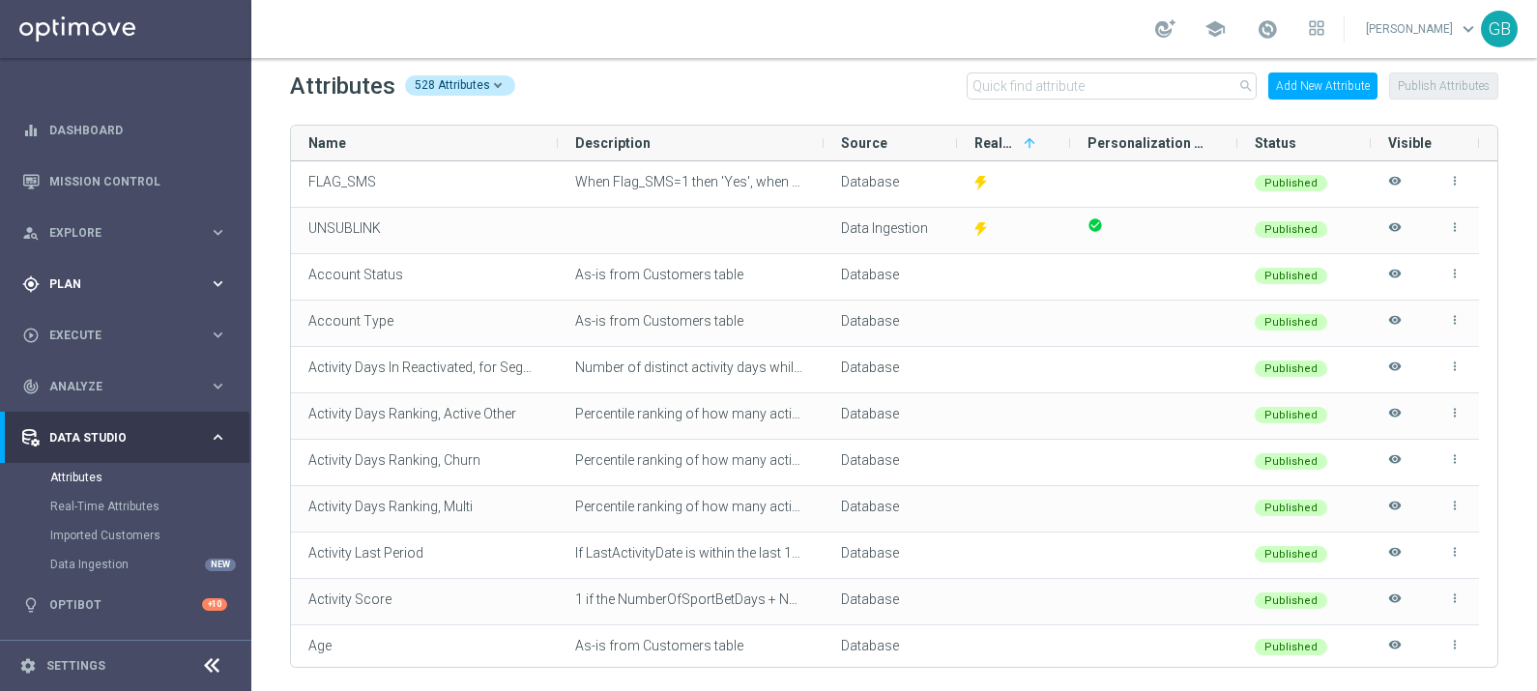
click at [150, 280] on span "Plan" at bounding box center [128, 284] width 159 height 12
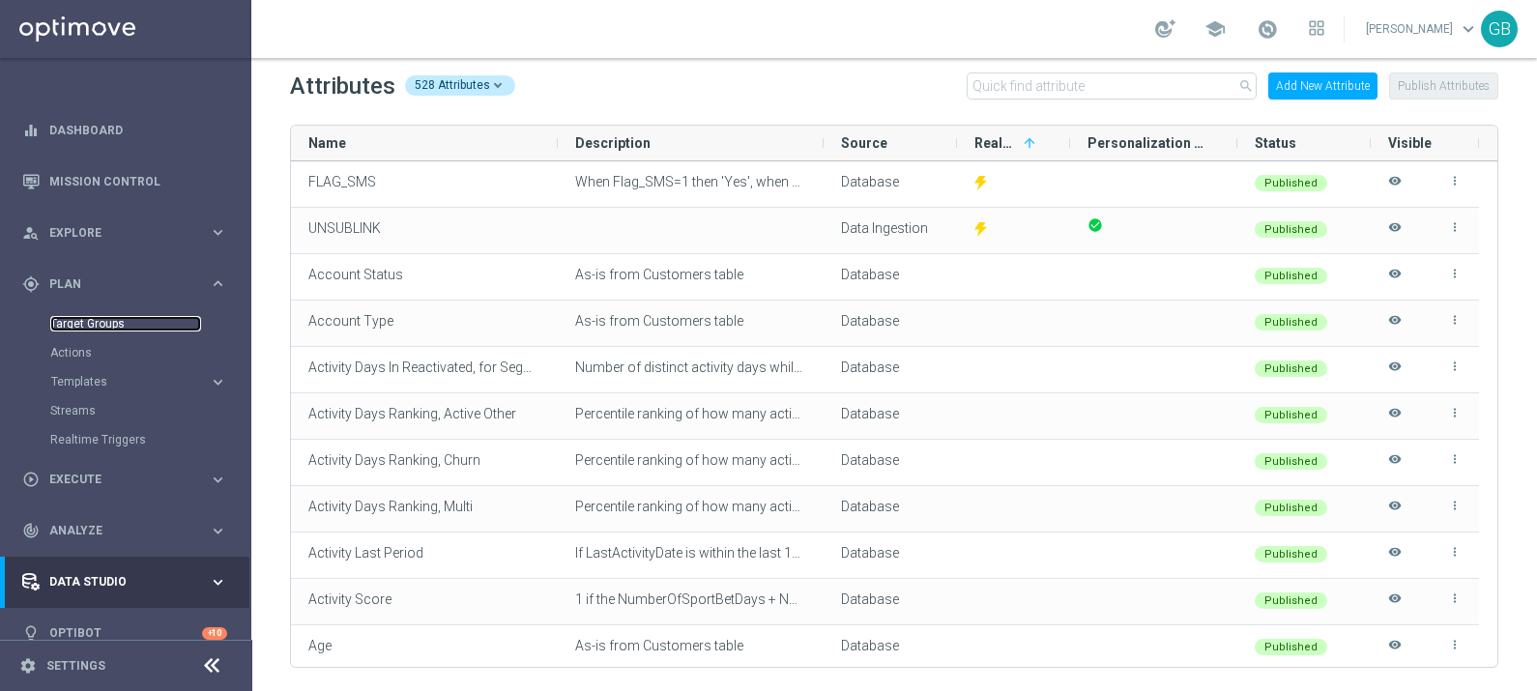
click at [98, 326] on link "Target Groups" at bounding box center [125, 323] width 151 height 15
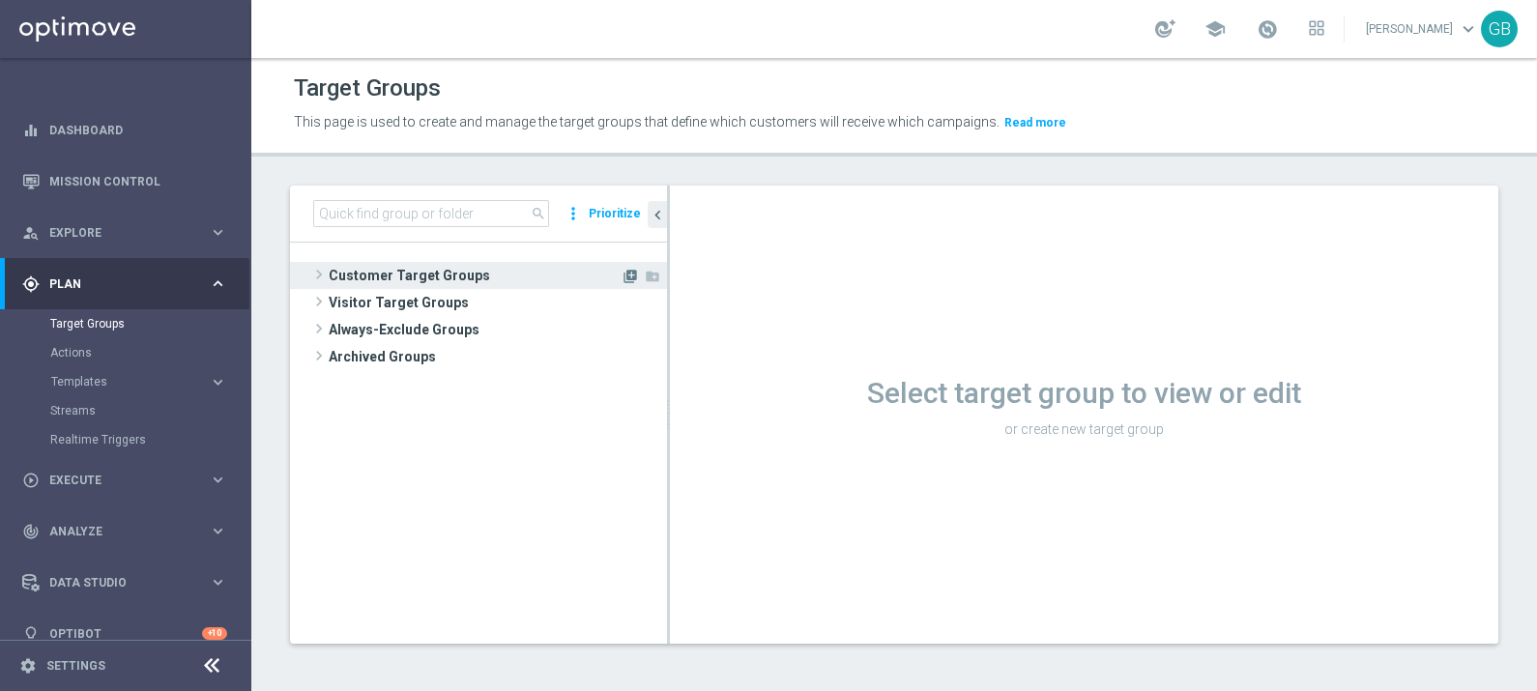
click at [631, 277] on icon "library_add" at bounding box center [629, 276] width 15 height 15
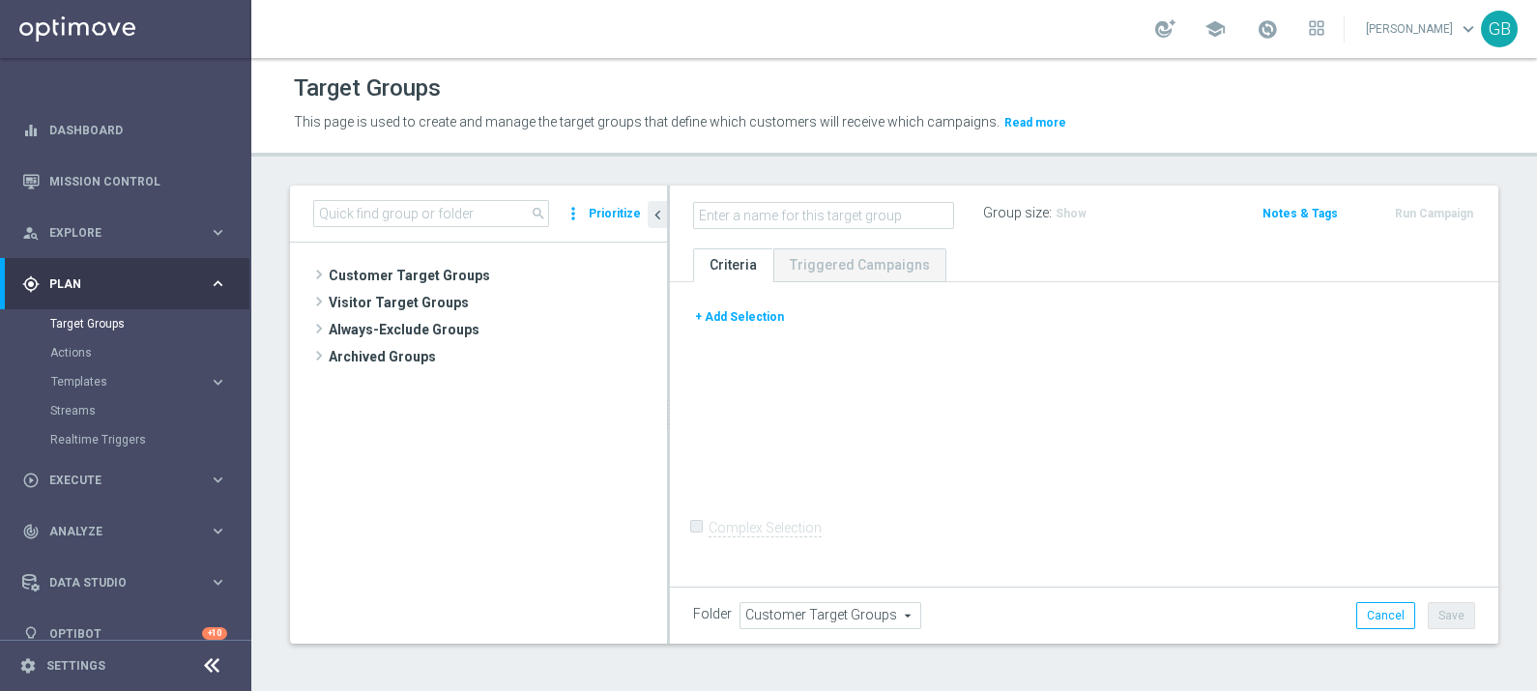
click at [734, 315] on button "+ Add Selection" at bounding box center [739, 316] width 93 height 21
